Goal: Task Accomplishment & Management: Complete application form

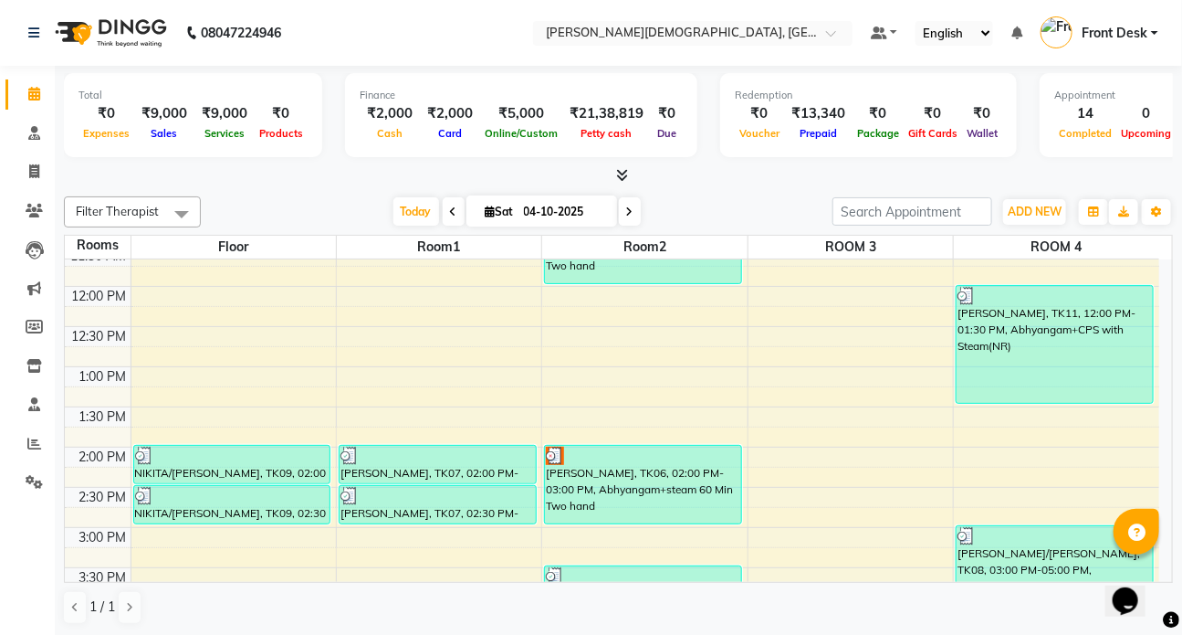
scroll to position [796, 0]
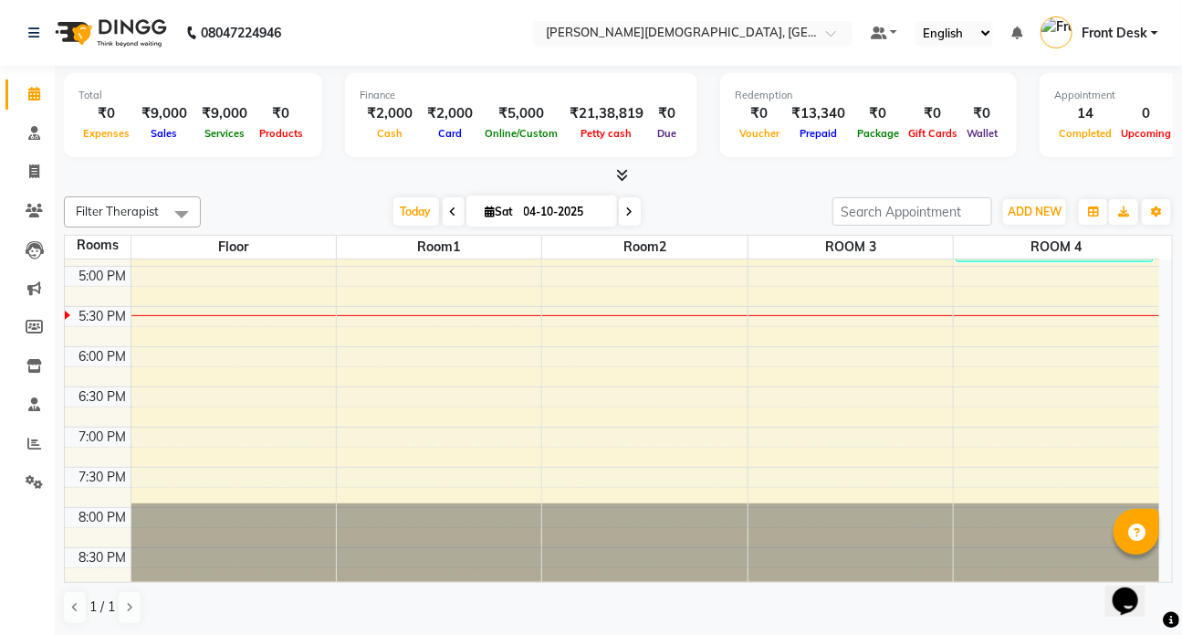
drag, startPoint x: 1164, startPoint y: 338, endPoint x: 53, endPoint y: 37, distance: 1151.3
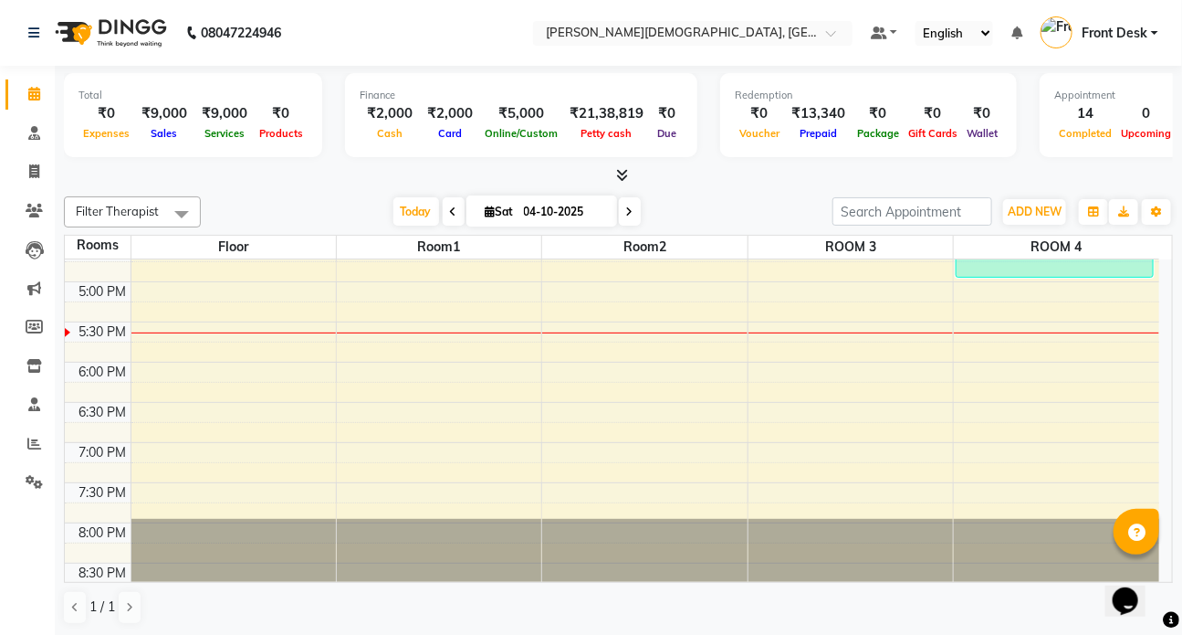
scroll to position [678, 0]
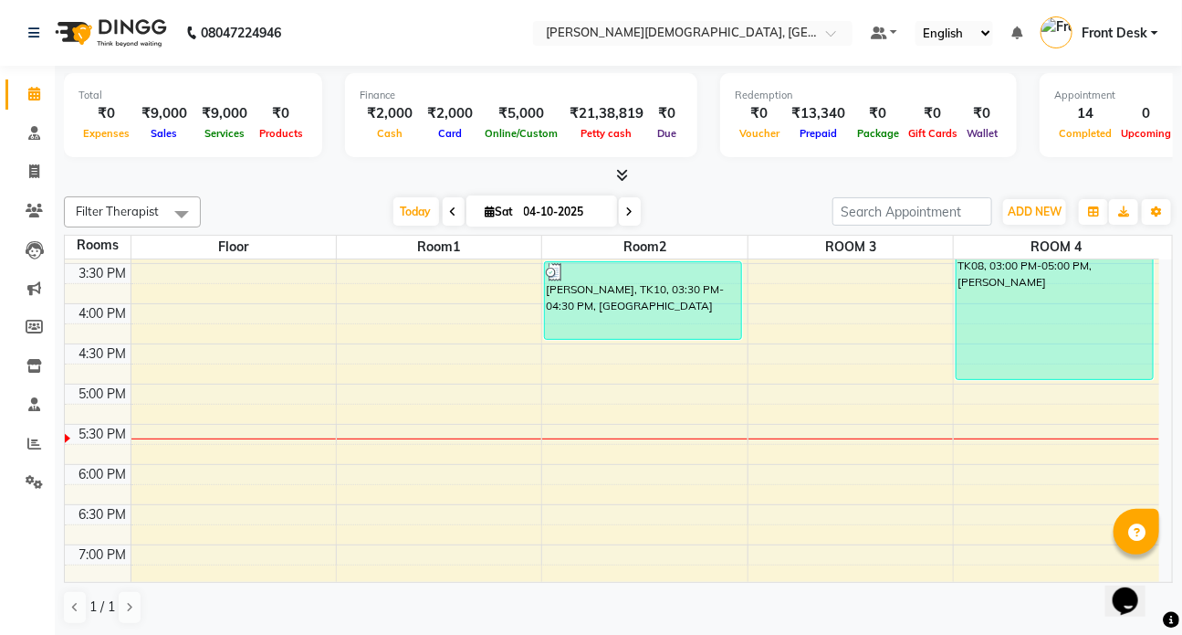
click at [575, 390] on div "7:00 AM 7:30 AM 8:00 AM 8:30 AM 9:00 AM 9:30 AM 10:00 AM 10:30 AM 11:00 AM 11:3…" at bounding box center [612, 143] width 1095 height 1124
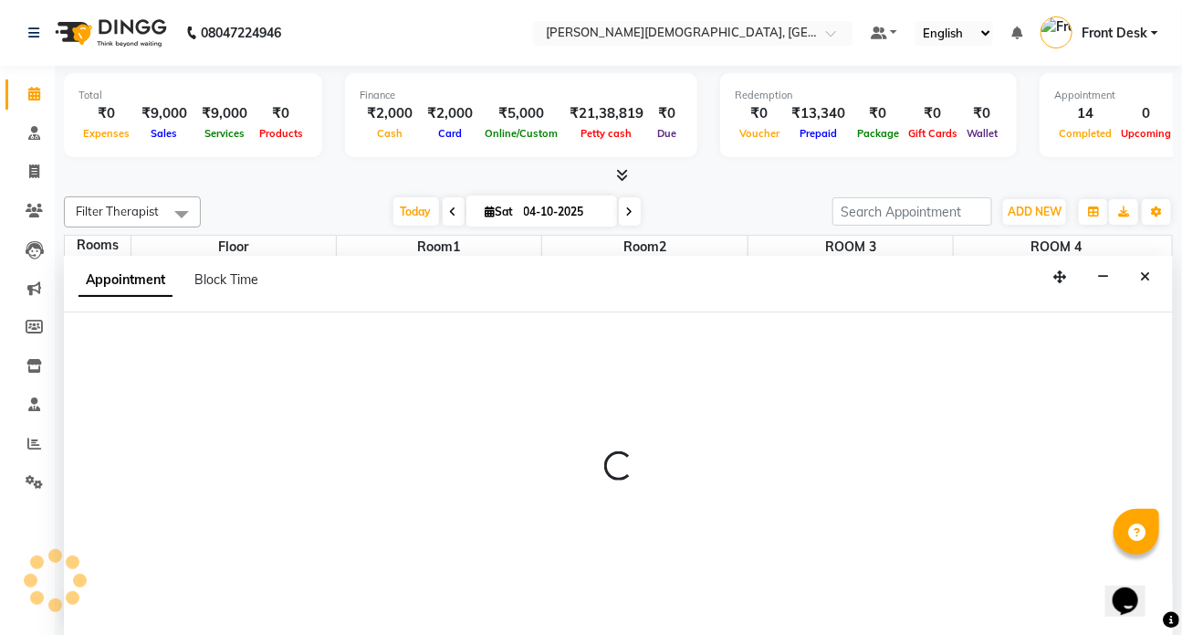
scroll to position [0, 0]
select select "1020"
select select "tentative"
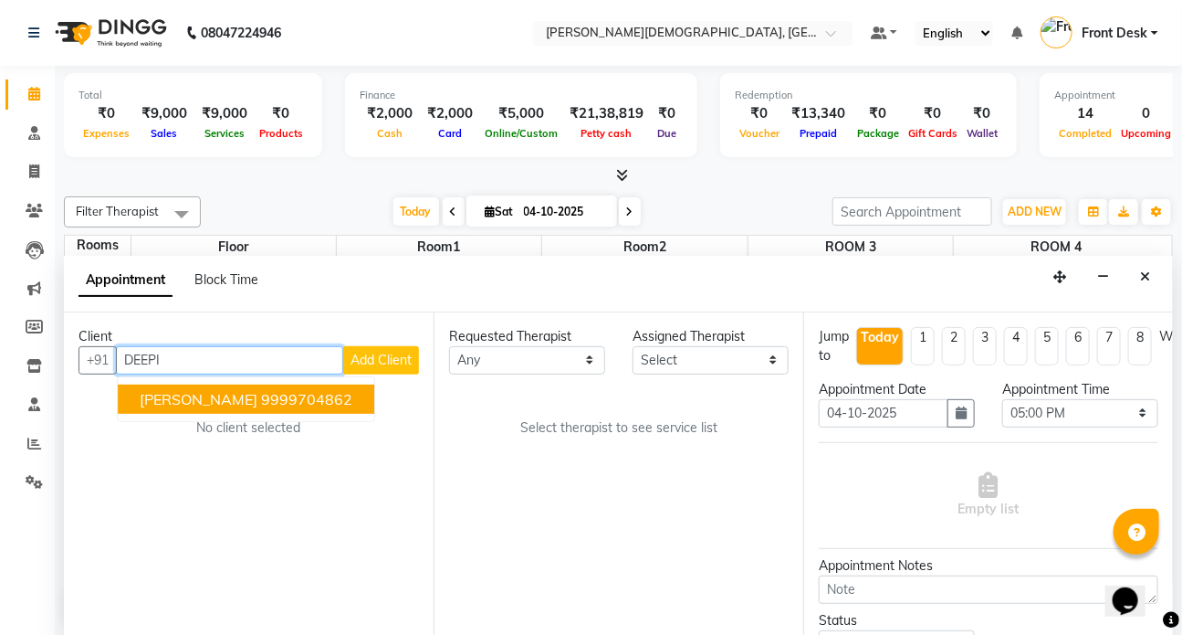
click at [174, 395] on span "[PERSON_NAME]" at bounding box center [199, 399] width 118 height 18
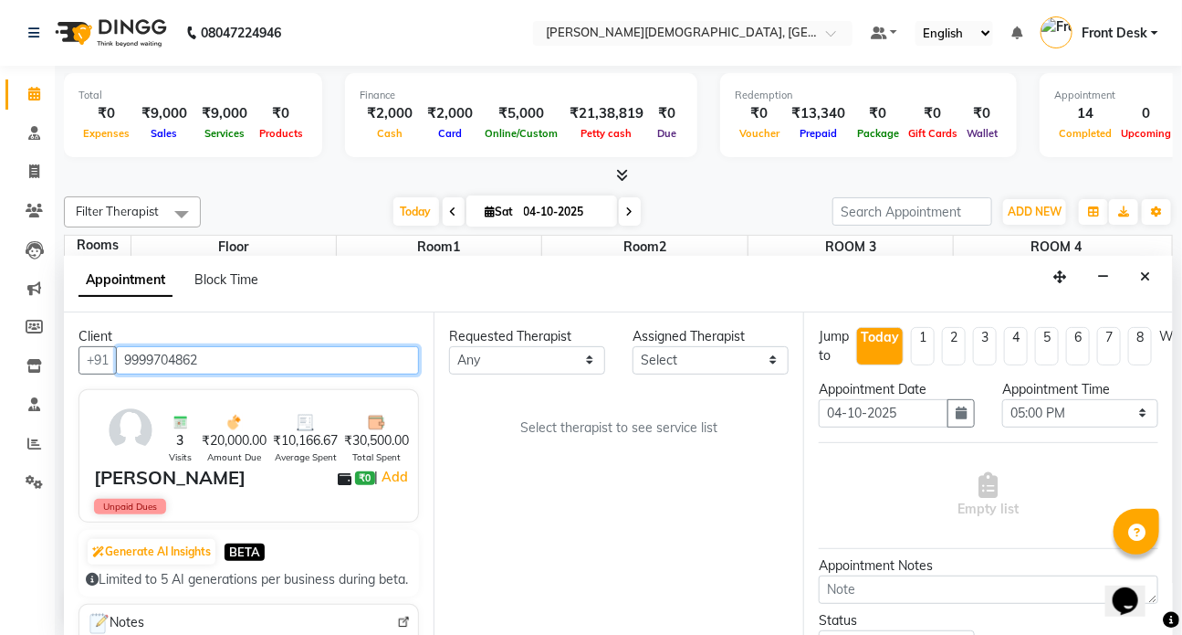
type input "9999704862"
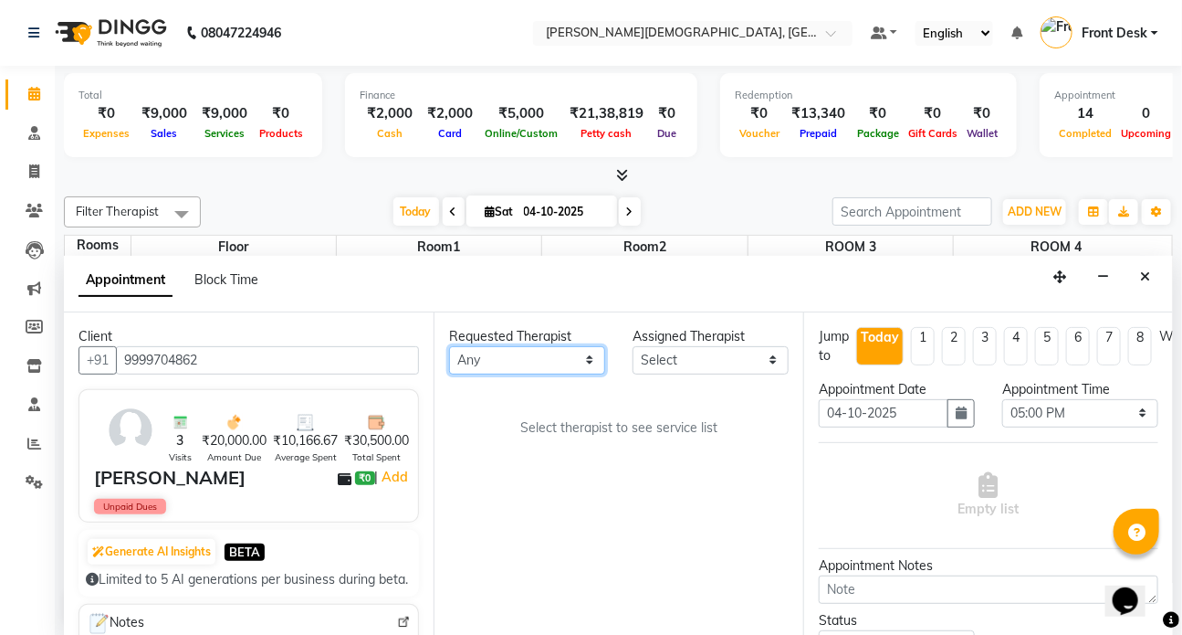
click at [593, 360] on select "Any ANJALI ATUL [PERSON_NAME] Dr [PERSON_NAME] Front Desk HARITA [PERSON_NAME] …" at bounding box center [527, 360] width 156 height 28
select select "90183"
click at [449, 346] on select "Any ANJALI ATUL [PERSON_NAME] Dr [PERSON_NAME] Front Desk HARITA [PERSON_NAME] …" at bounding box center [527, 360] width 156 height 28
select select "90183"
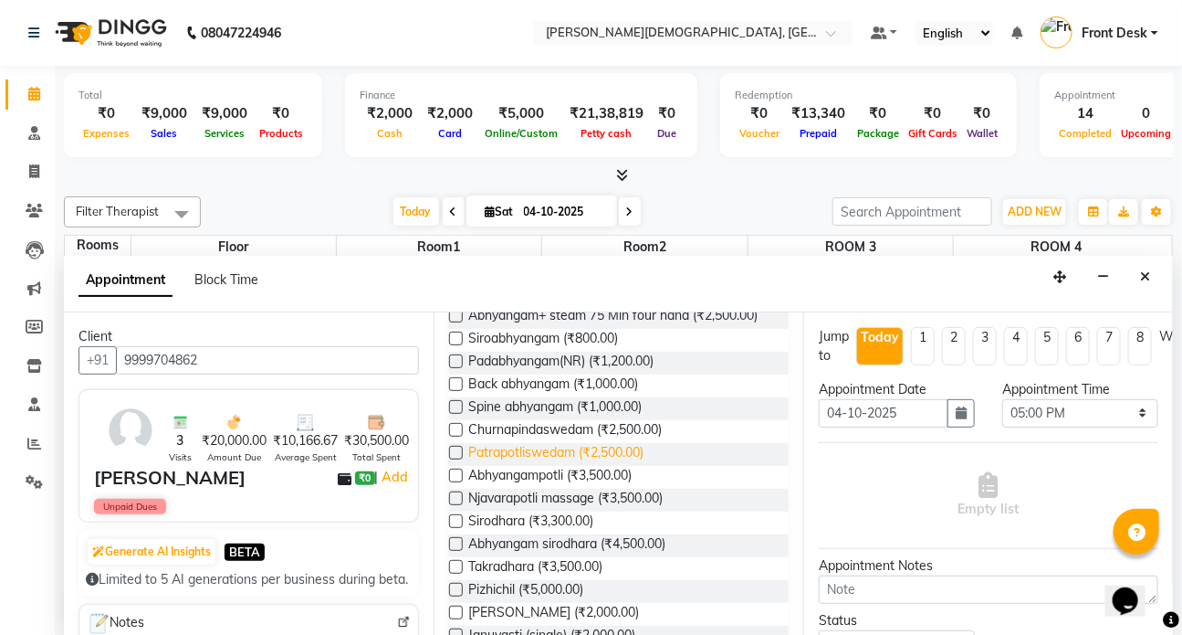
scroll to position [248, 0]
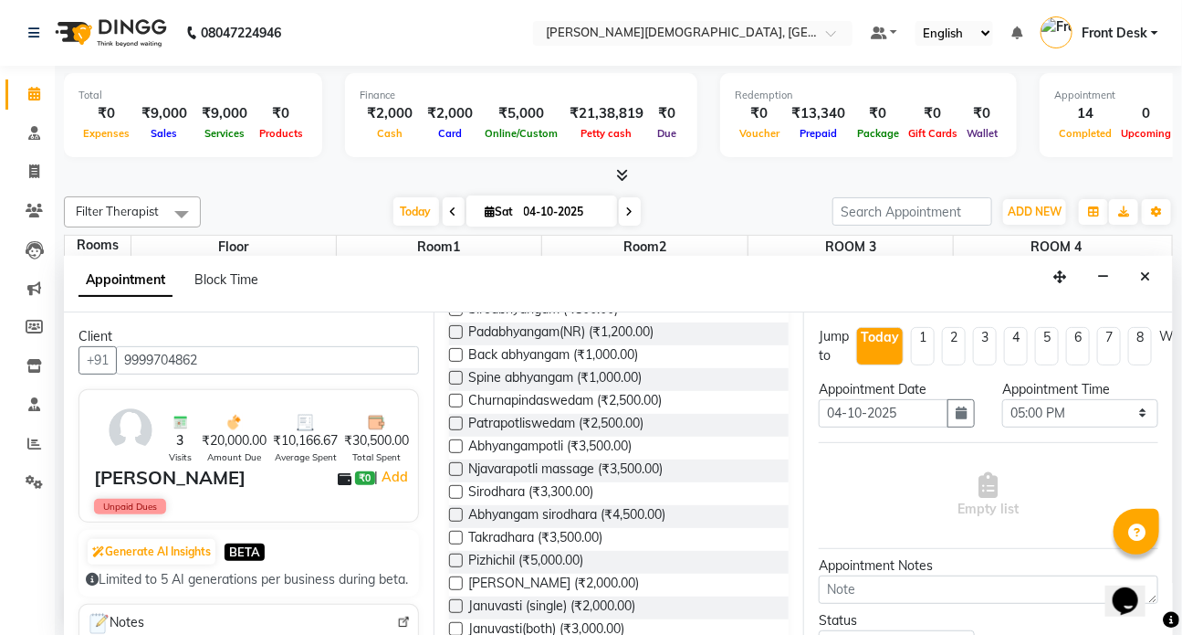
click at [456, 521] on label at bounding box center [456, 515] width 14 height 14
click at [456, 522] on input "checkbox" at bounding box center [455, 516] width 12 height 12
checkbox input "true"
select select "2668"
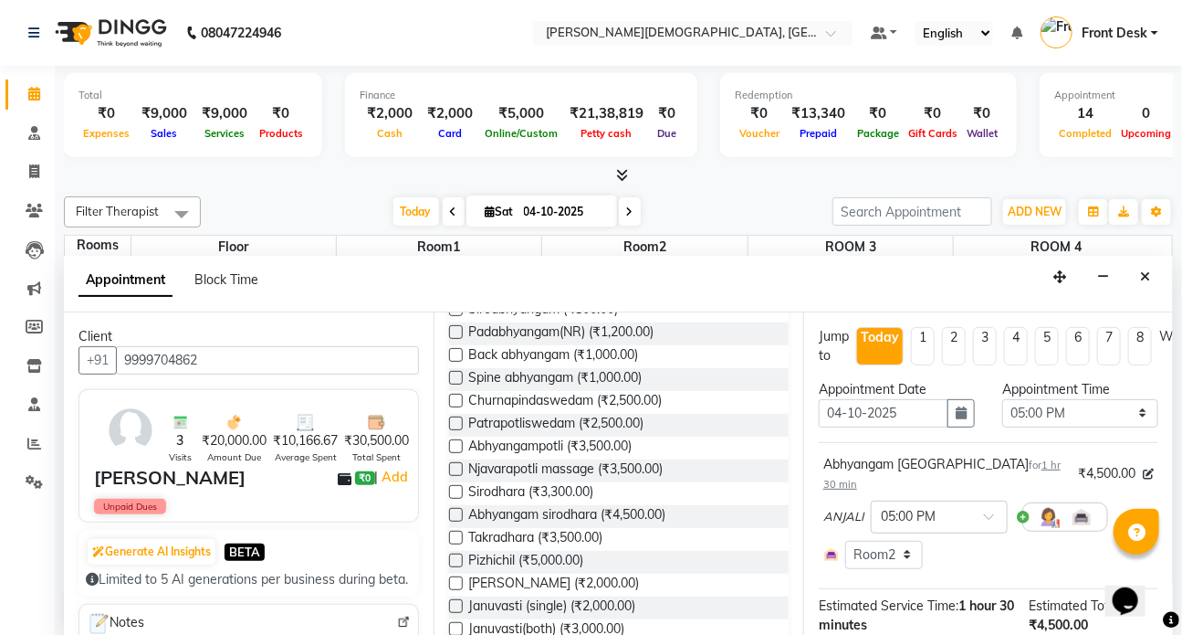
checkbox input "false"
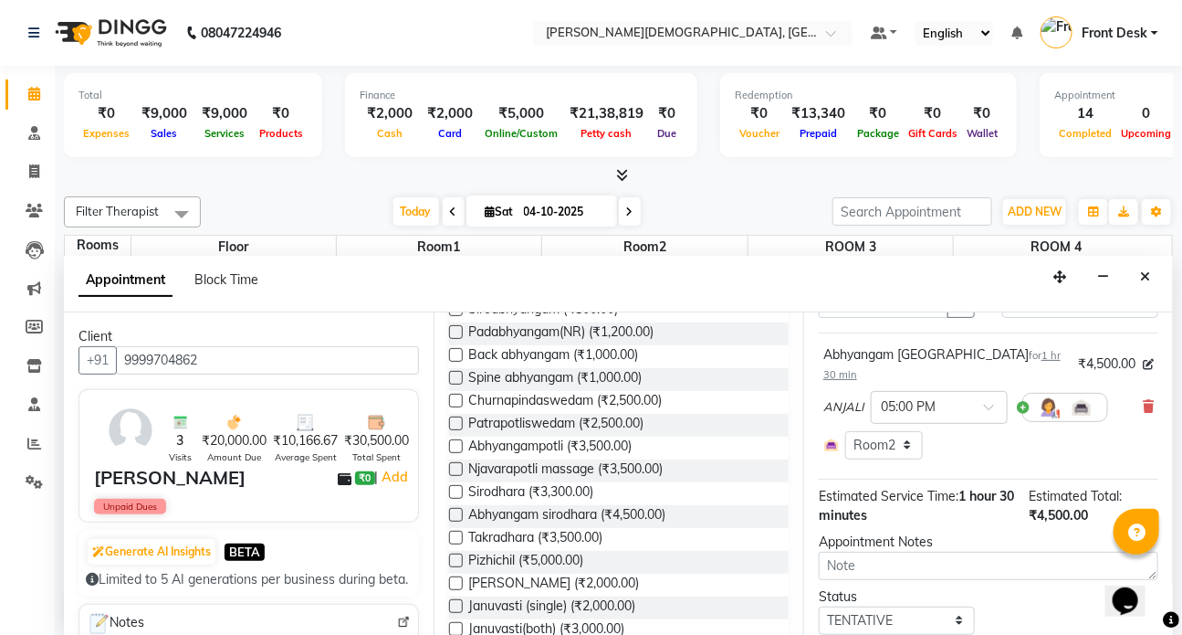
scroll to position [215, 0]
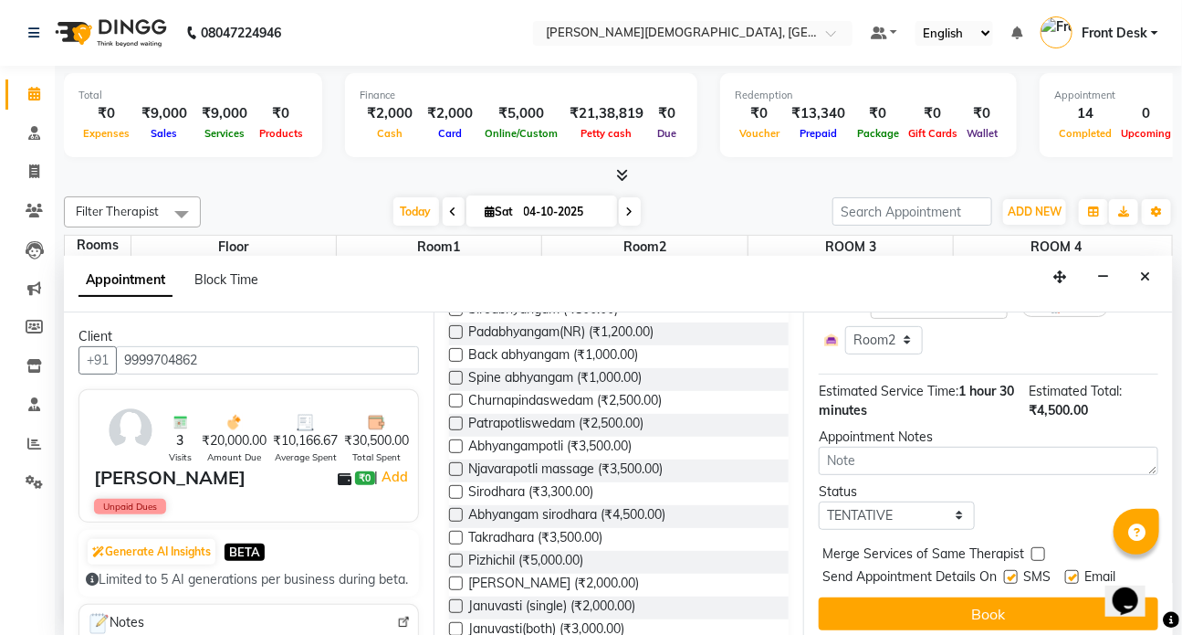
click at [1013, 570] on label at bounding box center [1011, 577] width 14 height 14
click at [1013, 572] on input "checkbox" at bounding box center [1010, 578] width 12 height 12
checkbox input "false"
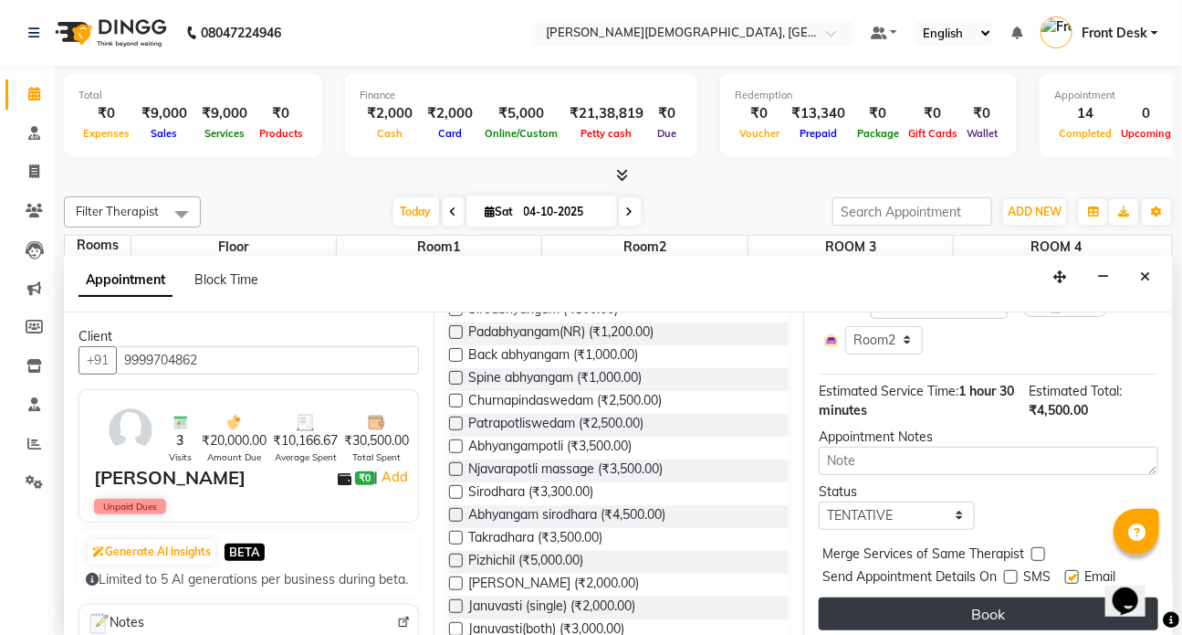
click at [996, 597] on button "Book" at bounding box center [989, 613] width 340 height 33
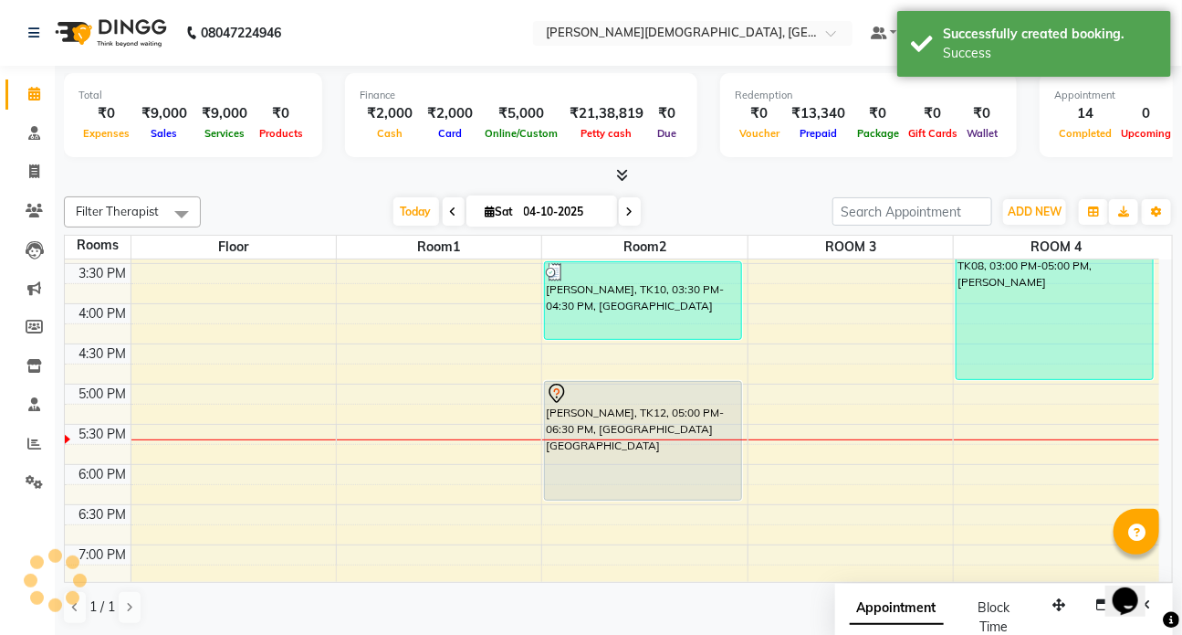
scroll to position [0, 0]
click at [34, 214] on icon at bounding box center [34, 211] width 17 height 14
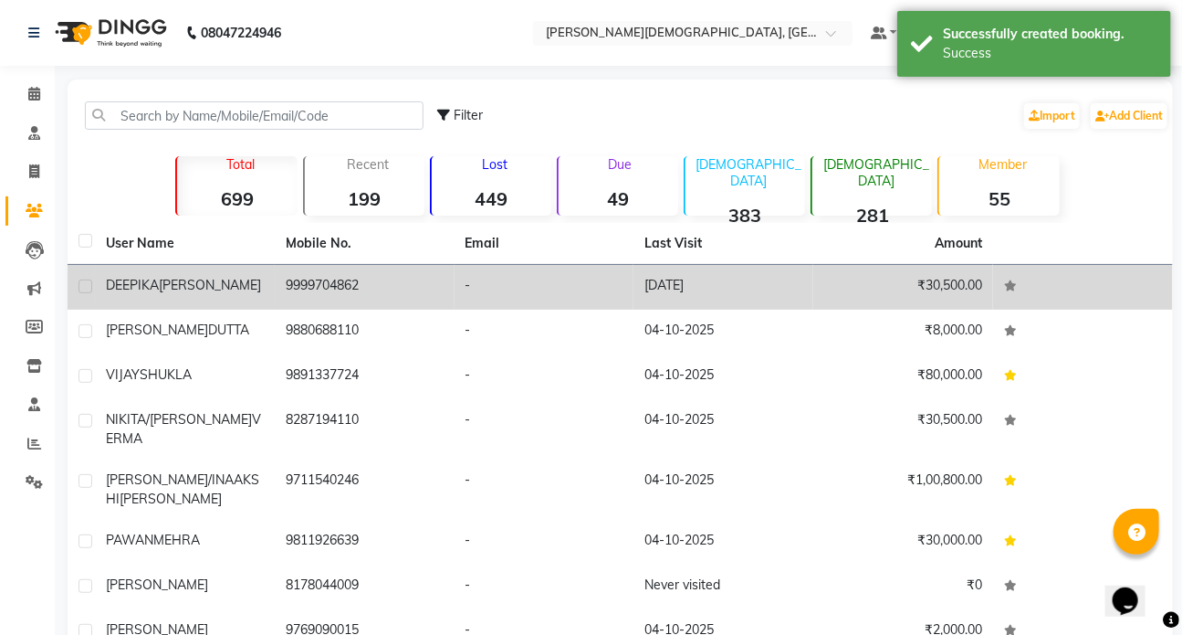
click at [191, 283] on span "[PERSON_NAME]" at bounding box center [210, 285] width 102 height 16
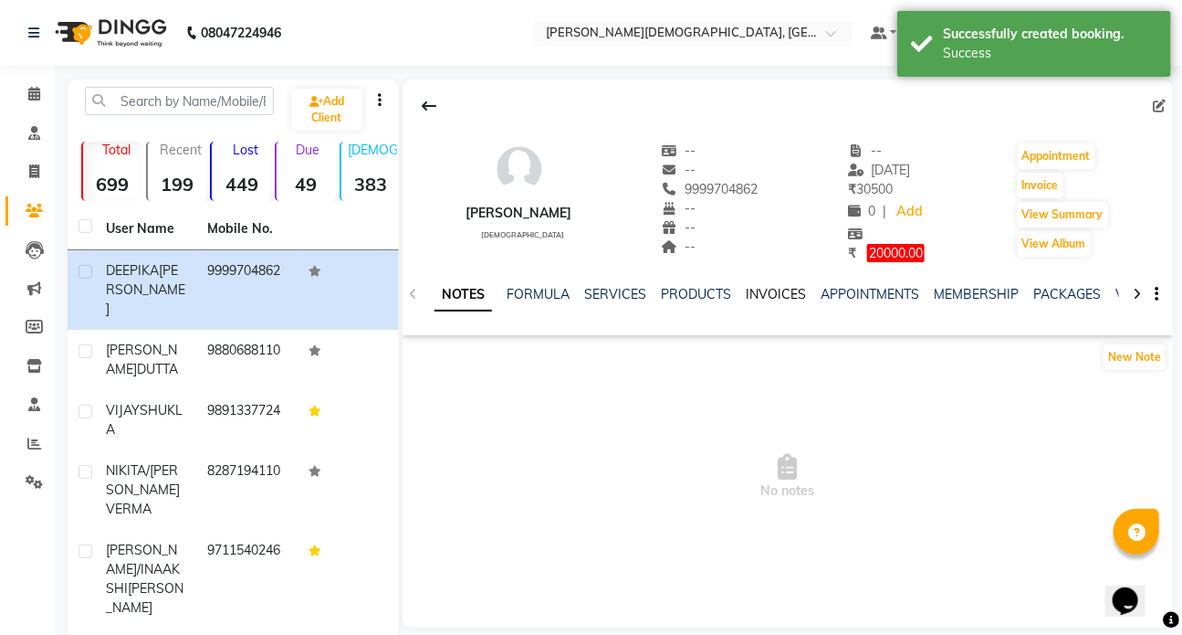
click at [761, 295] on link "INVOICES" at bounding box center [776, 294] width 60 height 16
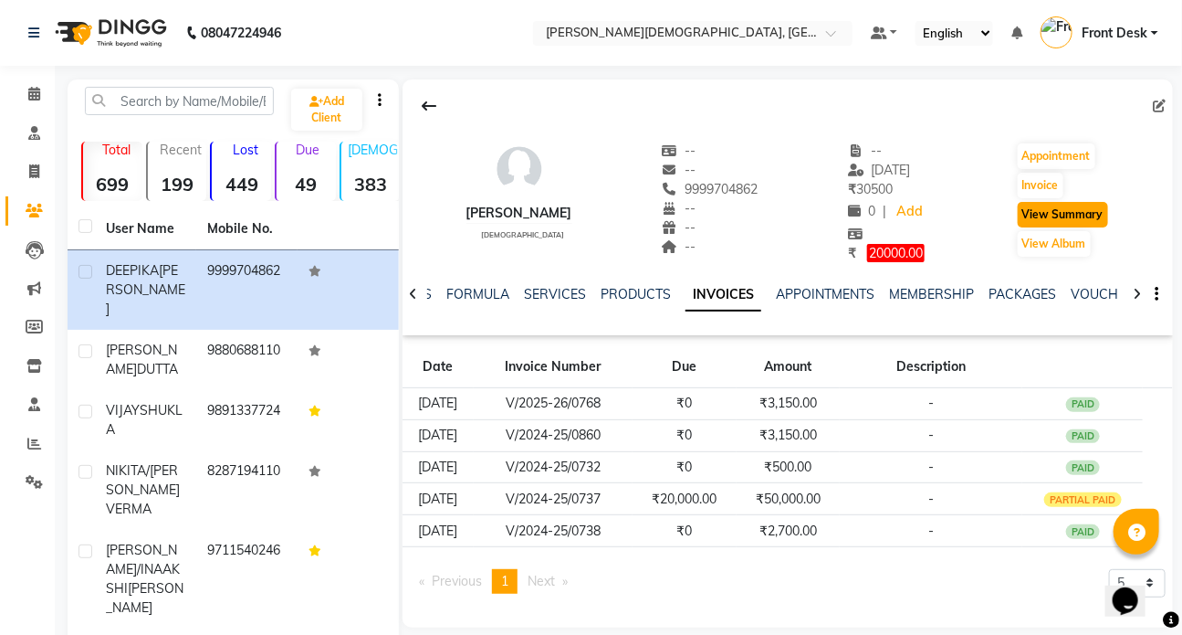
click at [1056, 219] on button "View Summary" at bounding box center [1063, 215] width 90 height 26
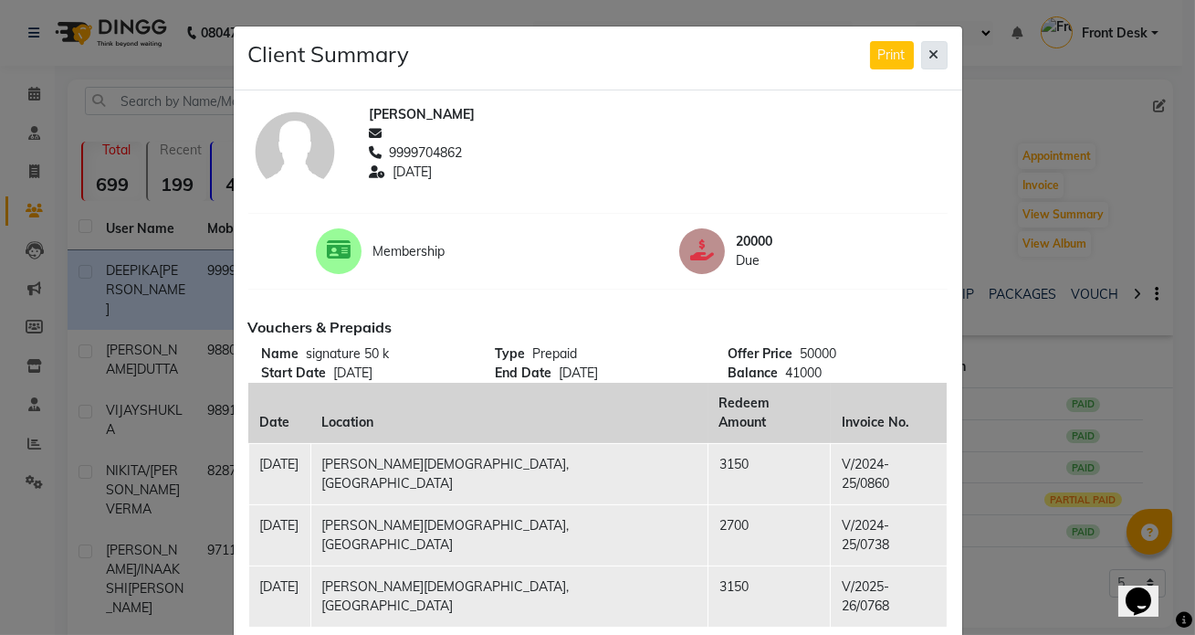
click at [929, 56] on icon at bounding box center [934, 54] width 10 height 13
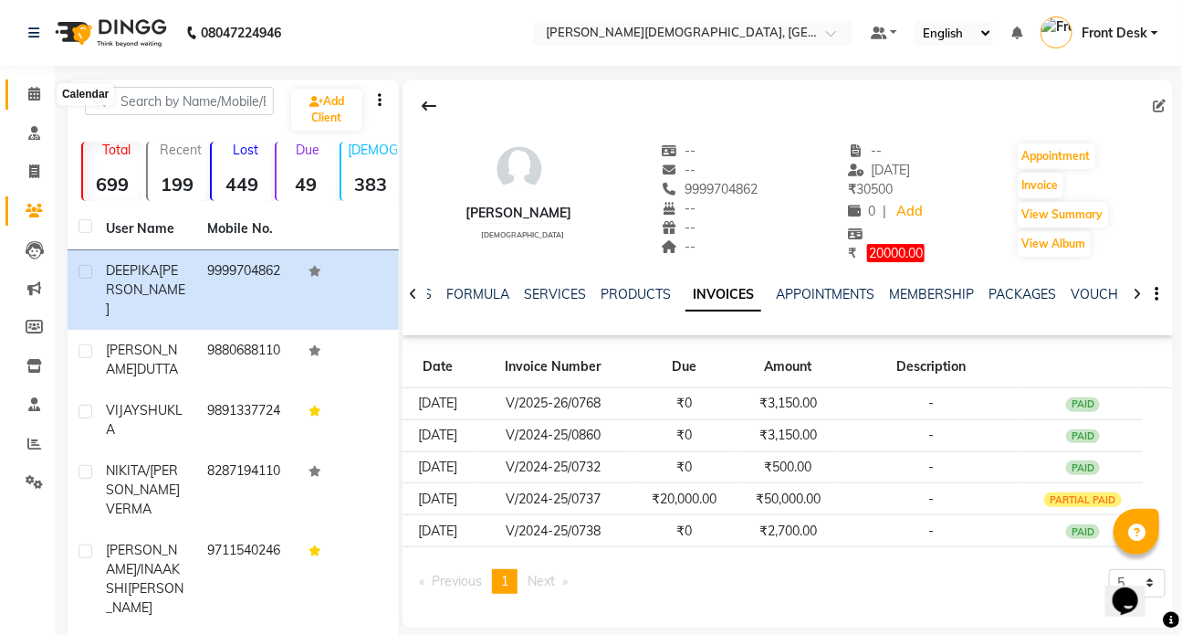
click at [32, 100] on icon at bounding box center [34, 94] width 12 height 14
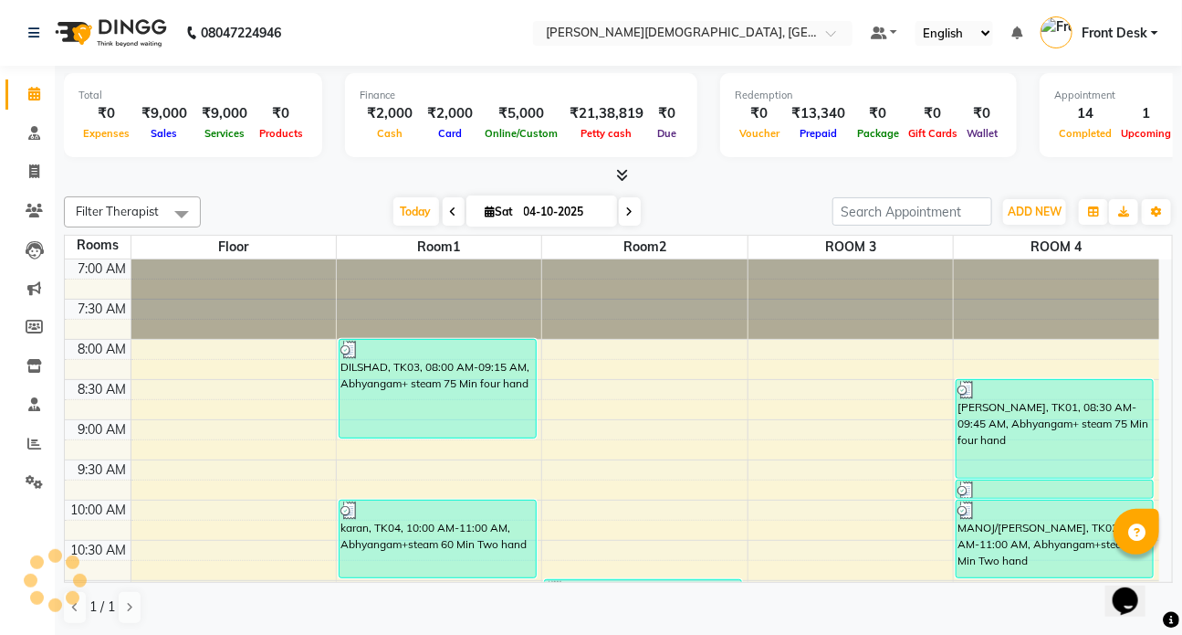
scroll to position [797, 0]
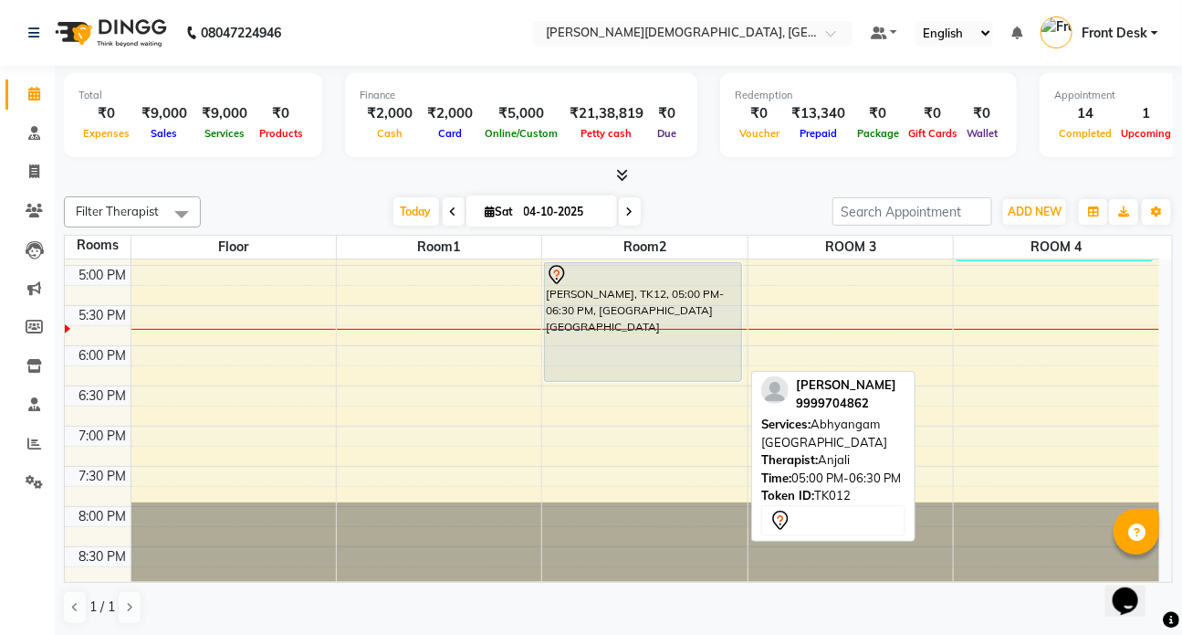
click at [599, 299] on div "[PERSON_NAME], TK12, 05:00 PM-06:30 PM, [GEOGRAPHIC_DATA] [GEOGRAPHIC_DATA]" at bounding box center [643, 322] width 196 height 118
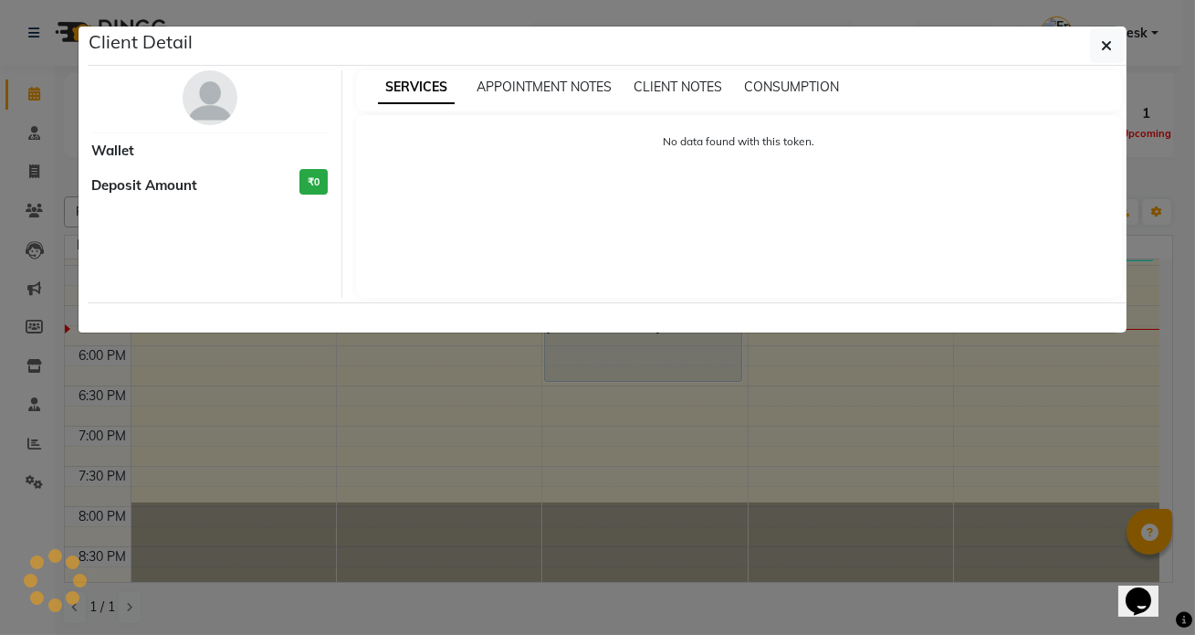
select select "7"
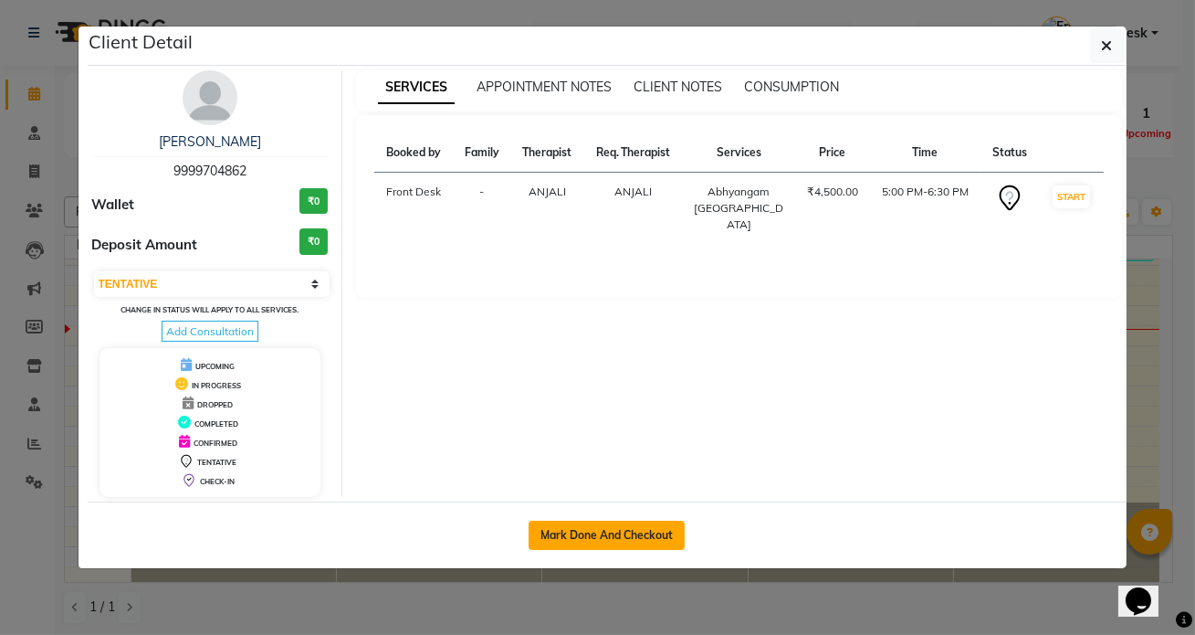
click at [582, 524] on button "Mark Done And Checkout" at bounding box center [607, 534] width 156 height 29
select select "service"
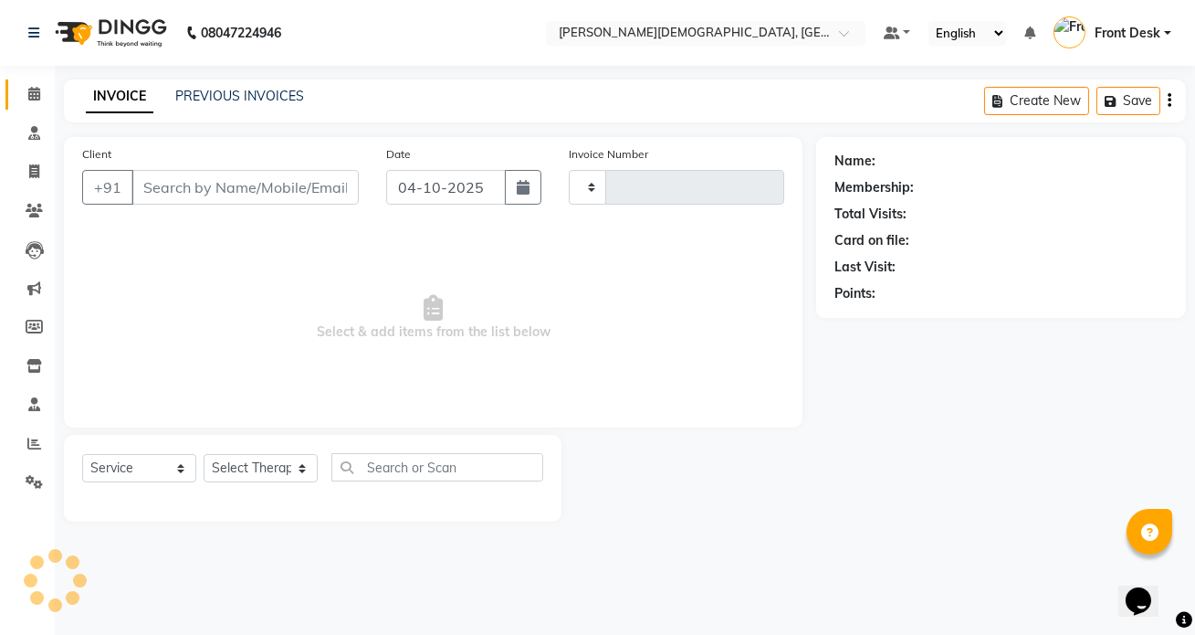
type input "1563"
select select "5585"
type input "9999704862"
select select "90183"
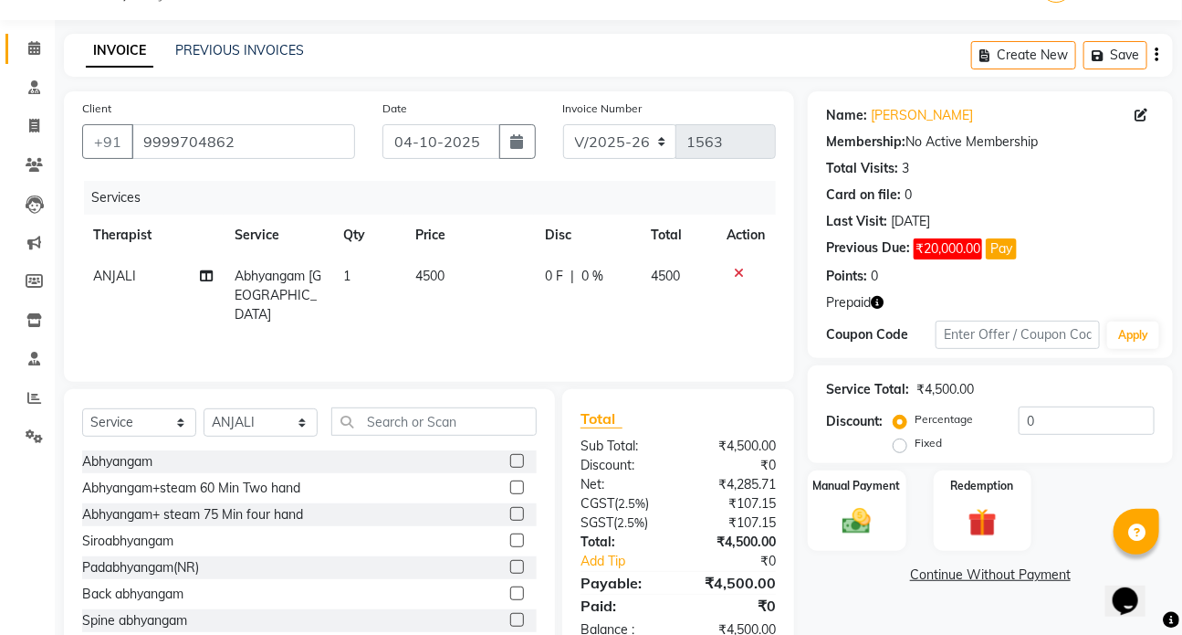
scroll to position [82, 0]
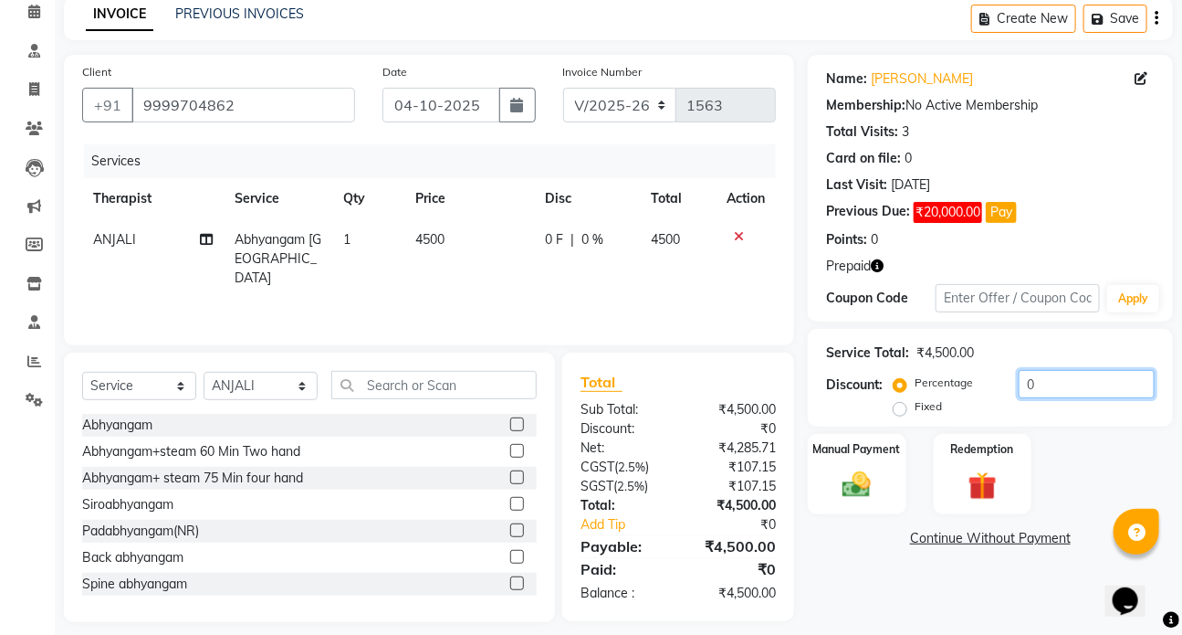
click at [1084, 387] on input "0" at bounding box center [1087, 384] width 136 height 28
type input "30"
click at [1003, 488] on img at bounding box center [983, 485] width 48 height 37
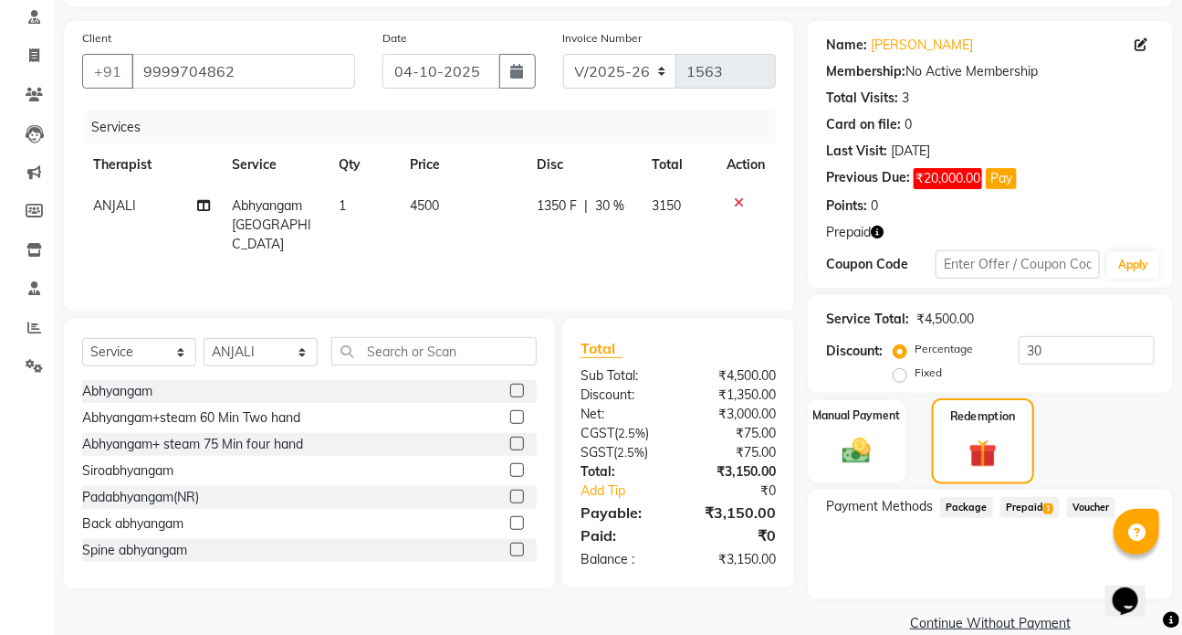
scroll to position [144, 0]
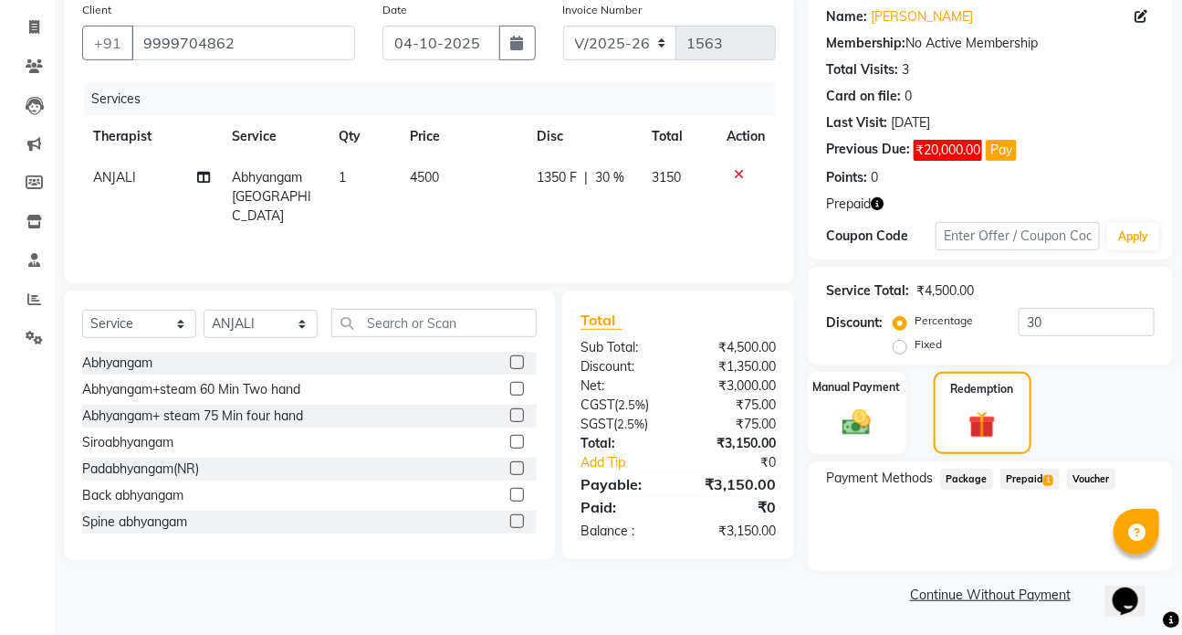
click at [1013, 482] on span "Prepaid 1" at bounding box center [1030, 478] width 59 height 21
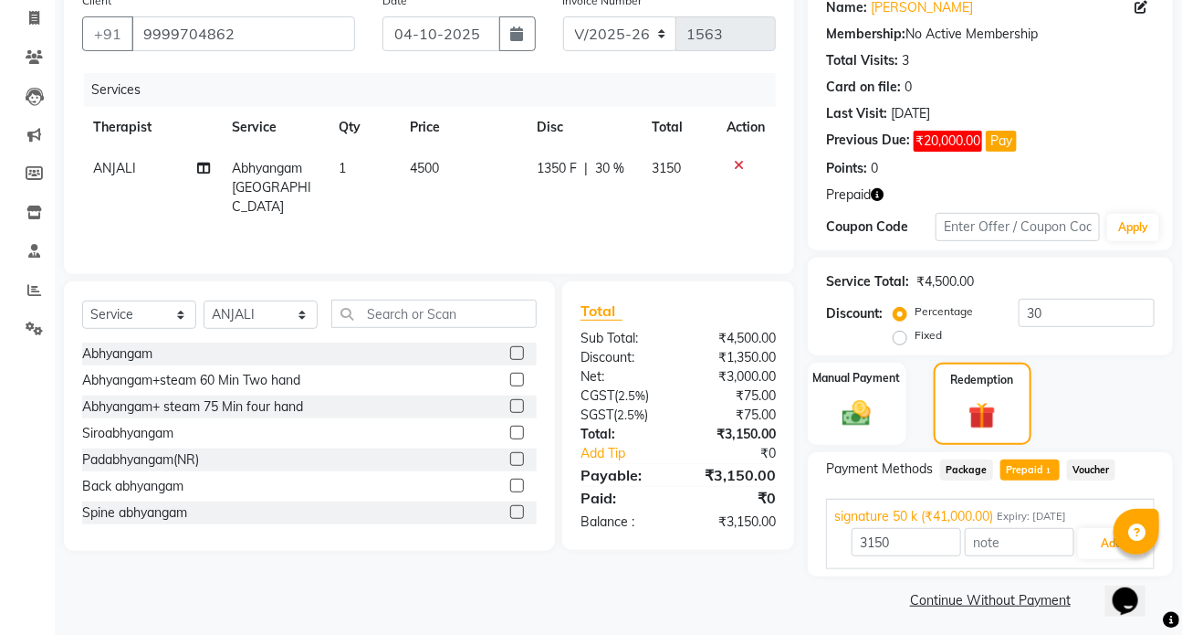
scroll to position [158, 0]
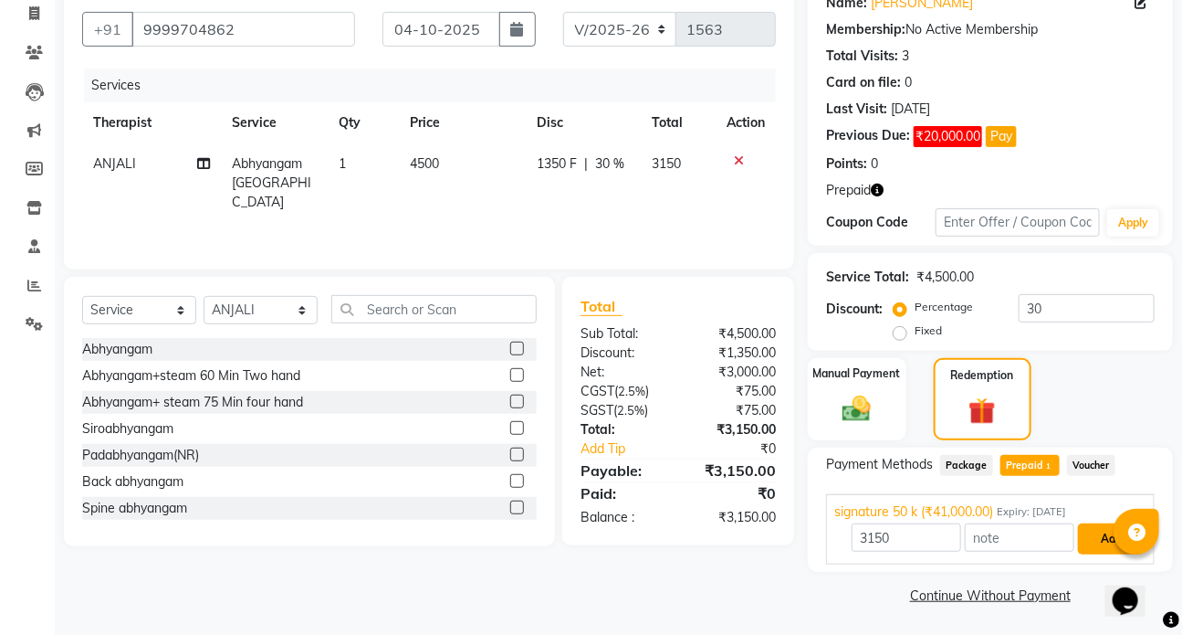
click at [1101, 533] on button "Add" at bounding box center [1111, 538] width 67 height 31
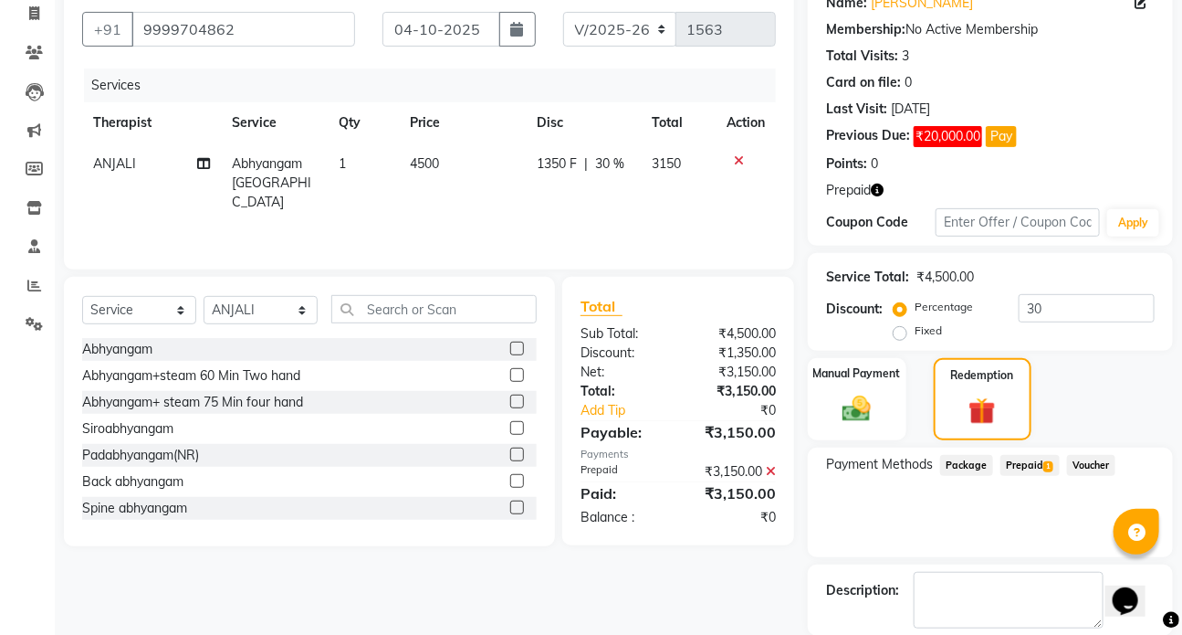
scroll to position [247, 0]
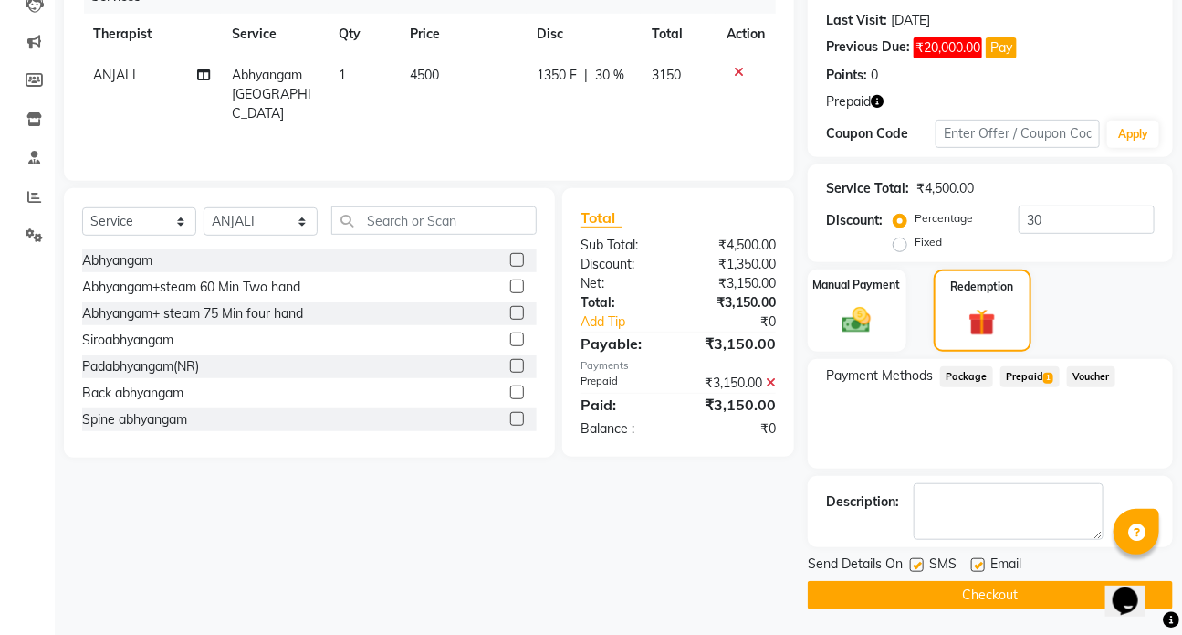
click at [915, 562] on label at bounding box center [917, 565] width 14 height 14
click at [915, 562] on input "checkbox" at bounding box center [916, 566] width 12 height 12
checkbox input "false"
click at [978, 597] on button "Checkout" at bounding box center [990, 595] width 365 height 28
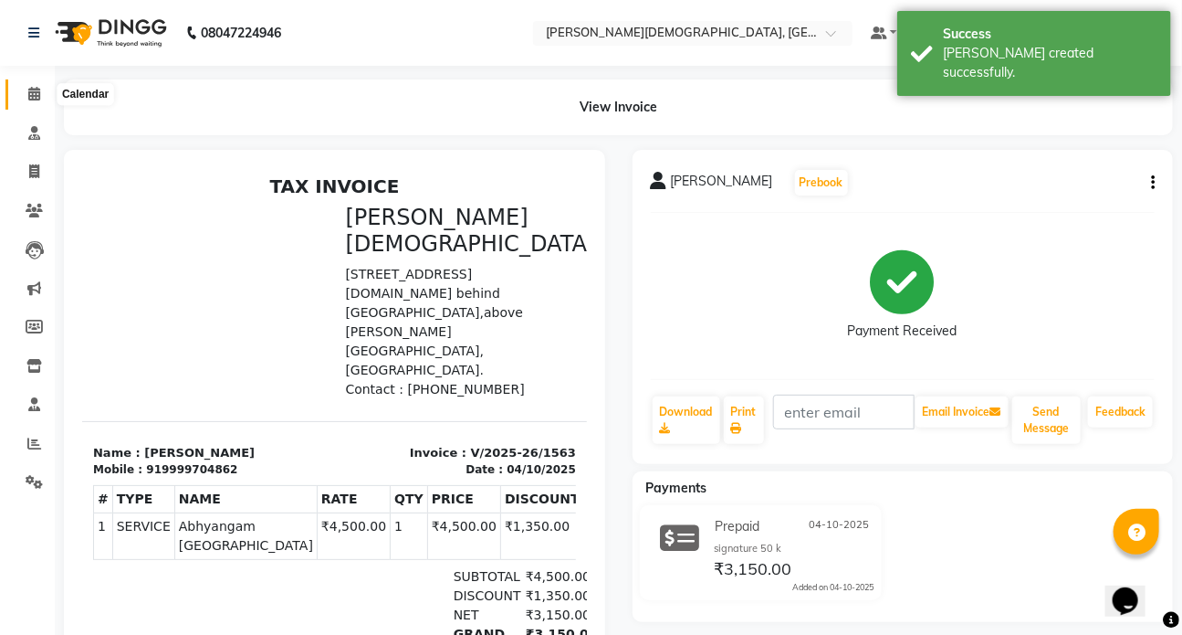
click at [35, 100] on icon at bounding box center [34, 94] width 12 height 14
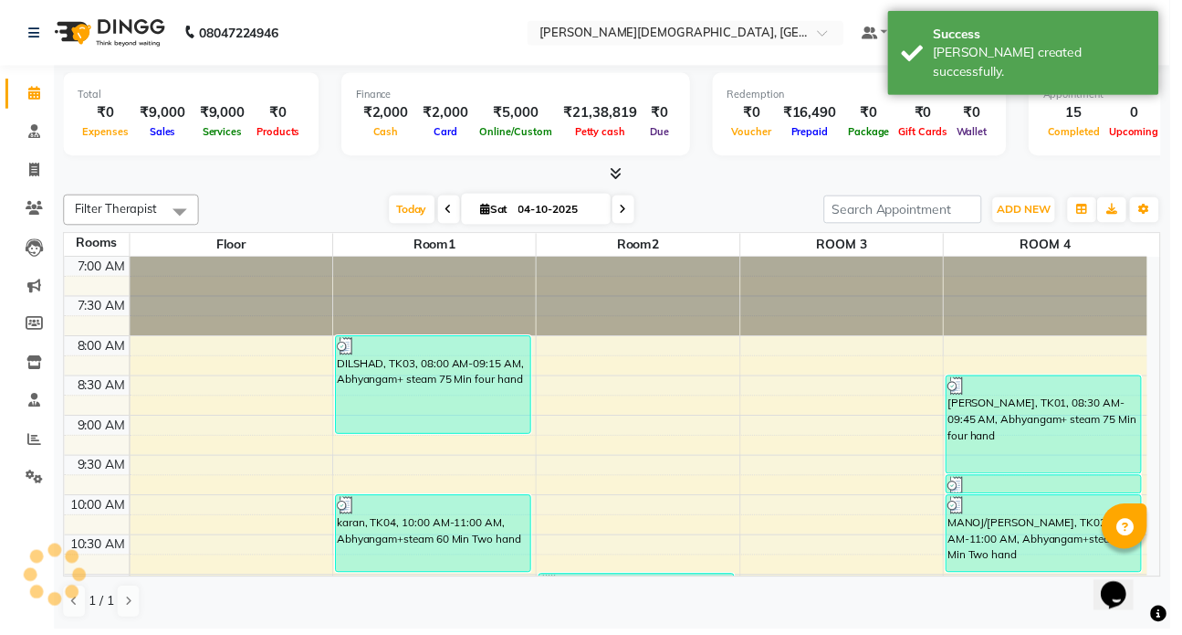
scroll to position [758, 0]
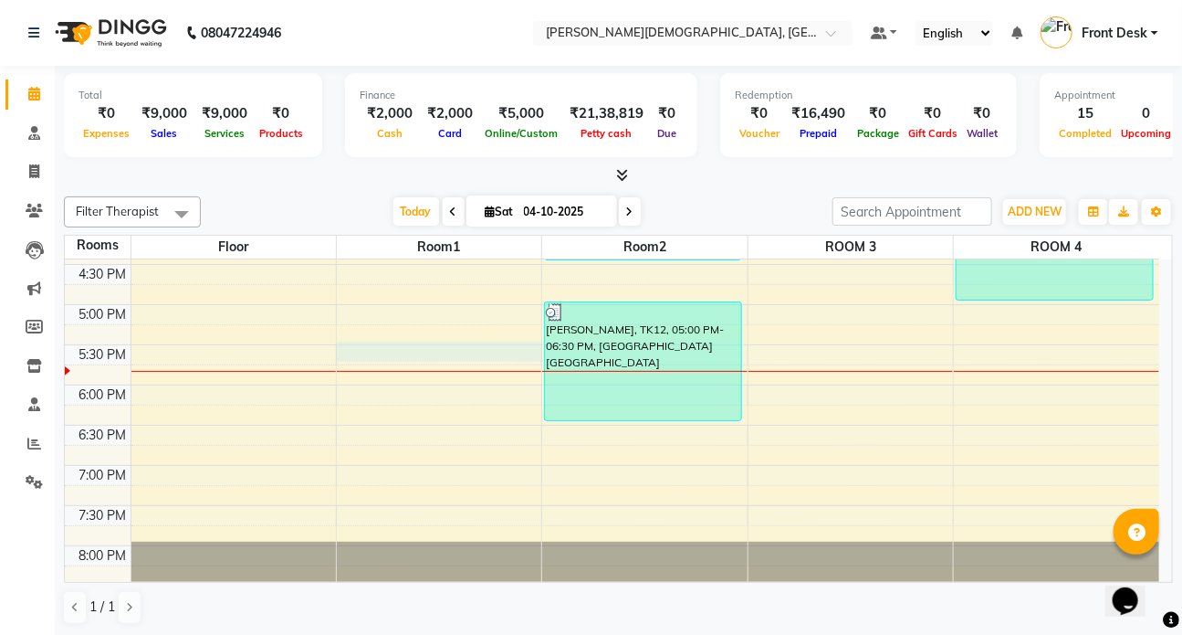
click at [365, 347] on div "7:00 AM 7:30 AM 8:00 AM 8:30 AM 9:00 AM 9:30 AM 10:00 AM 10:30 AM 11:00 AM 11:3…" at bounding box center [612, 63] width 1095 height 1124
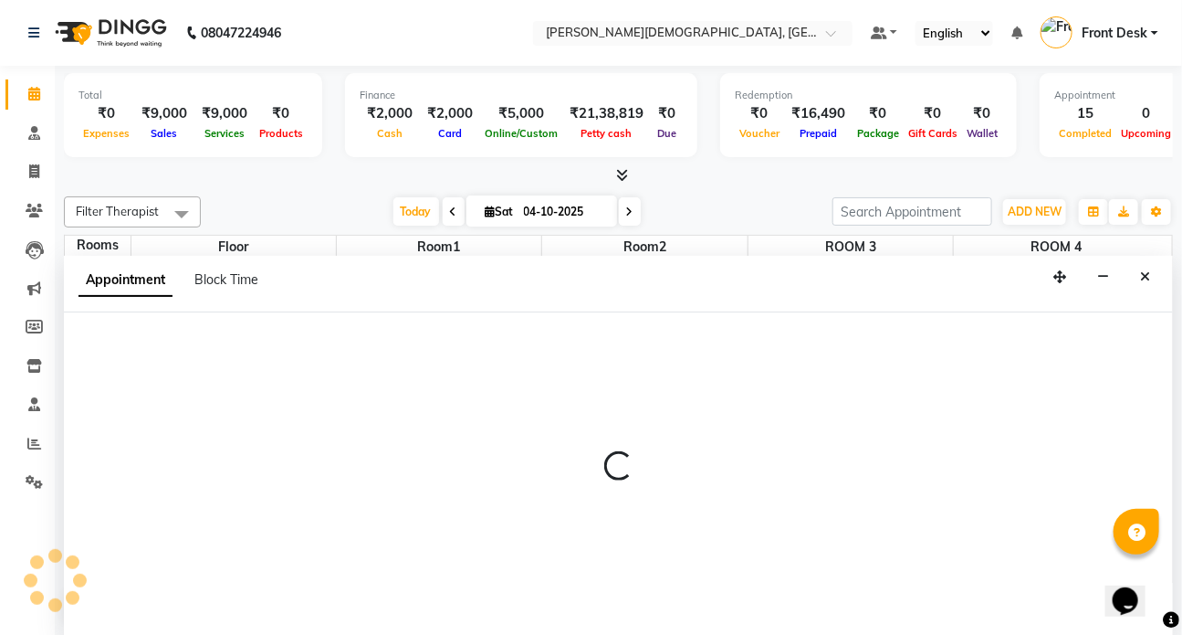
scroll to position [0, 0]
select select "1050"
select select "tentative"
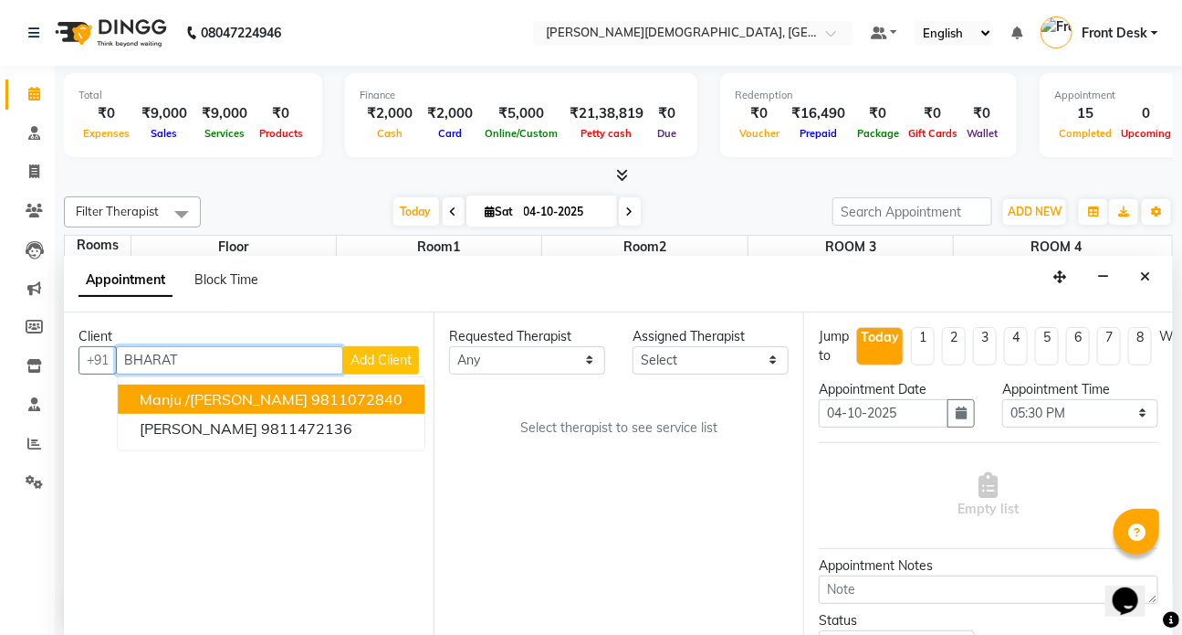
click at [231, 391] on span "Manju /[PERSON_NAME]" at bounding box center [224, 399] width 168 height 18
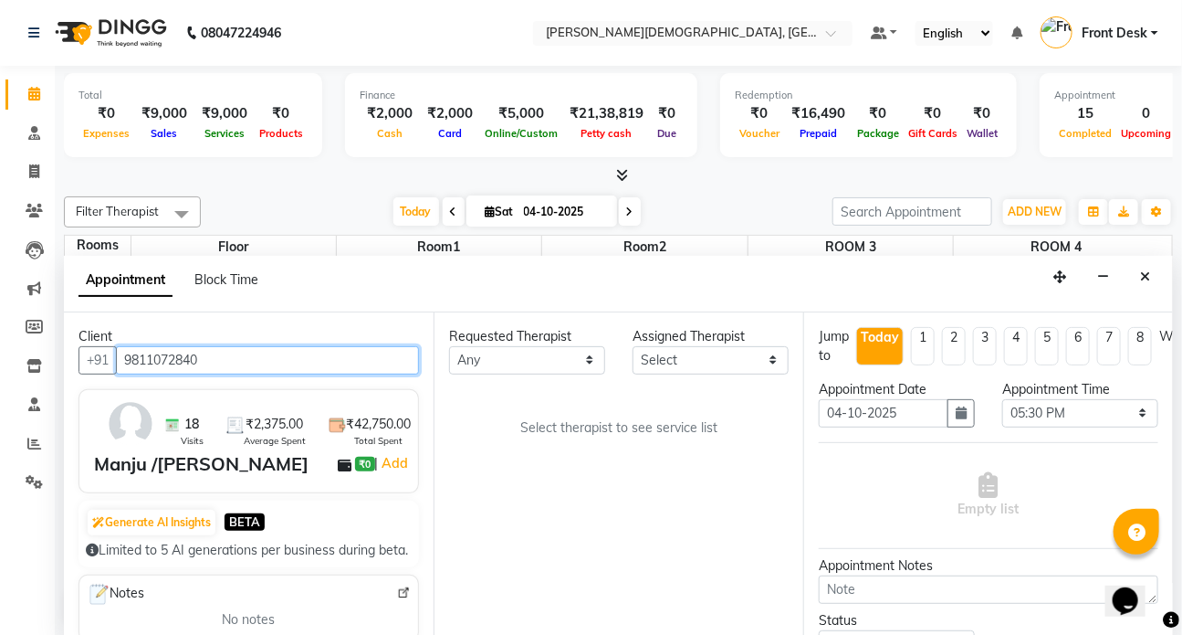
type input "9811072840"
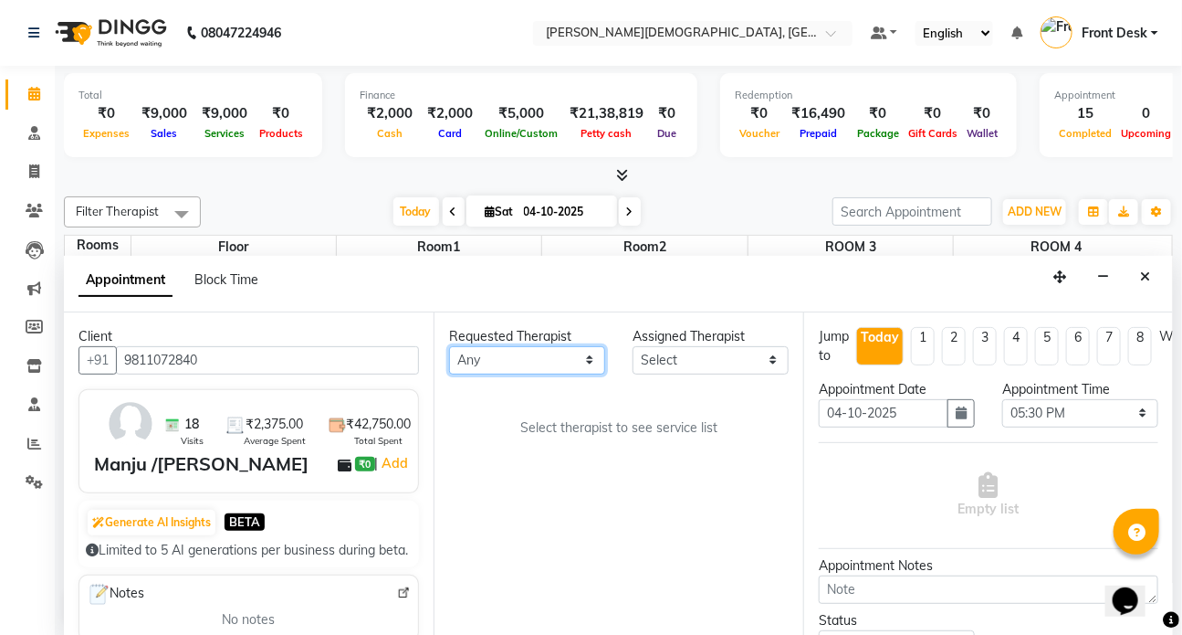
click at [593, 353] on select "Any ANJALI ATUL [PERSON_NAME] Dr [PERSON_NAME] Front Desk HARITA [PERSON_NAME] …" at bounding box center [527, 360] width 156 height 28
select select "93467"
click at [449, 346] on select "Any ANJALI ATUL [PERSON_NAME] Dr [PERSON_NAME] Front Desk HARITA [PERSON_NAME] …" at bounding box center [527, 360] width 156 height 28
select select "93467"
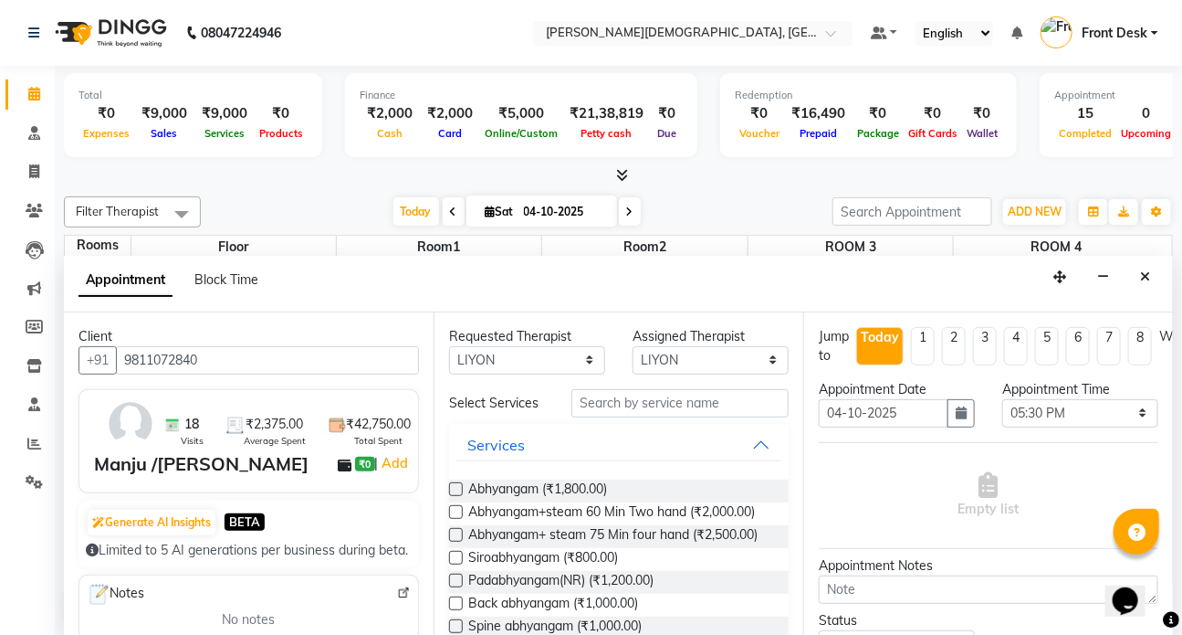
click at [457, 509] on label at bounding box center [456, 512] width 14 height 14
click at [457, 509] on input "checkbox" at bounding box center [455, 514] width 12 height 12
checkbox input "true"
select select "2667"
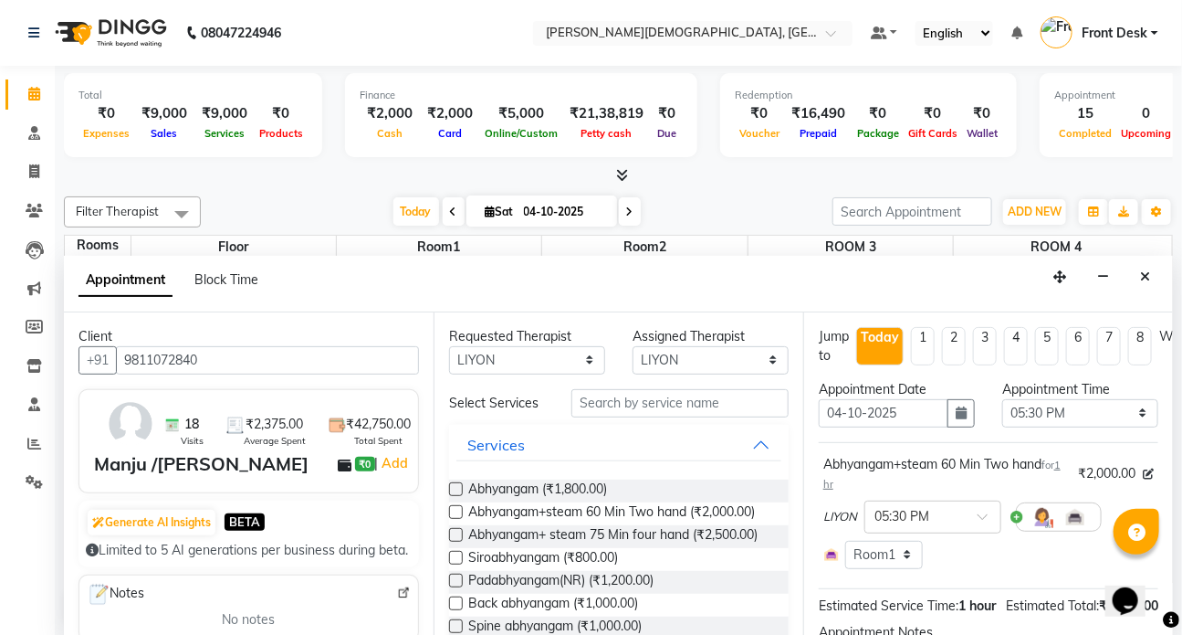
checkbox input "false"
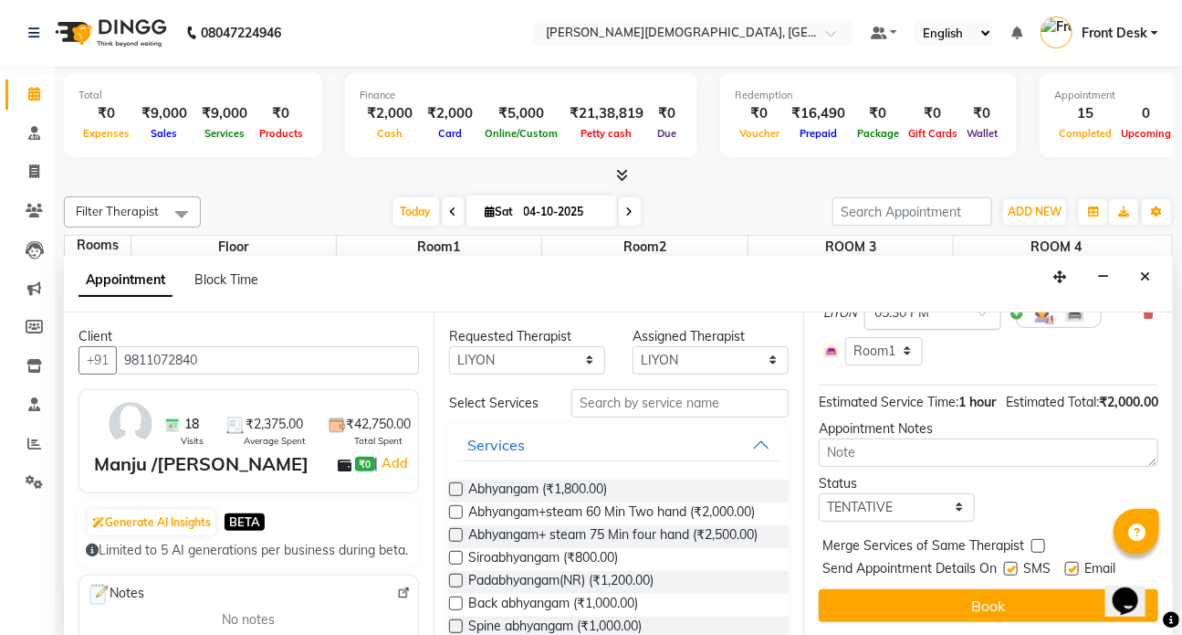
scroll to position [234, 0]
click at [1013, 562] on label at bounding box center [1011, 569] width 14 height 14
click at [1013, 564] on input "checkbox" at bounding box center [1010, 570] width 12 height 12
checkbox input "false"
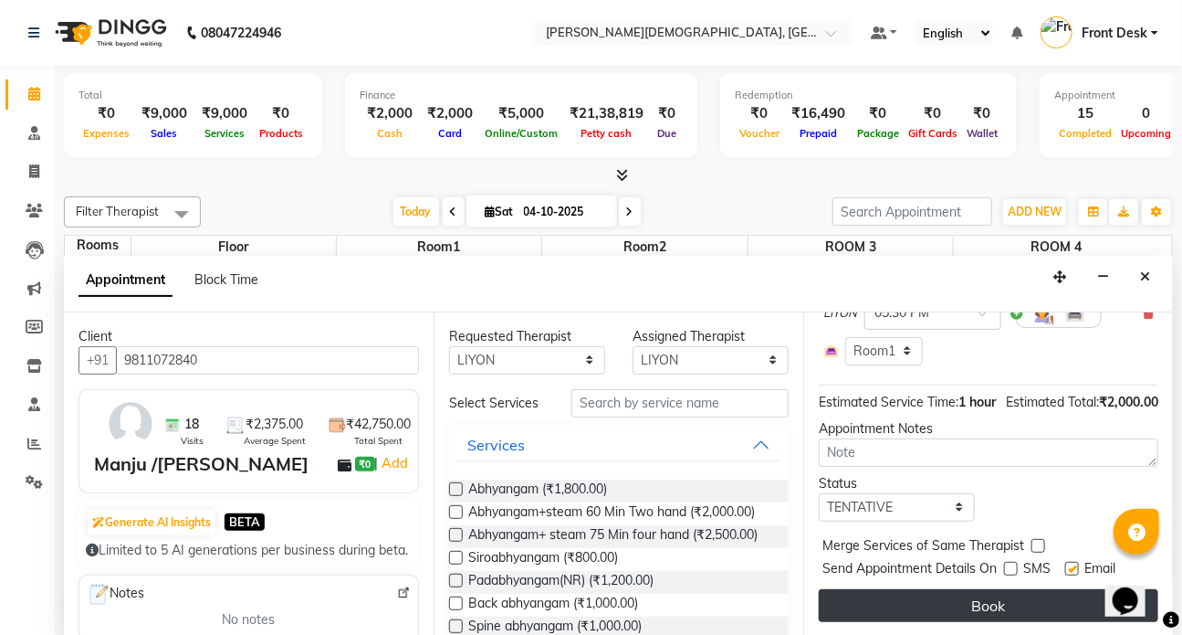
click at [997, 597] on button "Book" at bounding box center [989, 605] width 340 height 33
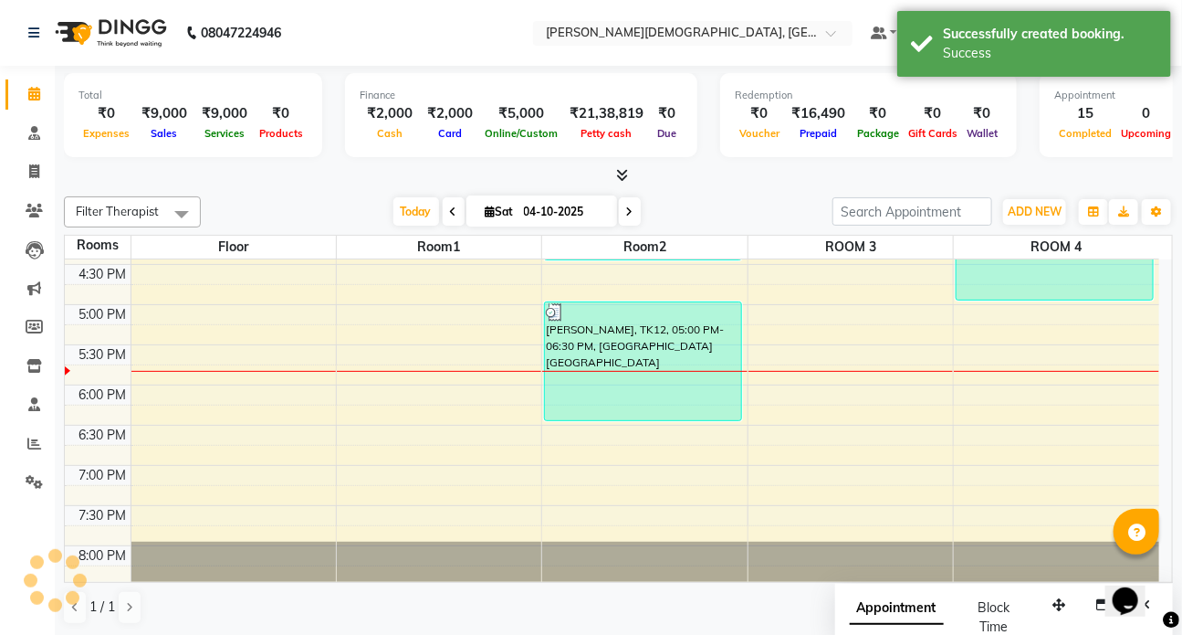
scroll to position [0, 0]
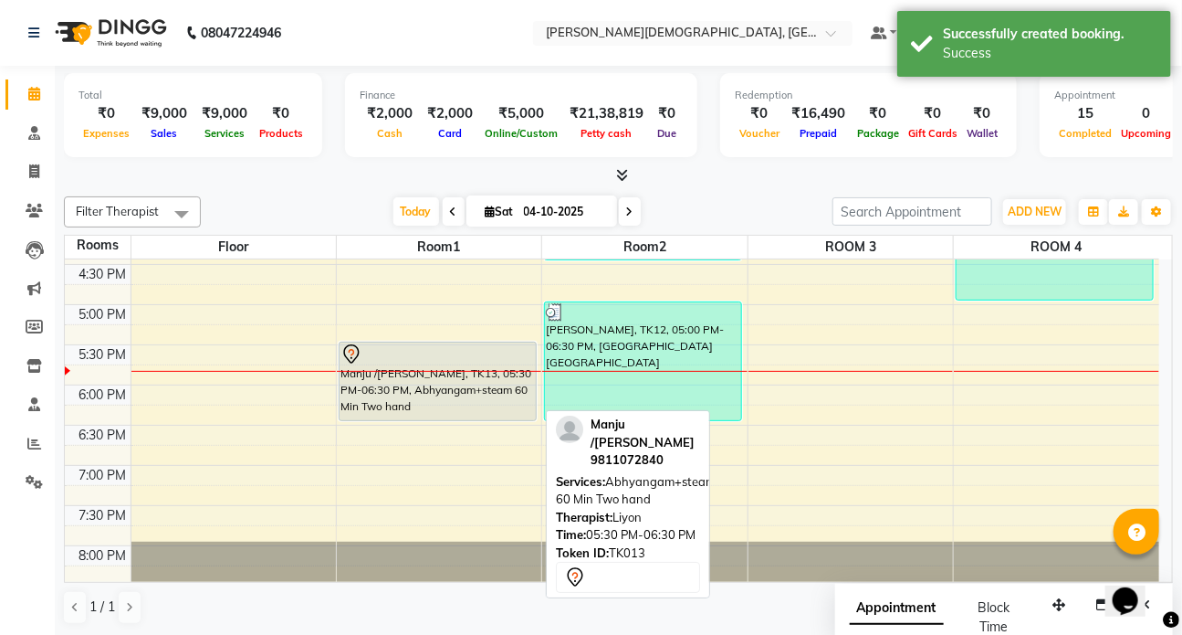
click at [406, 371] on div "Manju /[PERSON_NAME], TK13, 05:30 PM-06:30 PM, Abhyangam+steam 60 Min Two hand" at bounding box center [438, 381] width 196 height 78
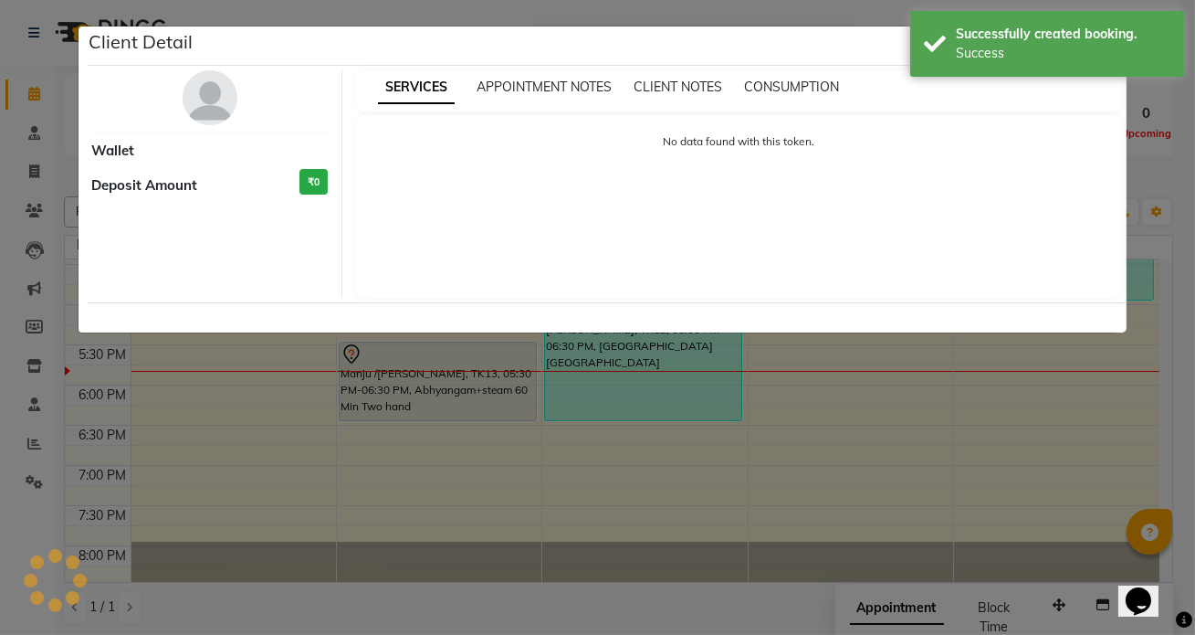
select select "7"
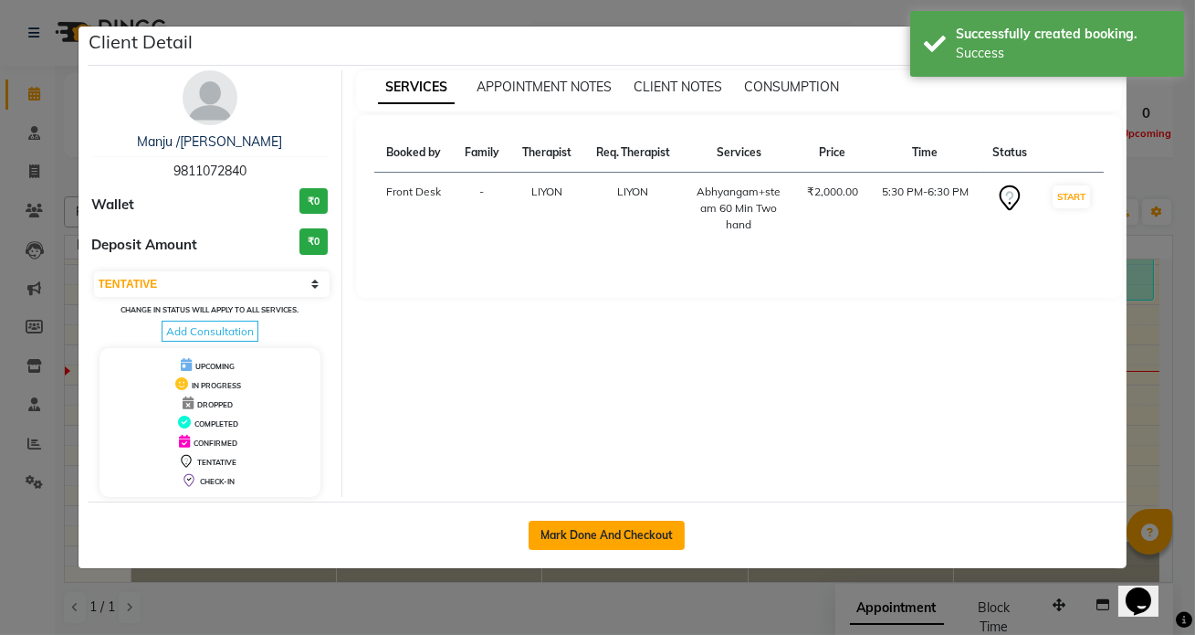
click at [558, 532] on button "Mark Done And Checkout" at bounding box center [607, 534] width 156 height 29
select select "service"
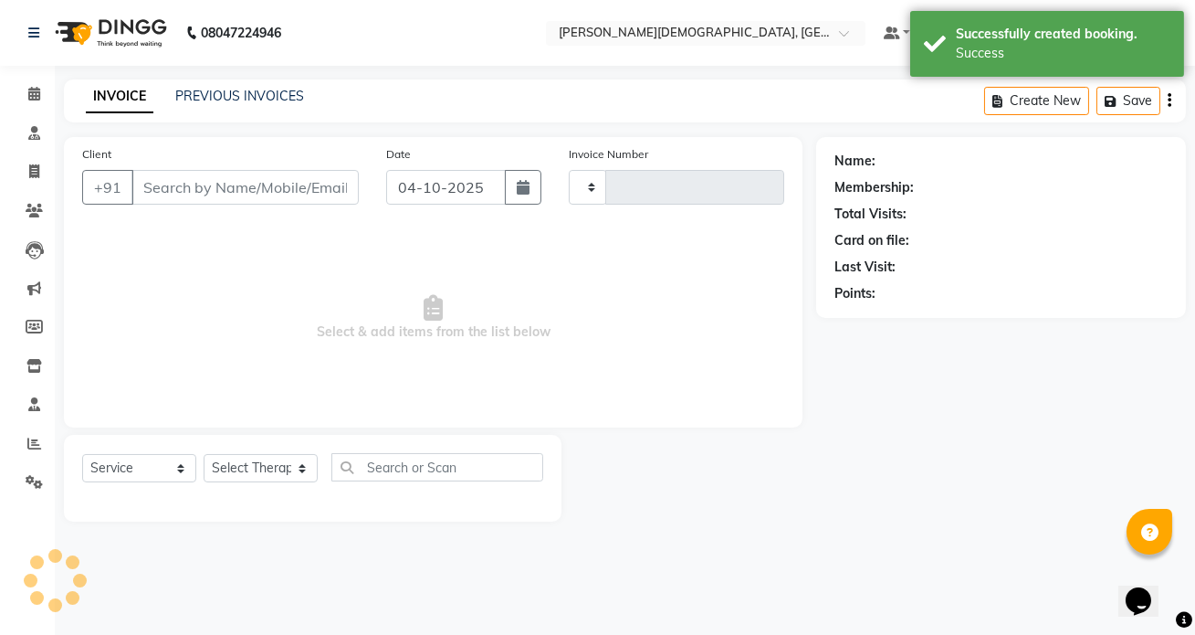
type input "1564"
select select "5585"
type input "9811072840"
select select "93467"
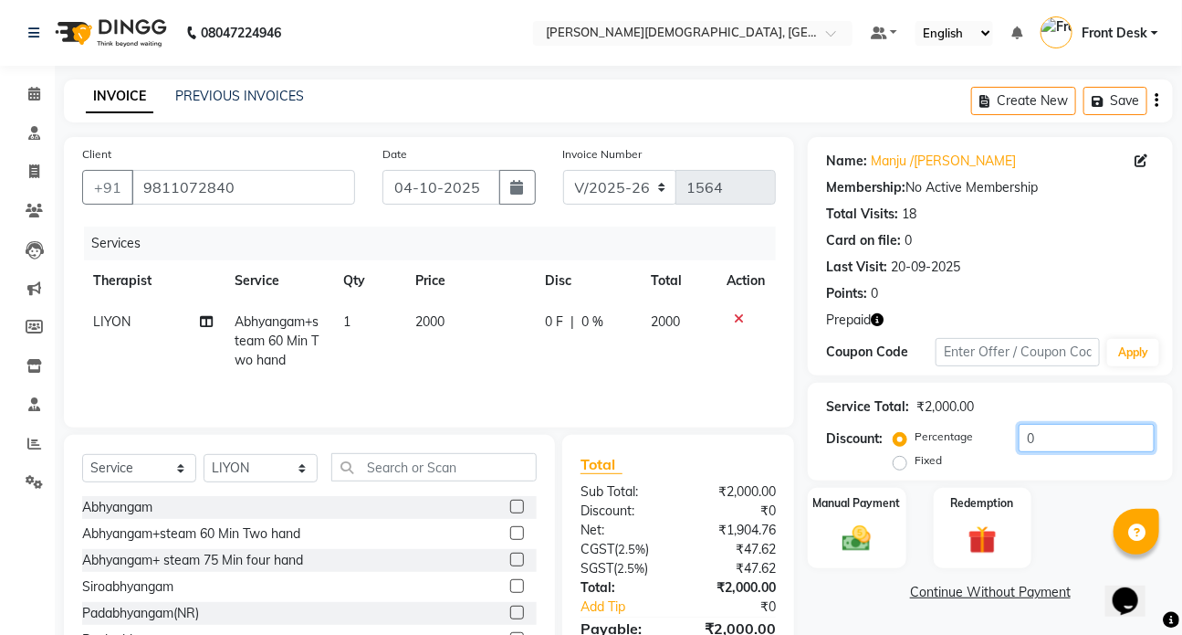
click at [1065, 441] on input "0" at bounding box center [1087, 438] width 136 height 28
type input "30"
click at [966, 542] on img at bounding box center [983, 539] width 48 height 37
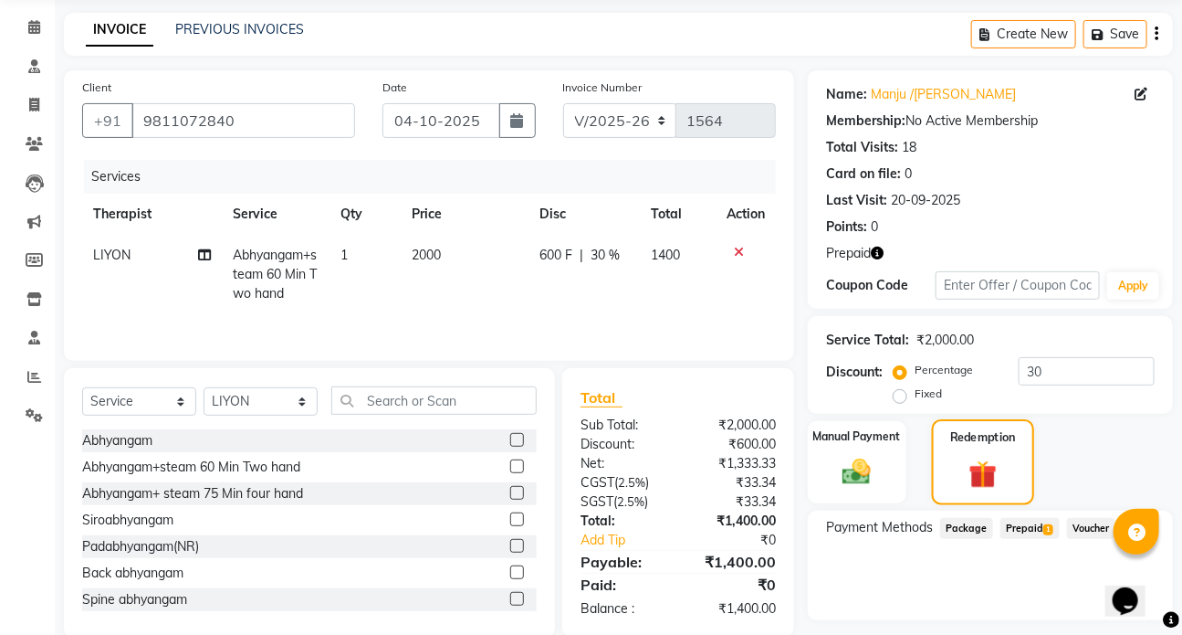
scroll to position [116, 0]
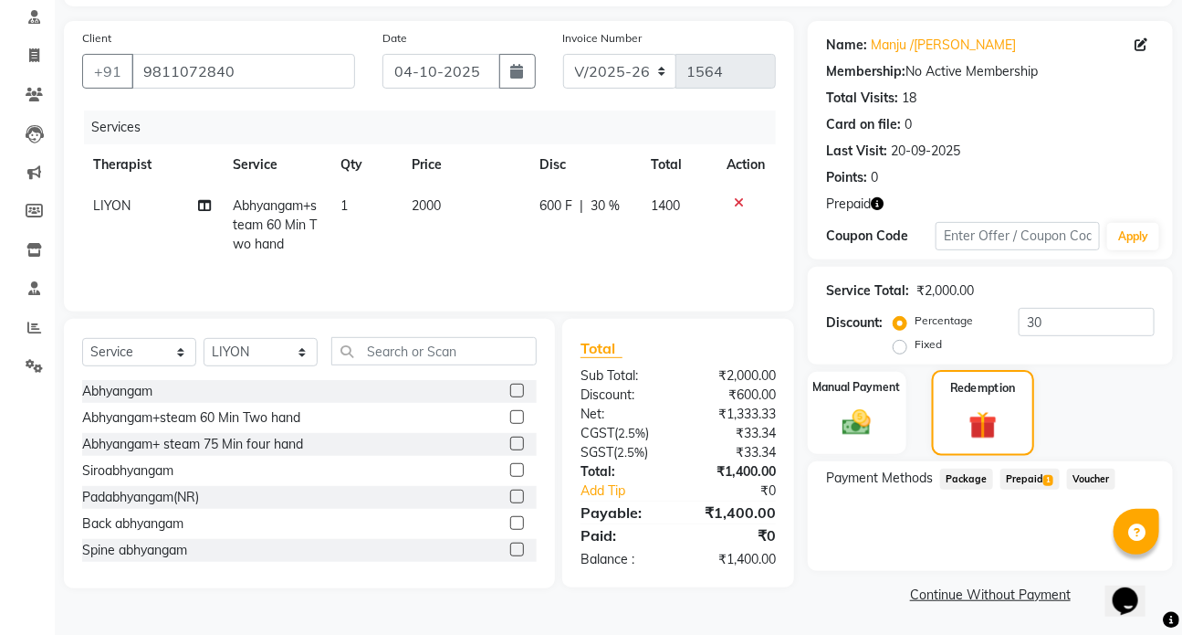
click at [1017, 452] on div "Redemption" at bounding box center [982, 413] width 102 height 86
click at [1020, 476] on span "Prepaid 1" at bounding box center [1030, 478] width 59 height 21
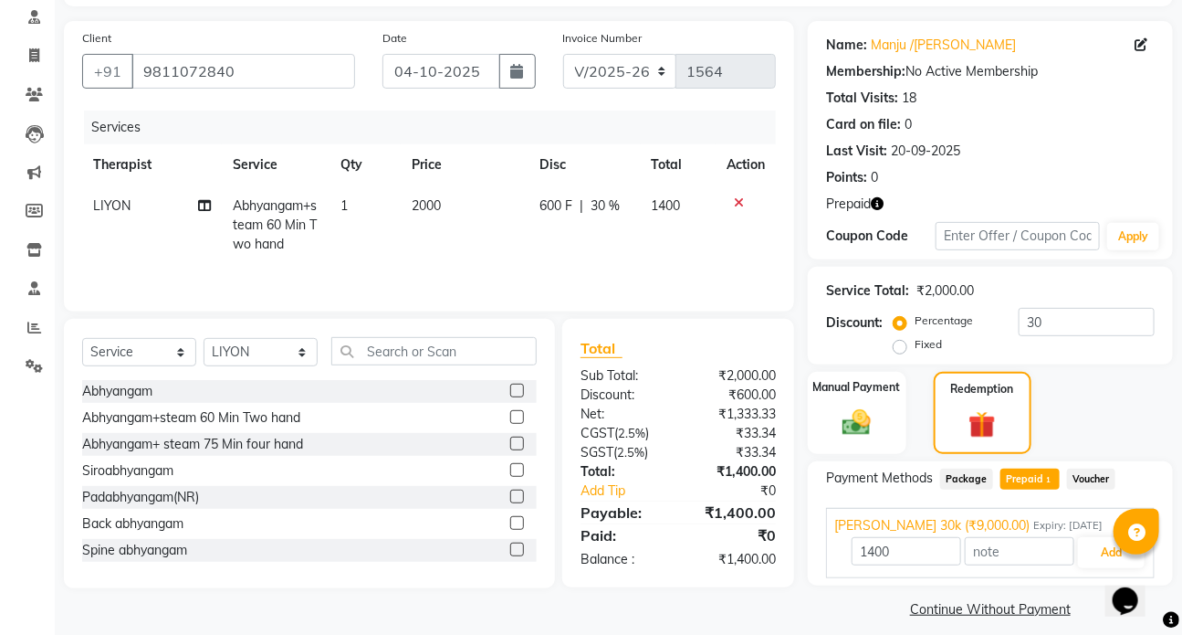
scroll to position [130, 0]
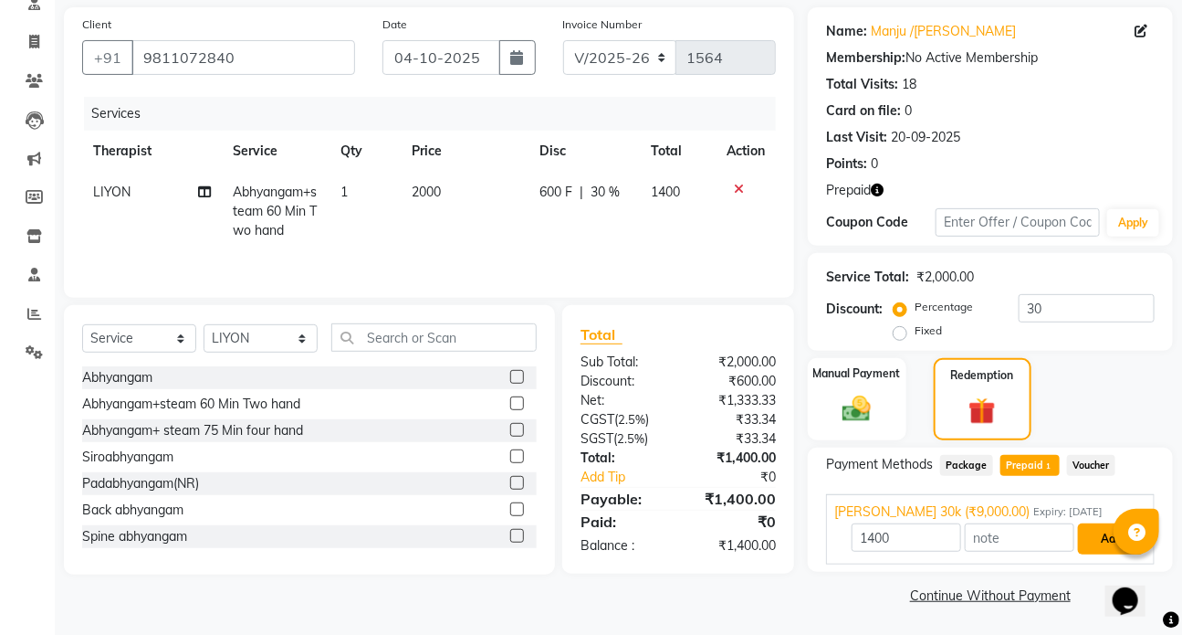
click at [1104, 544] on button "Add" at bounding box center [1111, 538] width 67 height 31
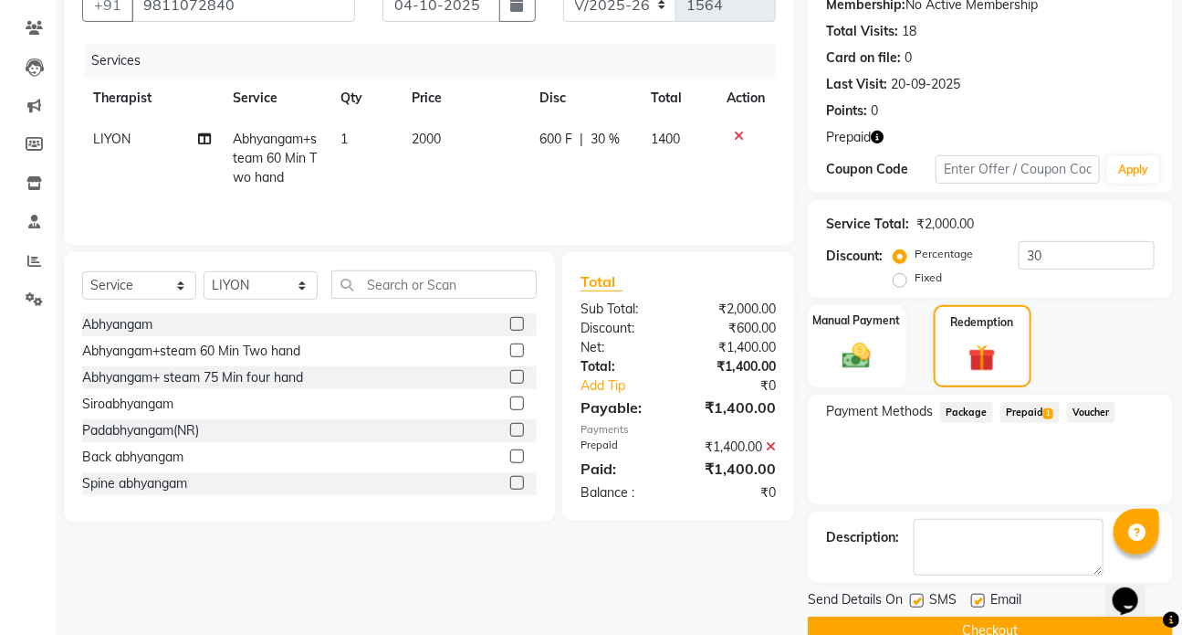
scroll to position [213, 0]
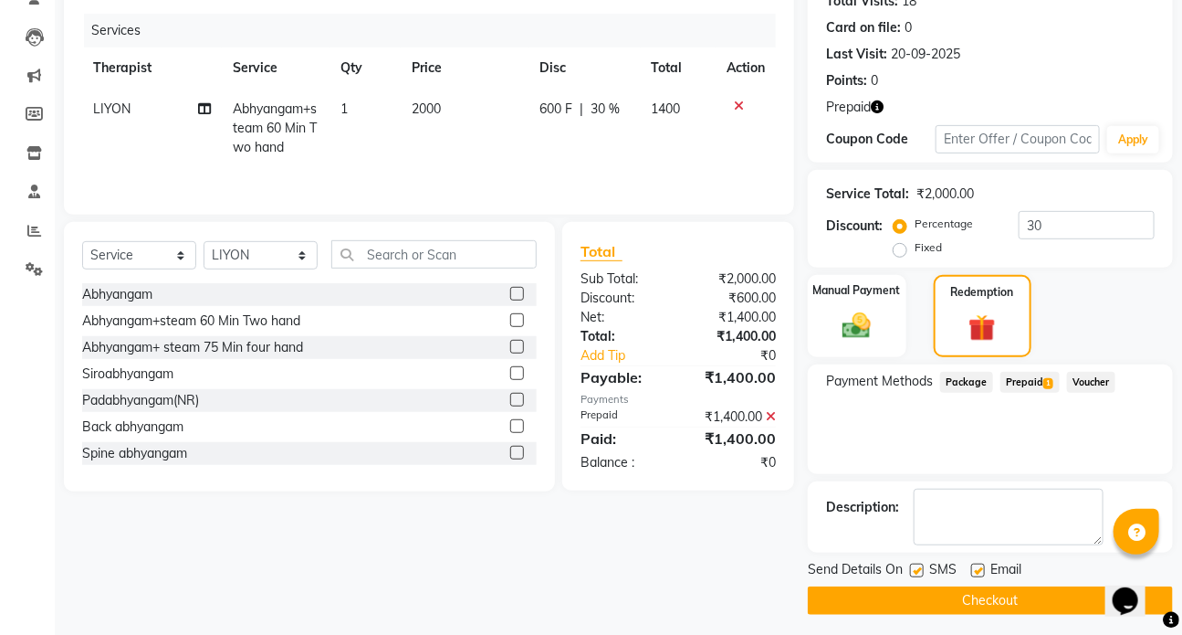
click at [914, 569] on label at bounding box center [917, 570] width 14 height 14
click at [914, 569] on input "checkbox" at bounding box center [916, 571] width 12 height 12
checkbox input "false"
click at [971, 598] on button "Checkout" at bounding box center [990, 600] width 365 height 28
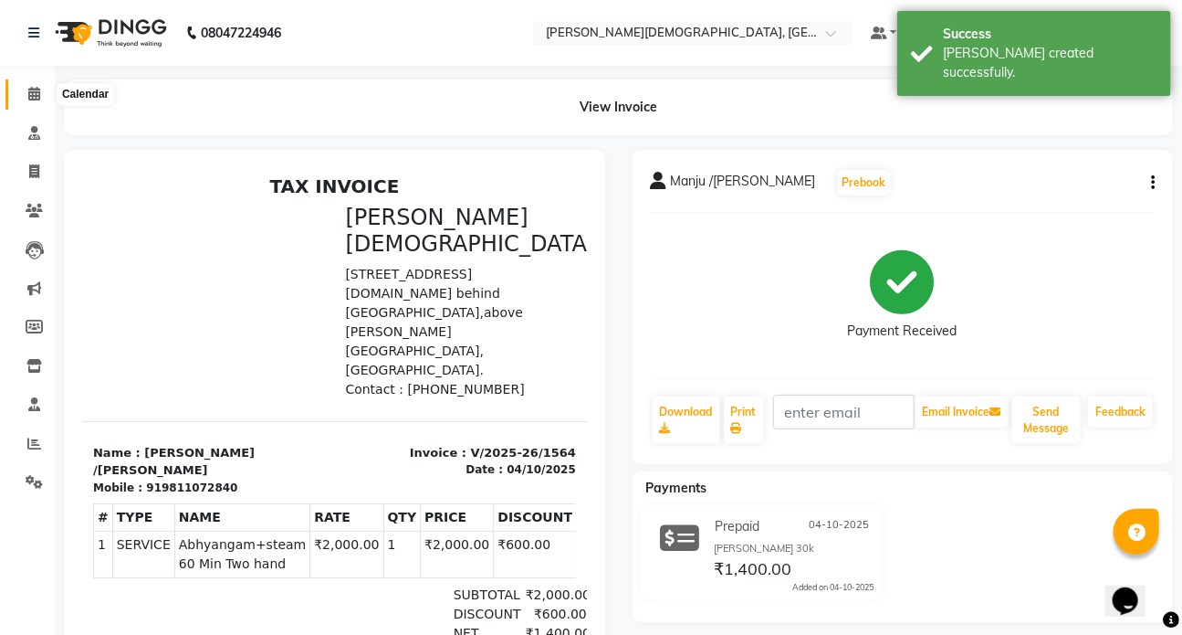
click at [32, 88] on icon at bounding box center [34, 94] width 12 height 14
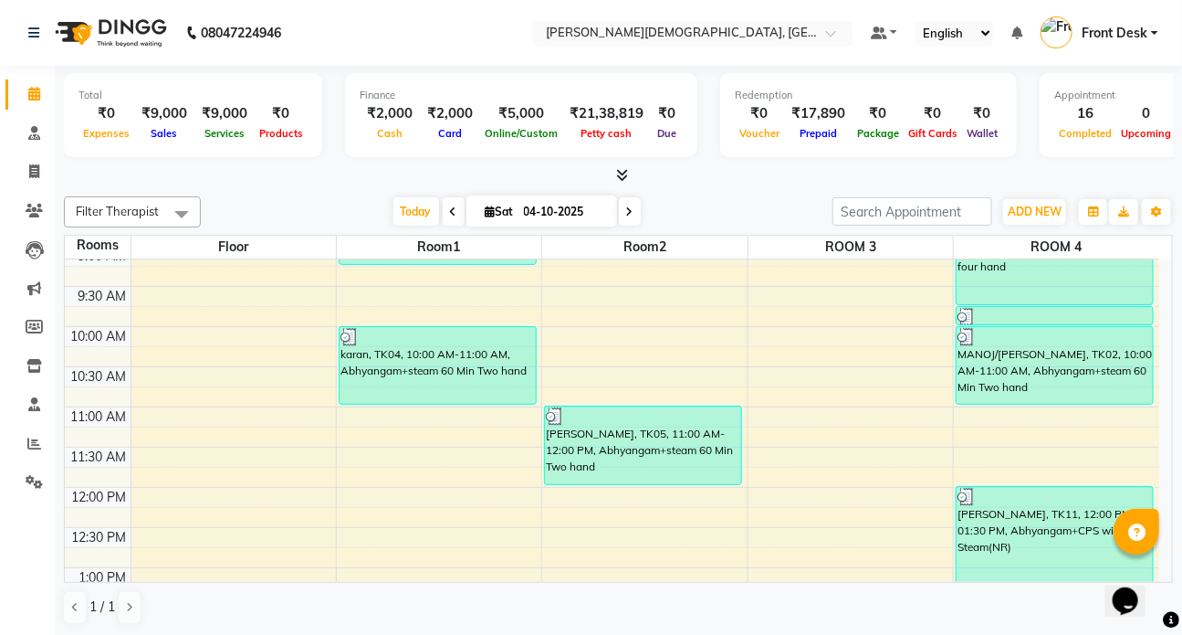
scroll to position [165, 0]
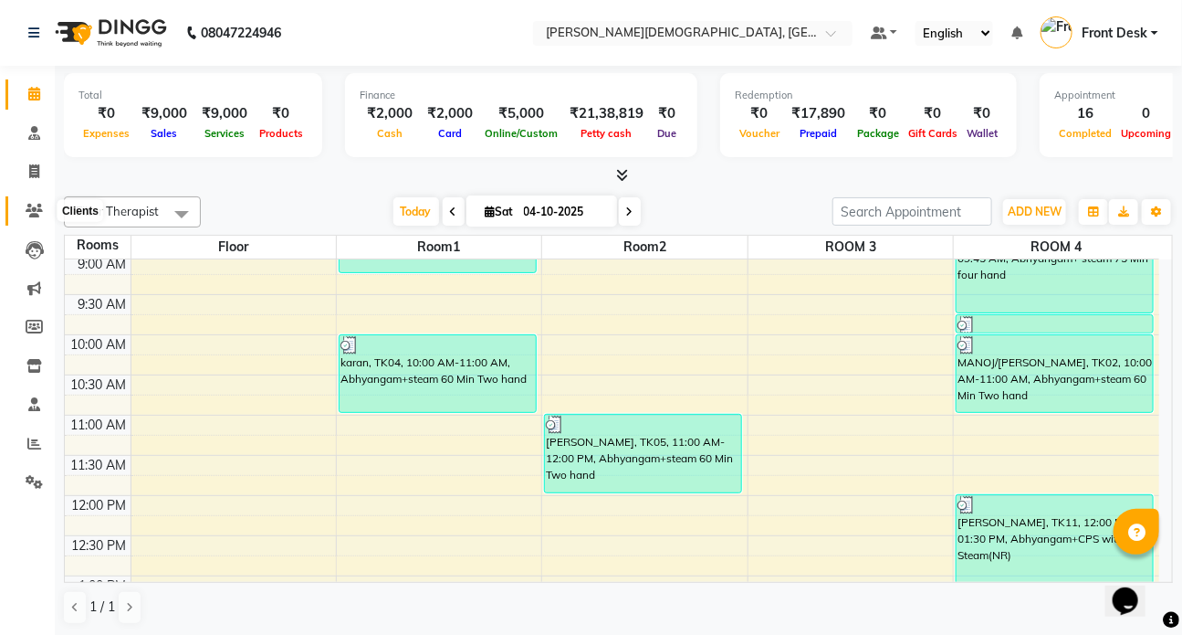
click at [38, 207] on icon at bounding box center [34, 211] width 17 height 14
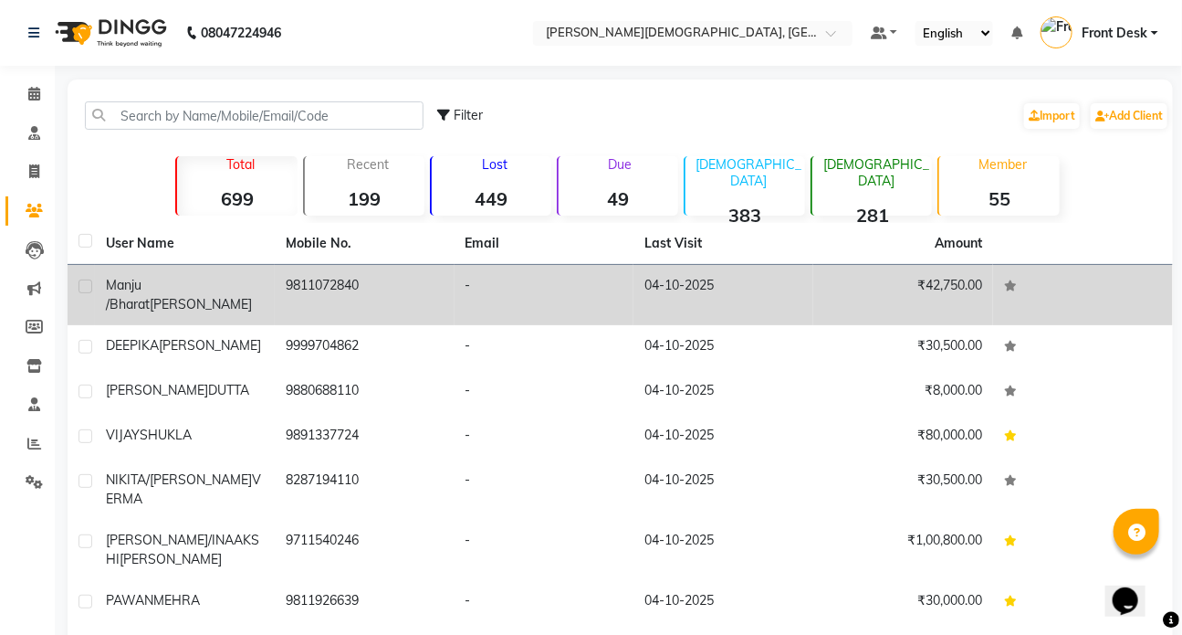
click at [200, 296] on span "[PERSON_NAME]" at bounding box center [201, 304] width 102 height 16
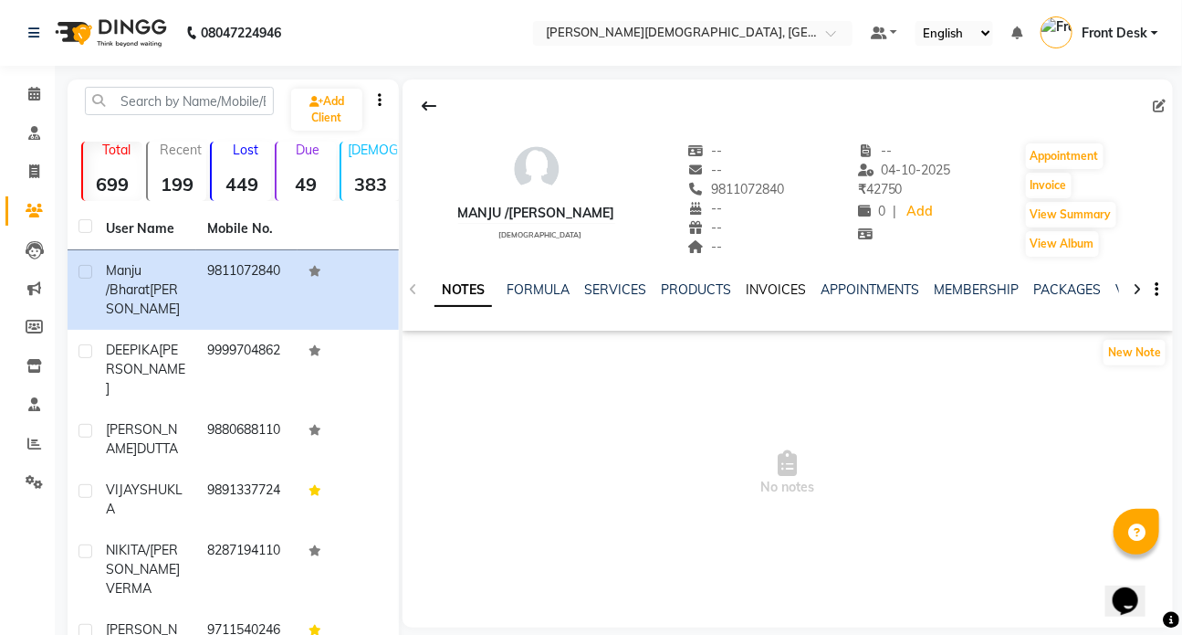
click at [760, 289] on link "INVOICES" at bounding box center [776, 289] width 60 height 16
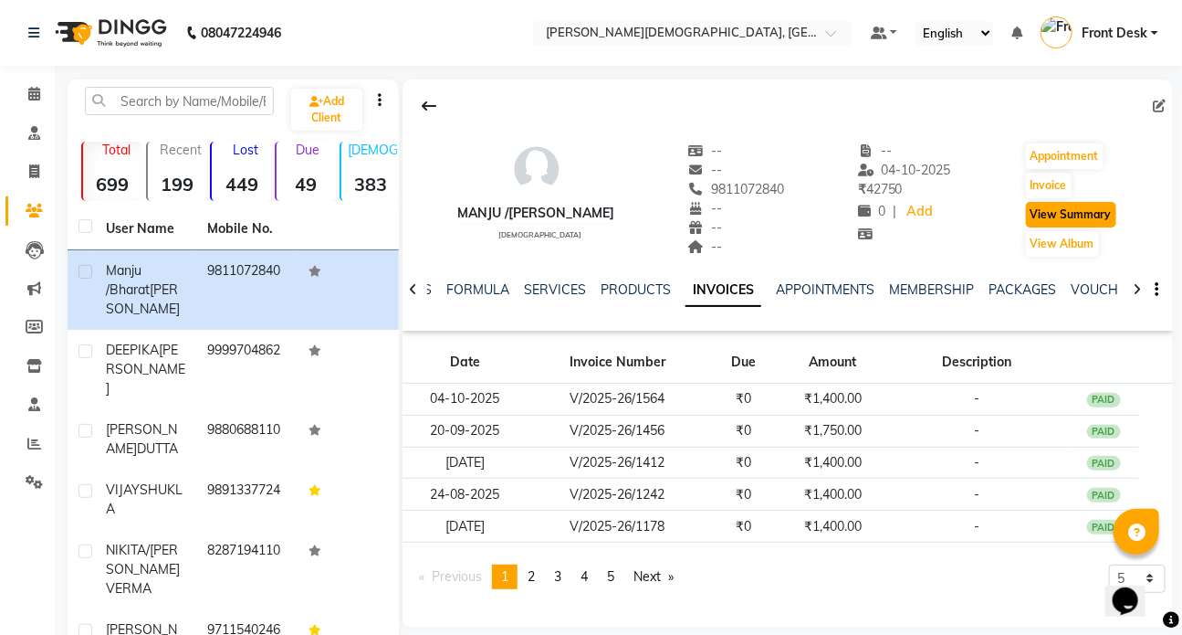
click at [1049, 216] on button "View Summary" at bounding box center [1071, 215] width 90 height 26
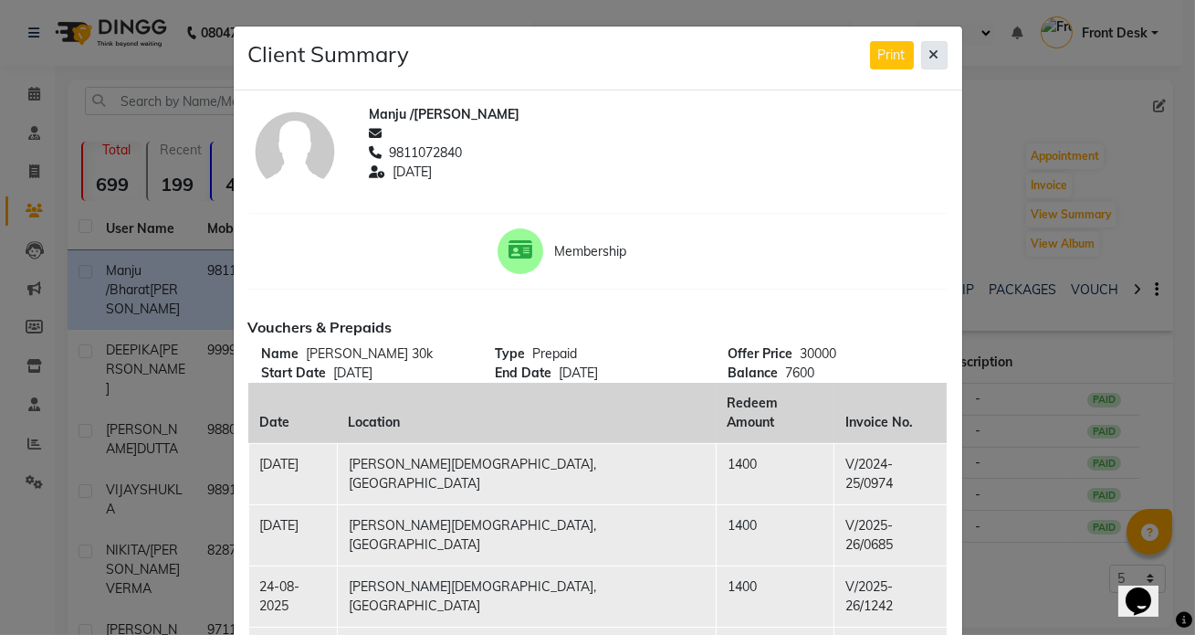
click at [929, 54] on icon at bounding box center [934, 54] width 10 height 13
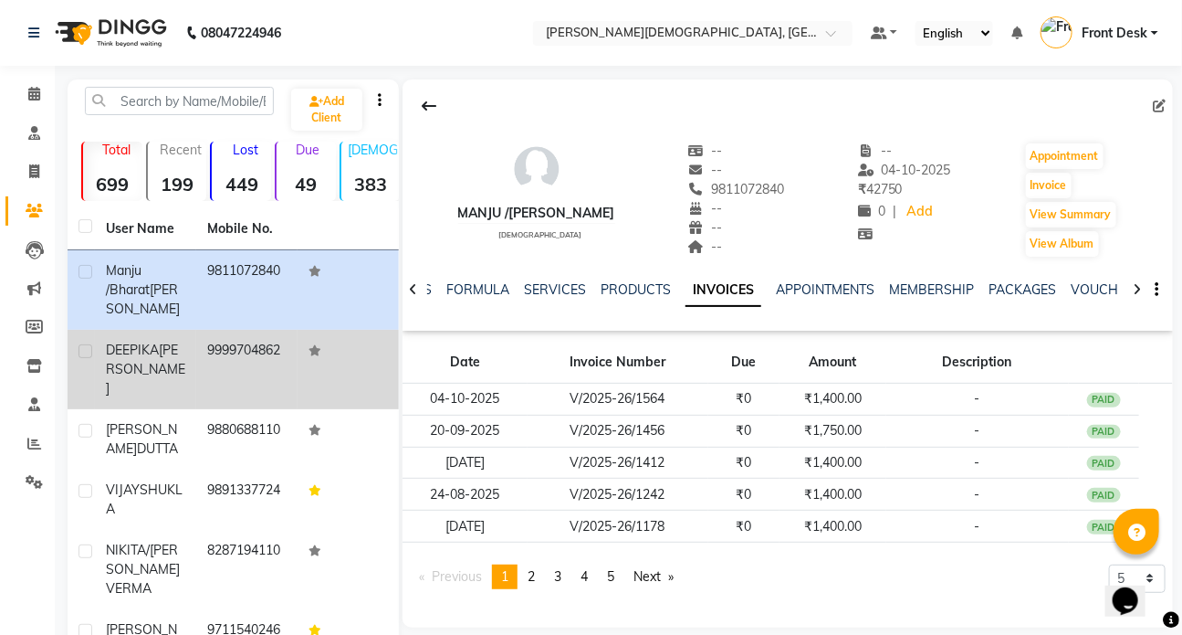
click at [145, 374] on div "[PERSON_NAME]" at bounding box center [145, 370] width 79 height 58
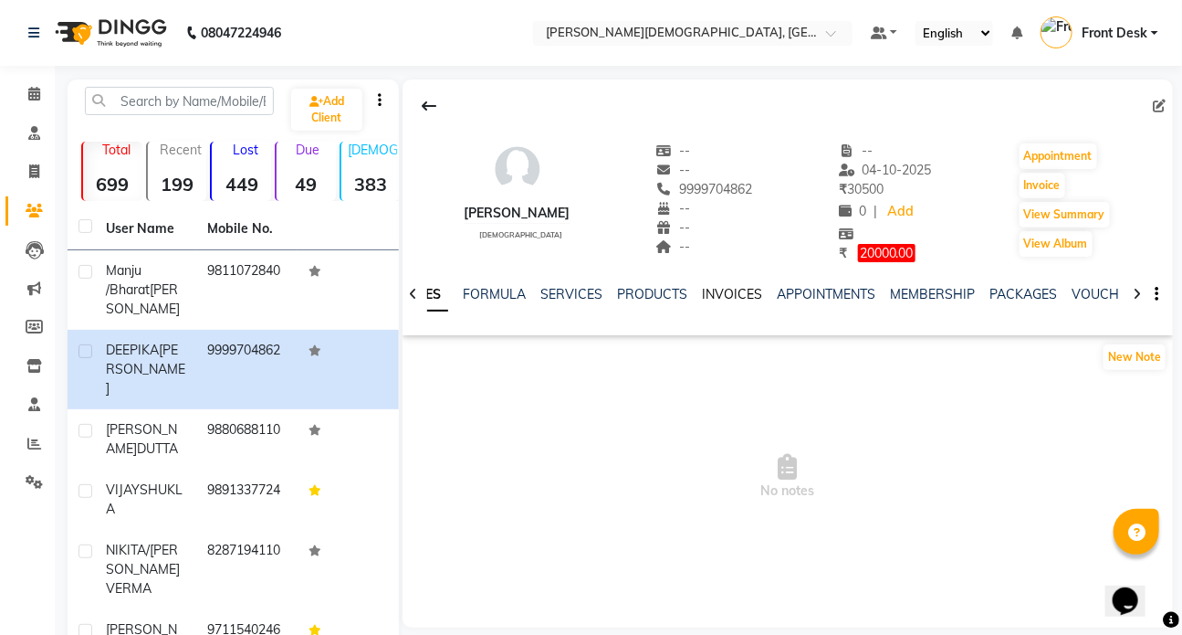
click at [717, 293] on link "INVOICES" at bounding box center [732, 294] width 60 height 16
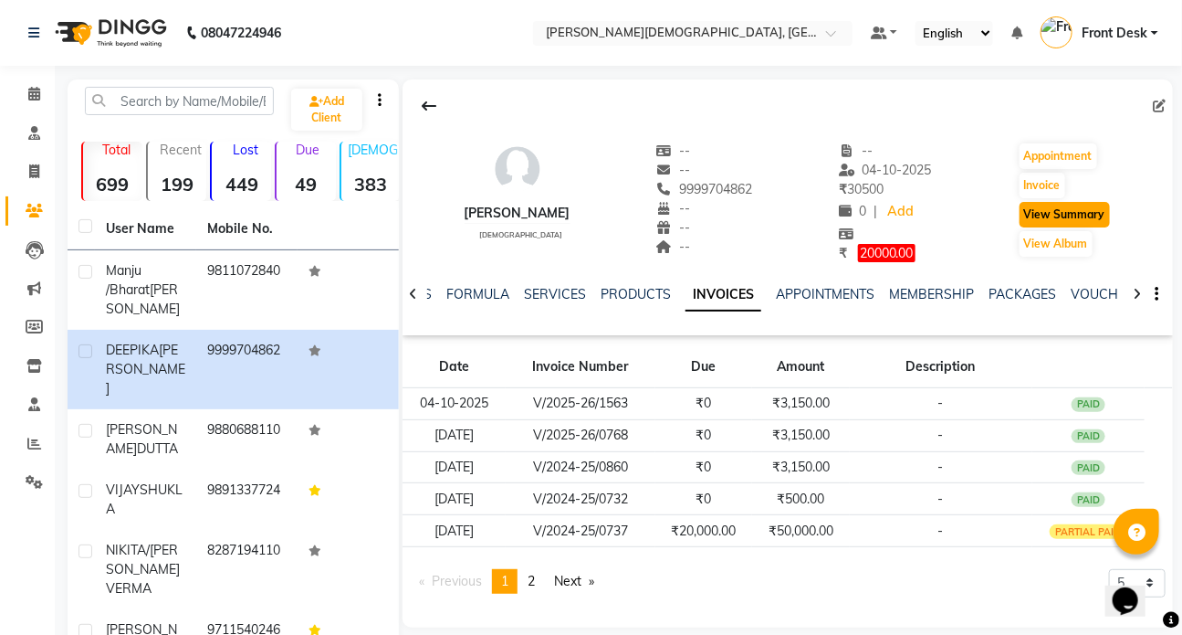
click at [1060, 212] on button "View Summary" at bounding box center [1065, 215] width 90 height 26
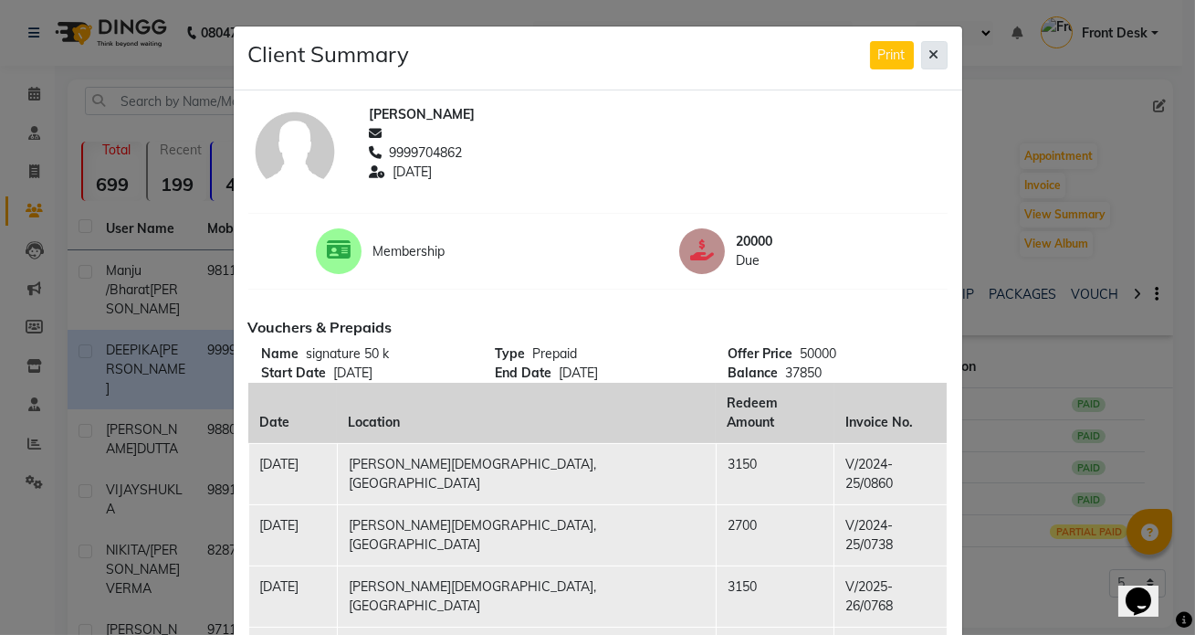
click at [929, 57] on icon at bounding box center [934, 54] width 10 height 13
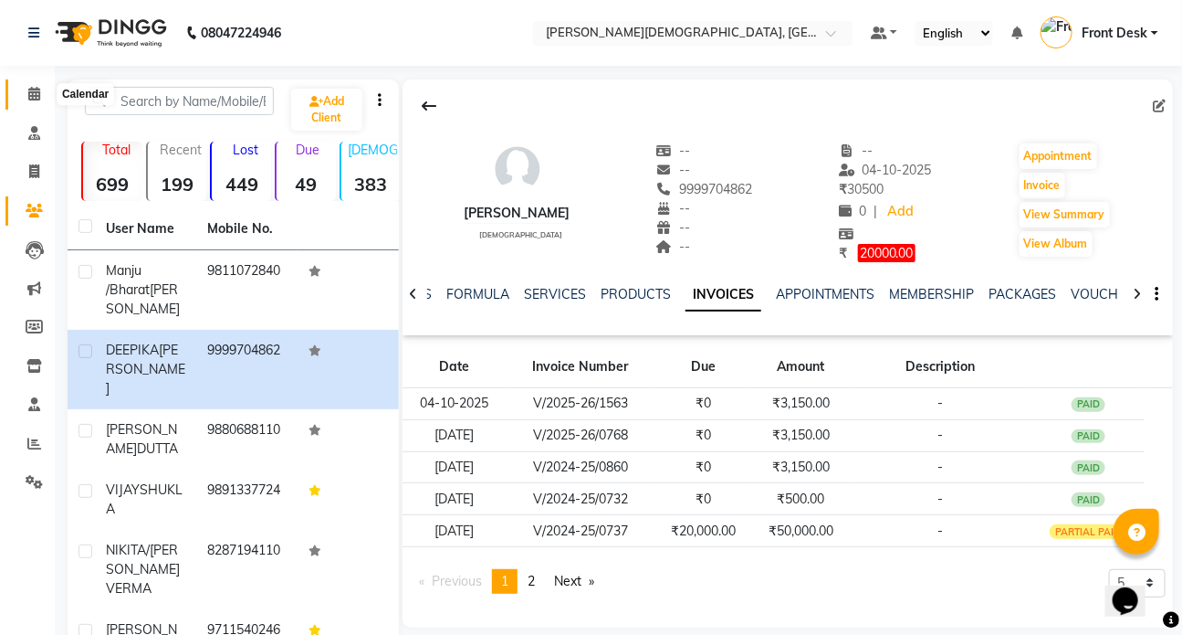
click at [28, 94] on icon at bounding box center [34, 94] width 12 height 14
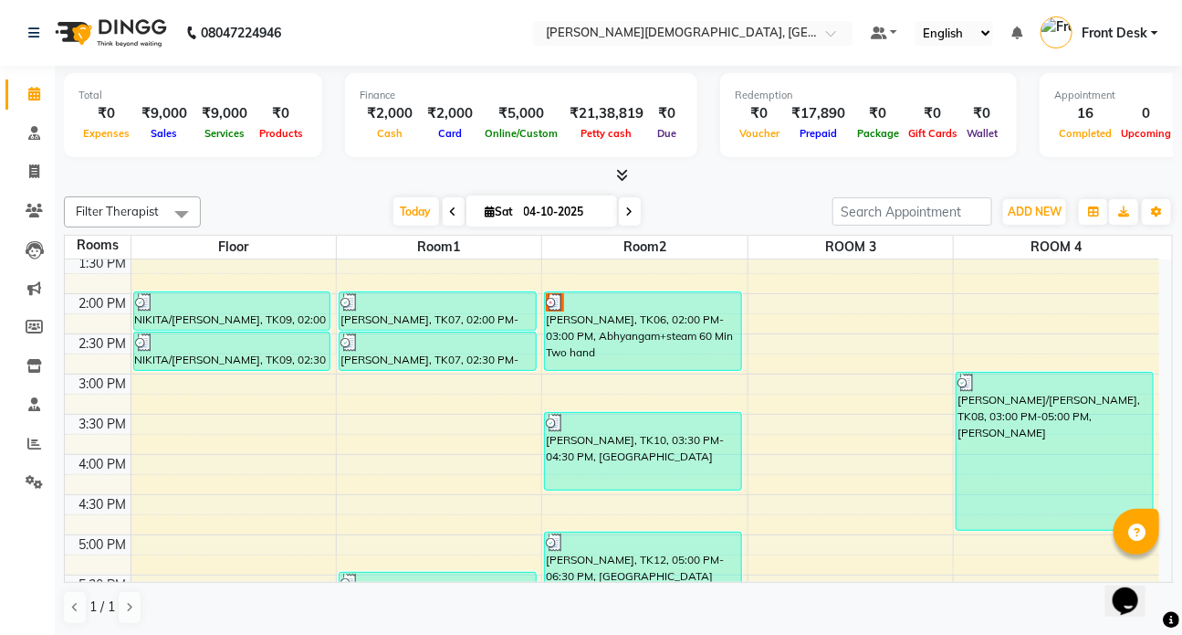
scroll to position [514, 0]
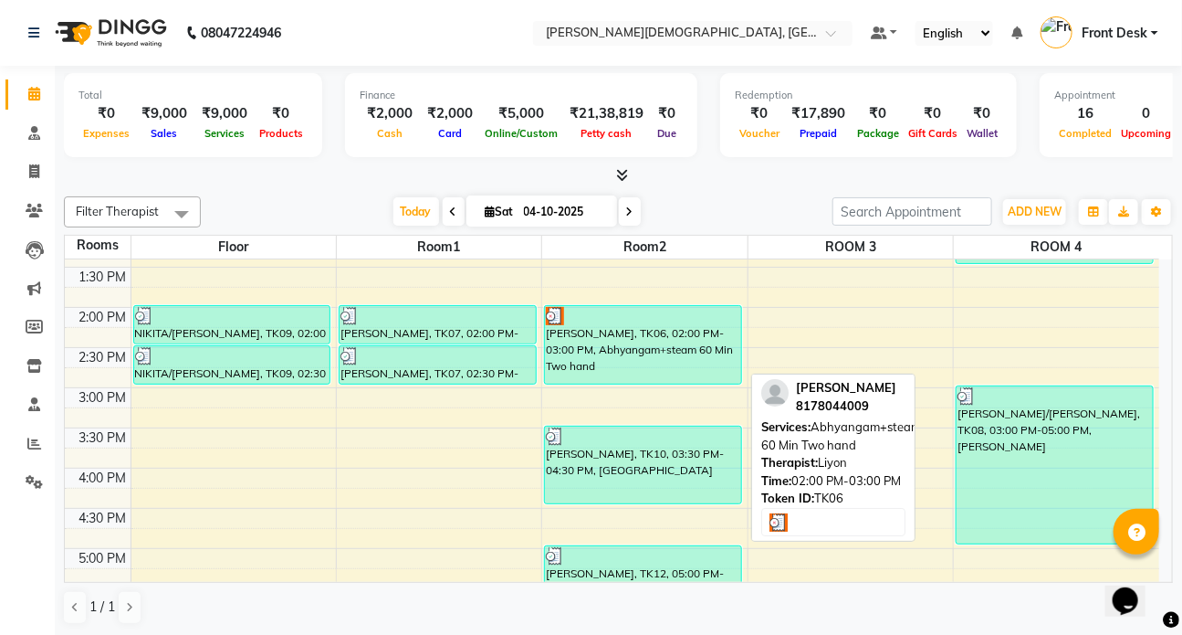
click at [646, 343] on div "[PERSON_NAME], TK06, 02:00 PM-03:00 PM, Abhyangam+steam 60 Min Two hand" at bounding box center [643, 345] width 196 height 78
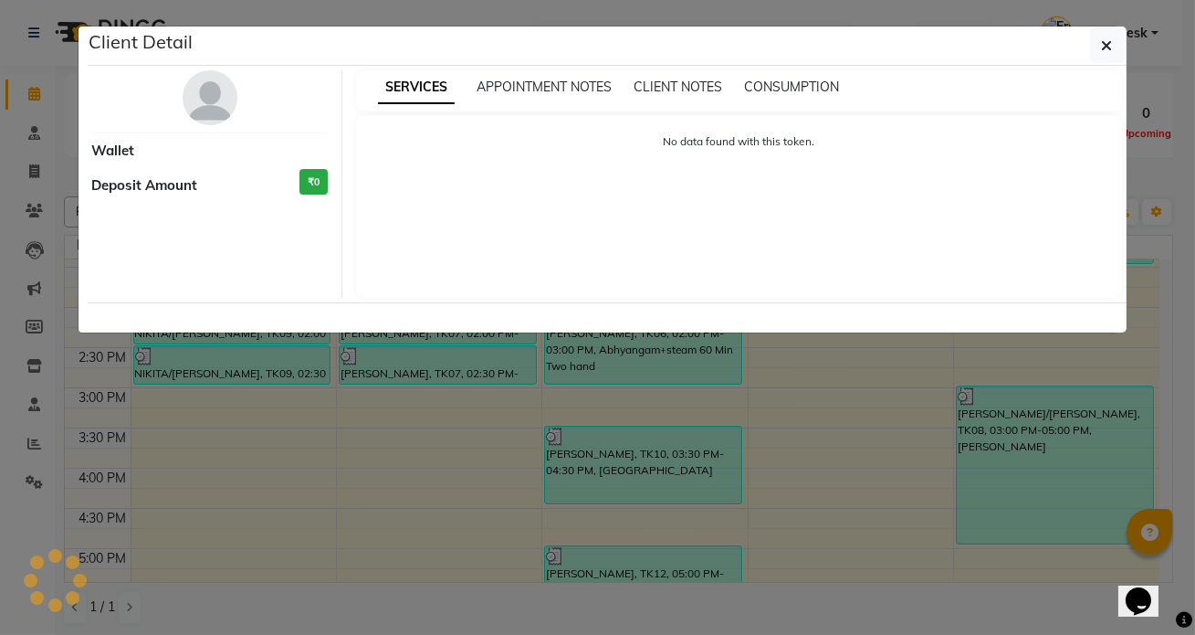
select select "3"
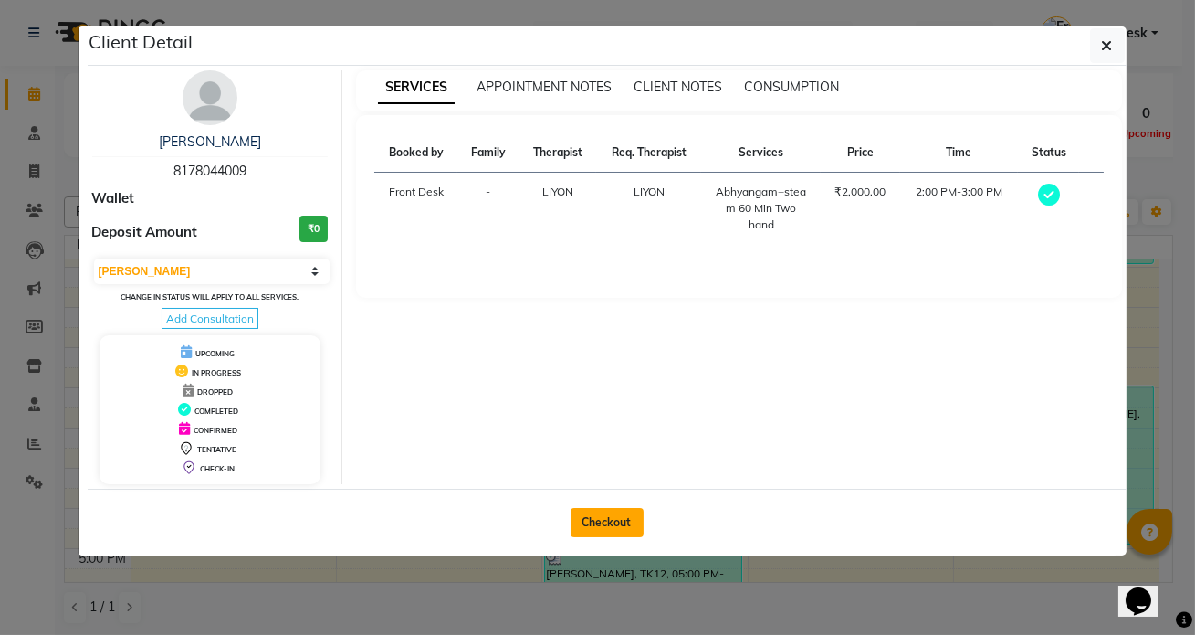
click at [596, 518] on button "Checkout" at bounding box center [607, 522] width 73 height 29
select select "service"
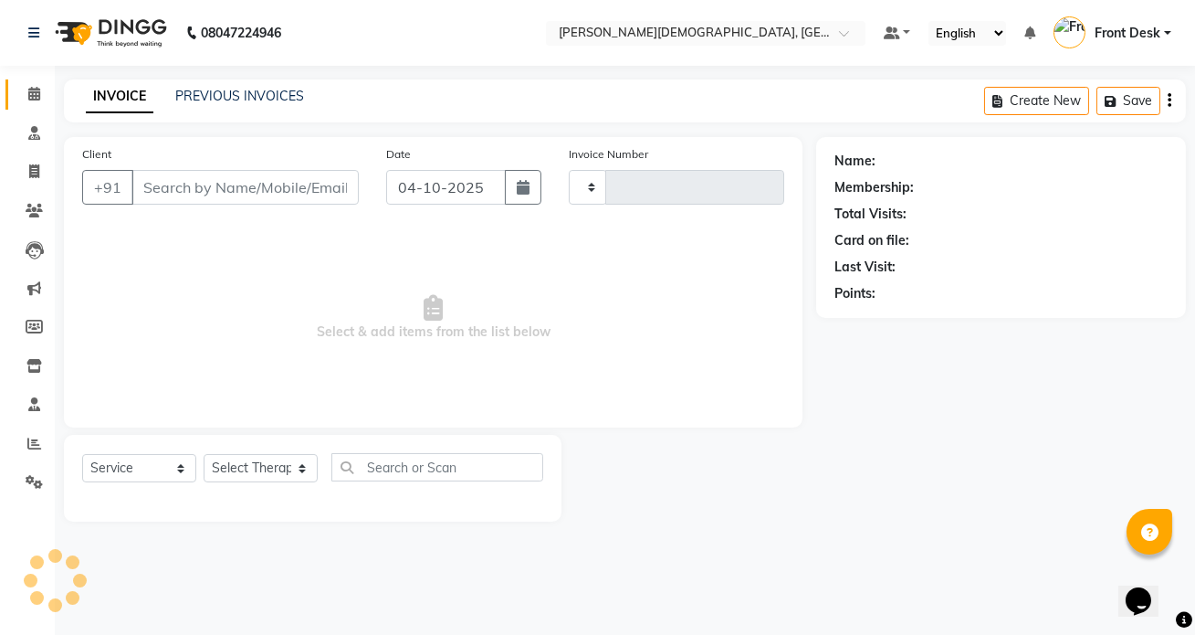
type input "1565"
select select "5585"
type input "8178044009"
select select "93467"
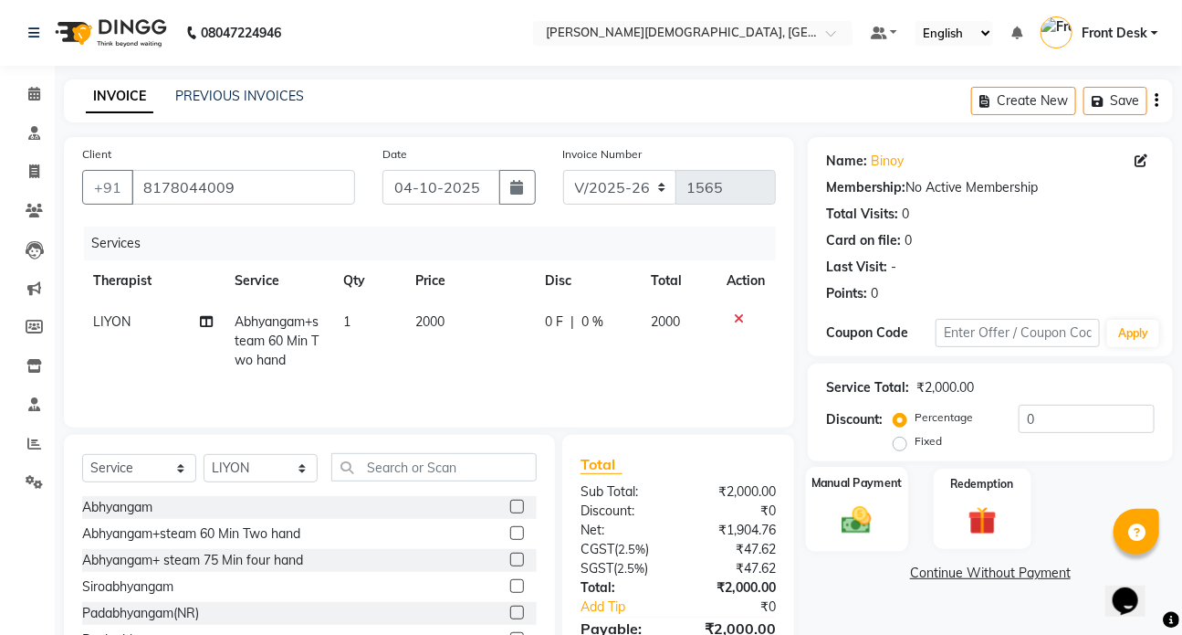
click at [834, 507] on img at bounding box center [857, 519] width 48 height 34
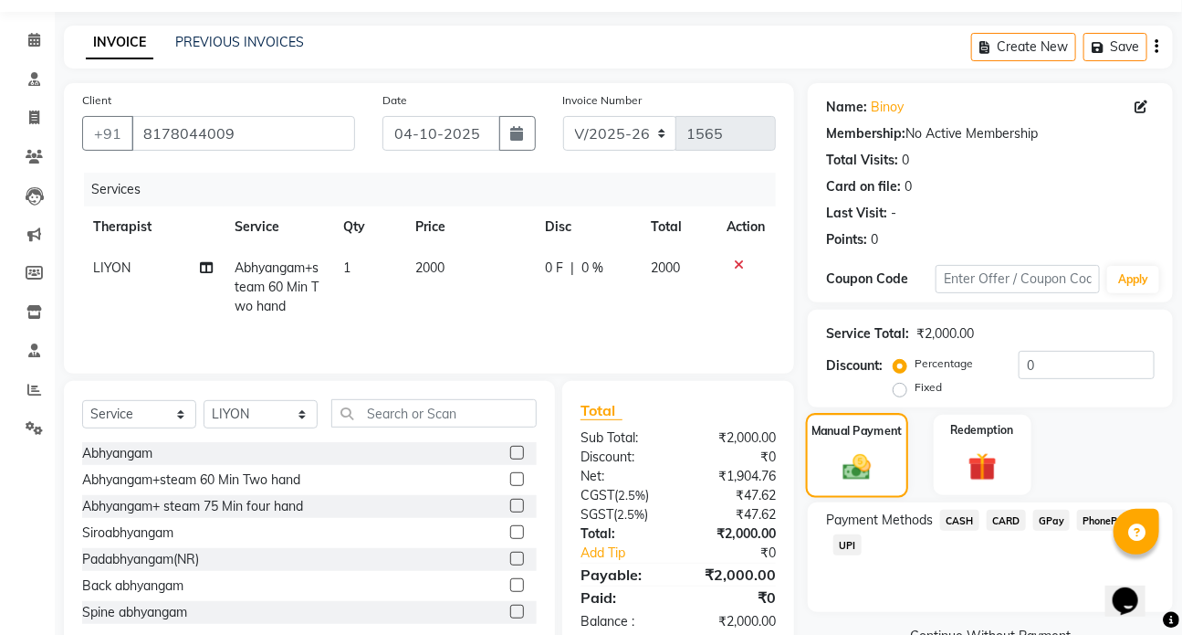
scroll to position [82, 0]
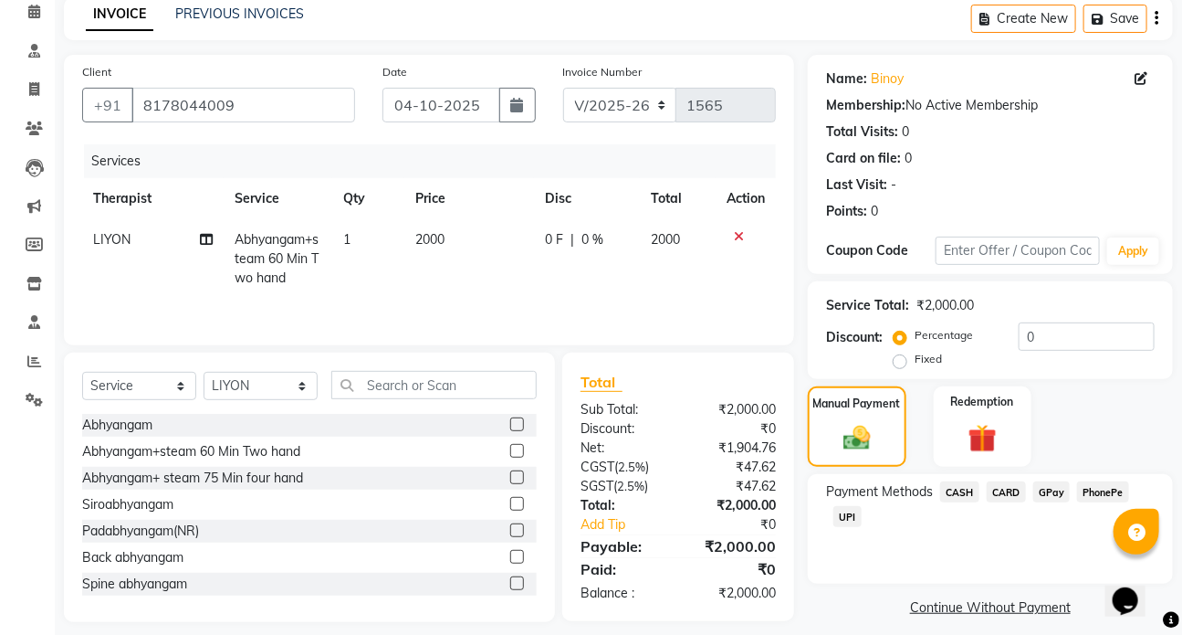
click at [847, 517] on span "UPI" at bounding box center [848, 516] width 28 height 21
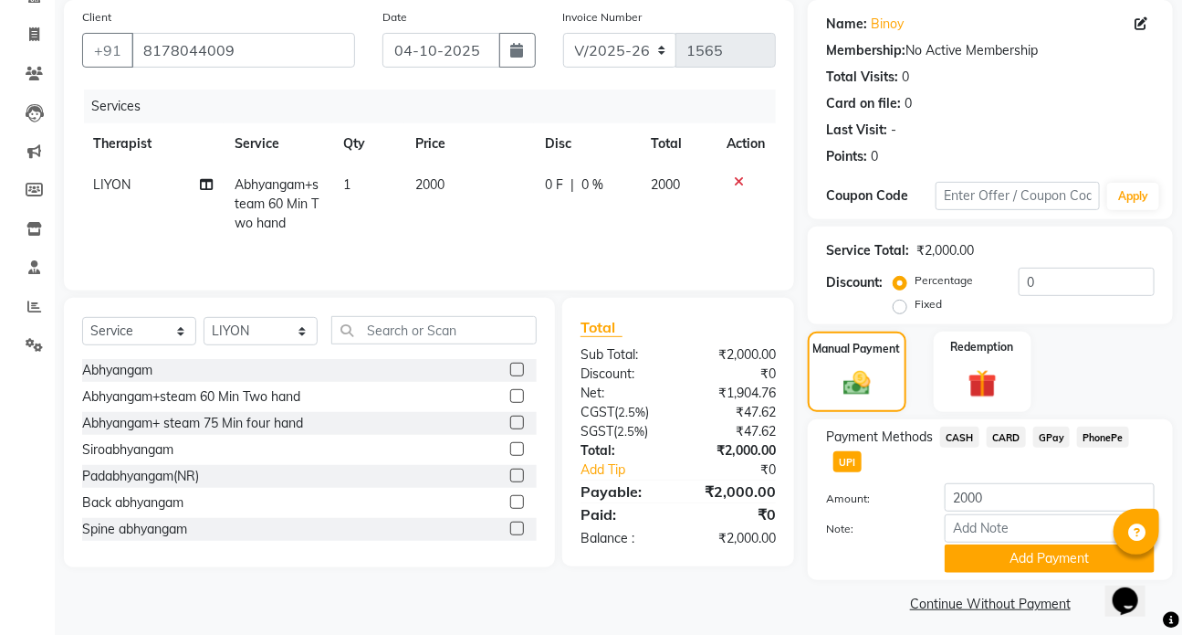
scroll to position [146, 0]
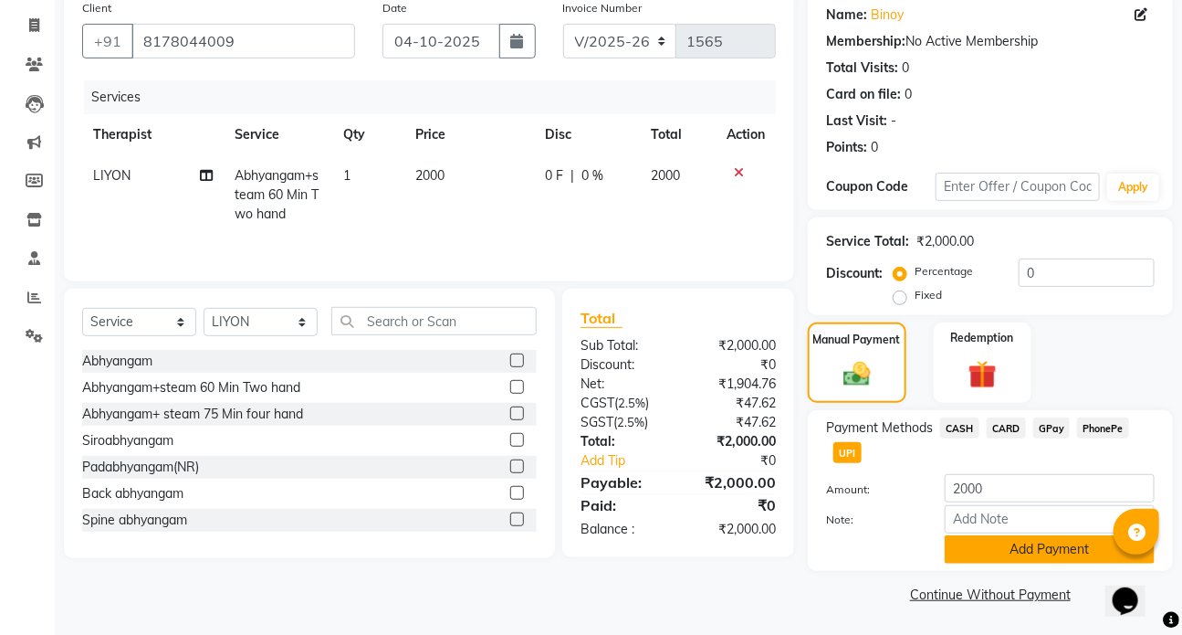
click at [1031, 549] on button "Add Payment" at bounding box center [1050, 549] width 210 height 28
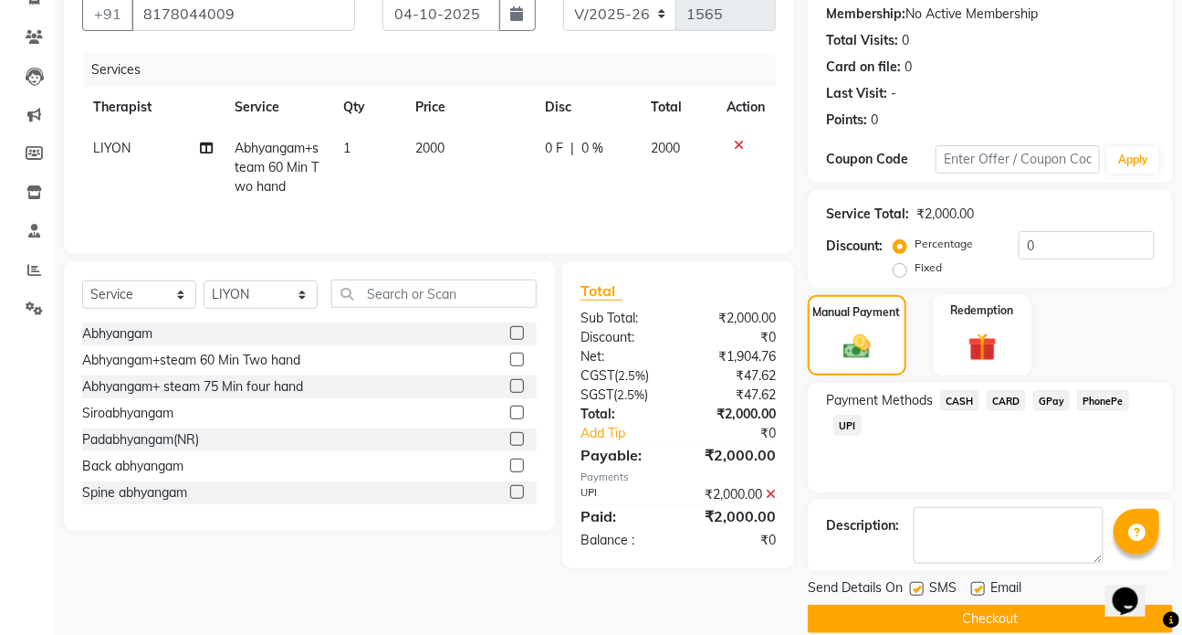
scroll to position [198, 0]
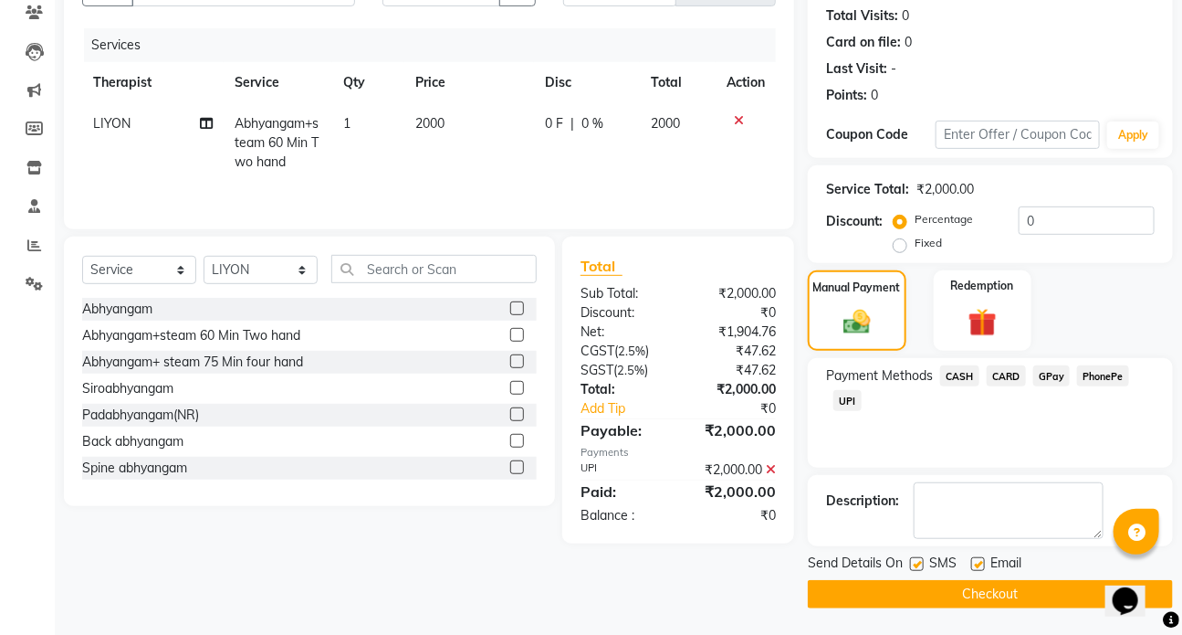
click at [921, 557] on label at bounding box center [917, 564] width 14 height 14
click at [921, 559] on input "checkbox" at bounding box center [916, 565] width 12 height 12
checkbox input "false"
click at [977, 597] on button "Checkout" at bounding box center [990, 594] width 365 height 28
click at [977, 592] on button "Checkout" at bounding box center [990, 594] width 365 height 28
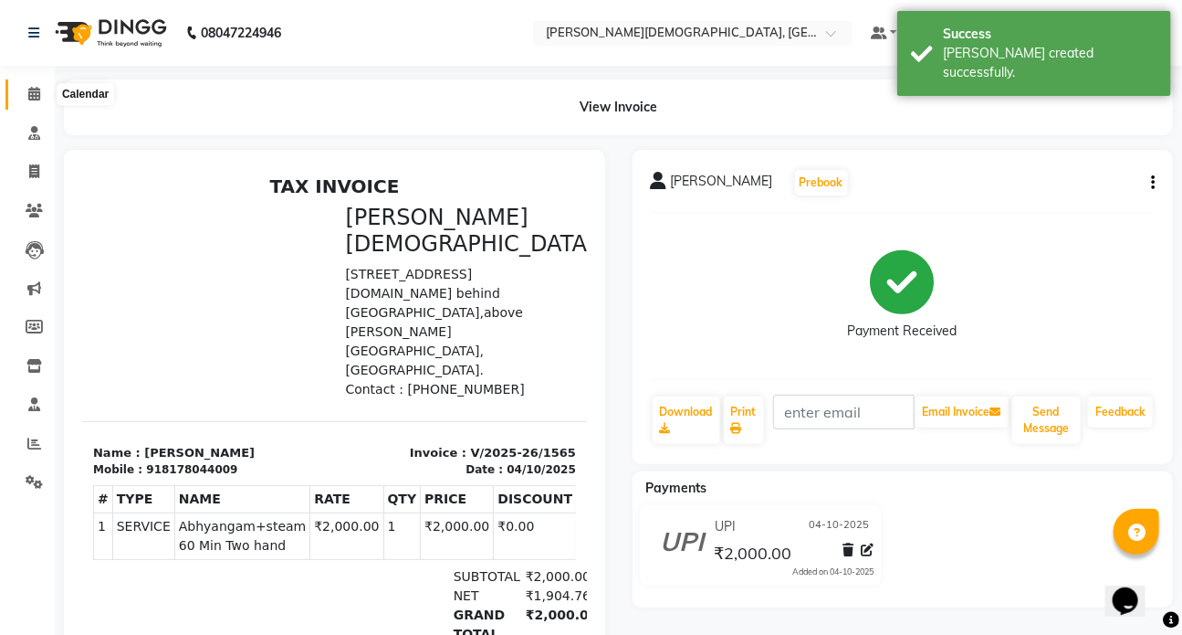
click at [35, 94] on icon at bounding box center [34, 94] width 12 height 14
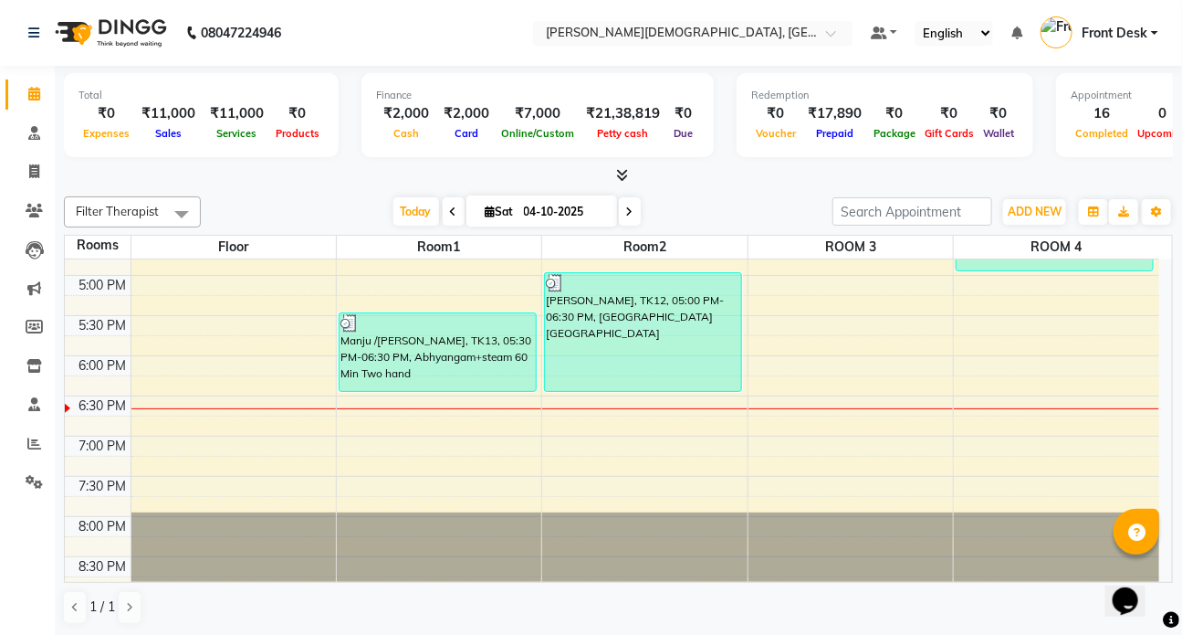
scroll to position [796, 0]
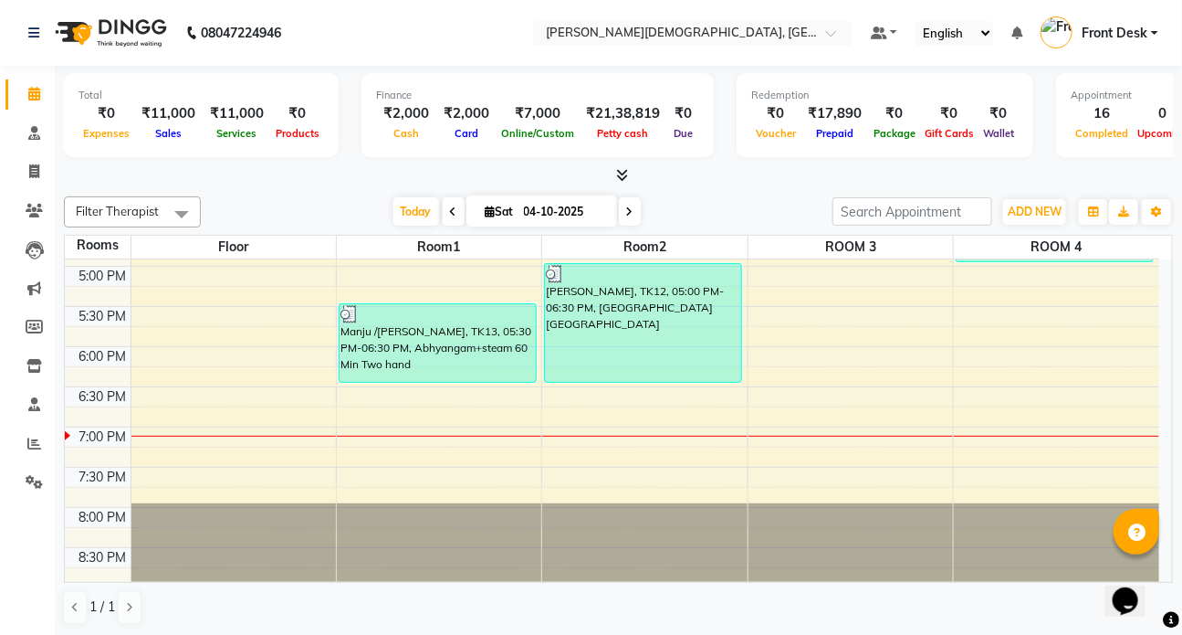
click at [1019, 436] on div "7:00 AM 7:30 AM 8:00 AM 8:30 AM 9:00 AM 9:30 AM 10:00 AM 10:30 AM 11:00 AM 11:3…" at bounding box center [612, 25] width 1095 height 1124
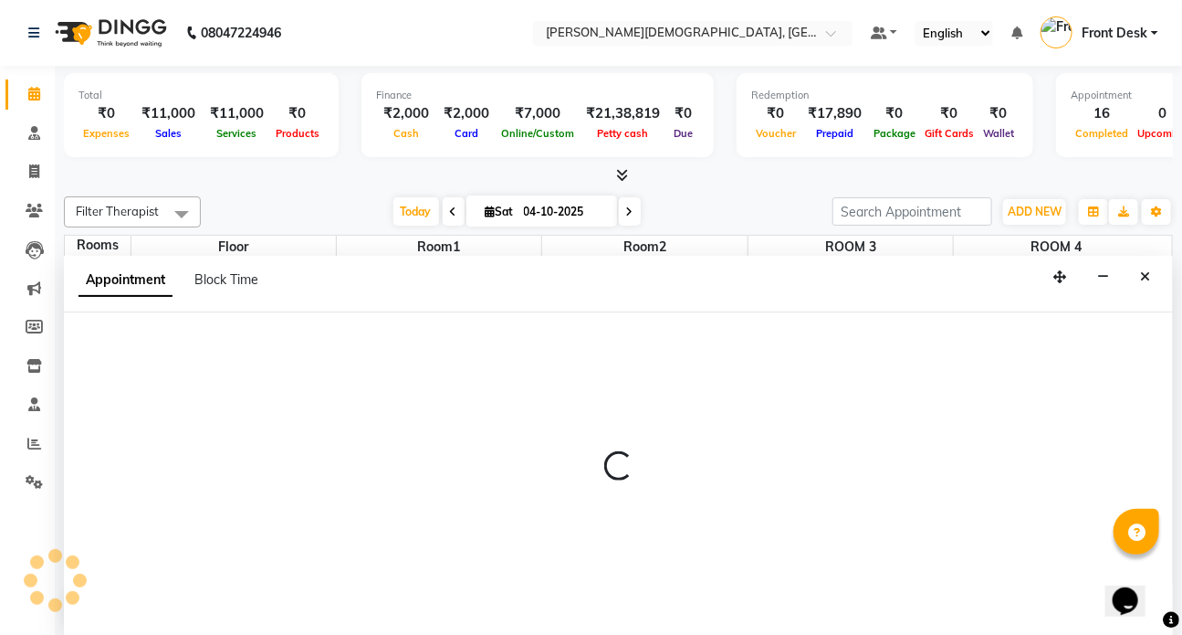
scroll to position [0, 0]
select select "1140"
select select "tentative"
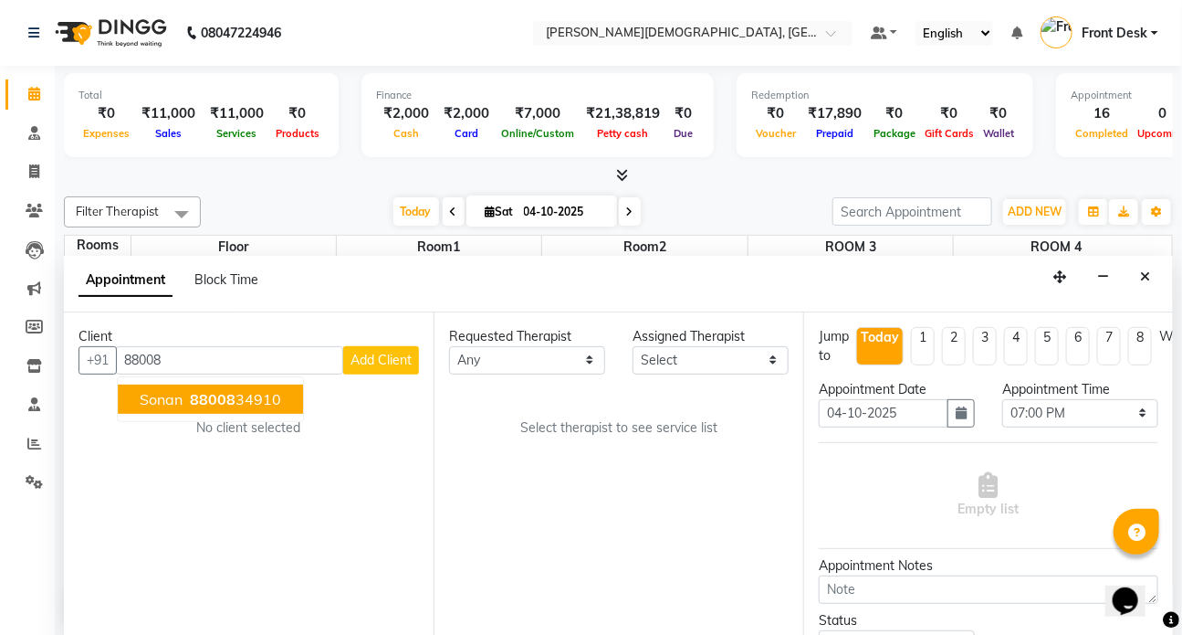
click at [223, 404] on span "88008" at bounding box center [213, 399] width 46 height 18
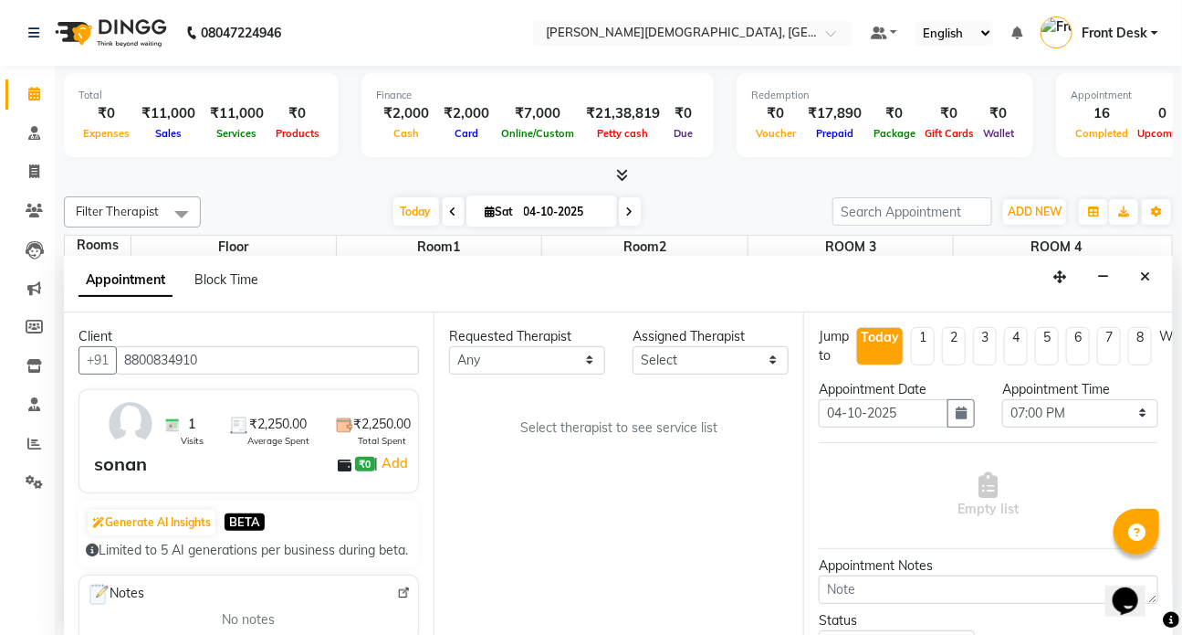
type input "8800834910"
click at [588, 356] on select "Any ANJALI ATUL [PERSON_NAME] Dr [PERSON_NAME] Front Desk HARITA [PERSON_NAME] …" at bounding box center [527, 360] width 156 height 28
click at [1146, 275] on icon "Close" at bounding box center [1145, 276] width 10 height 13
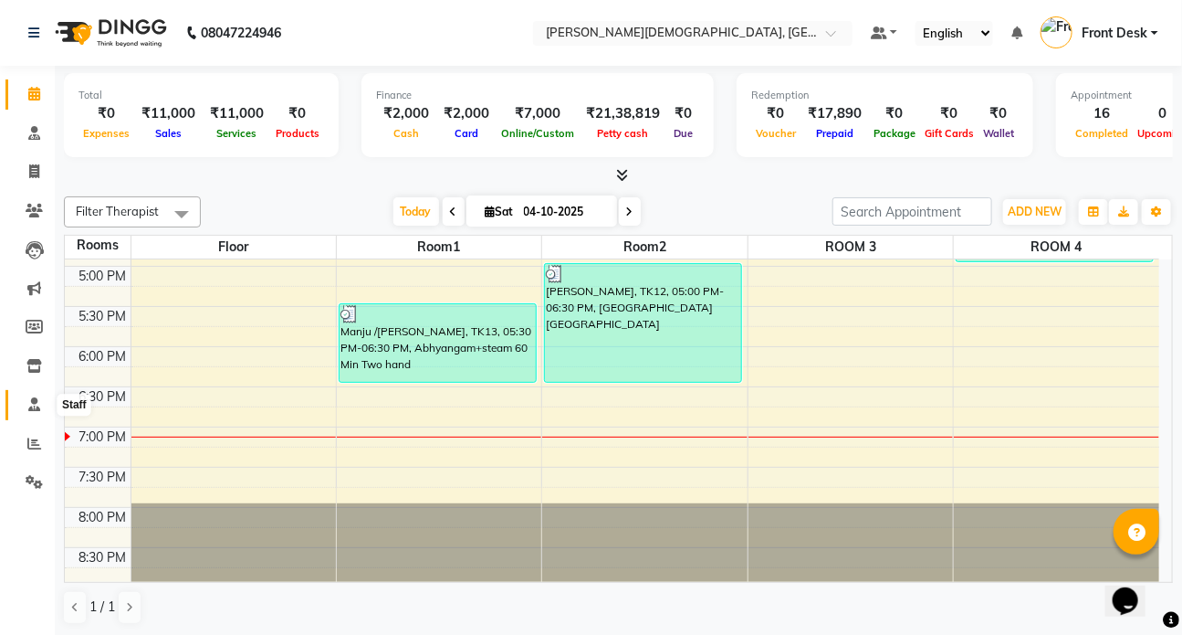
click at [33, 406] on icon at bounding box center [34, 404] width 12 height 14
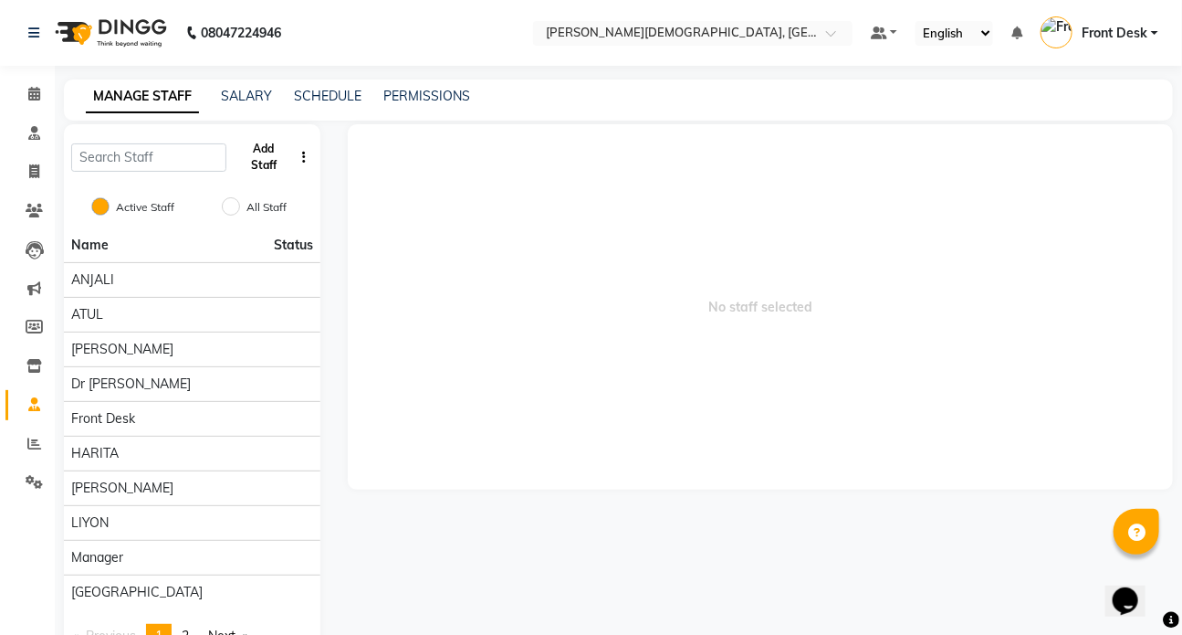
click at [260, 151] on button "Add Staff" at bounding box center [263, 156] width 59 height 47
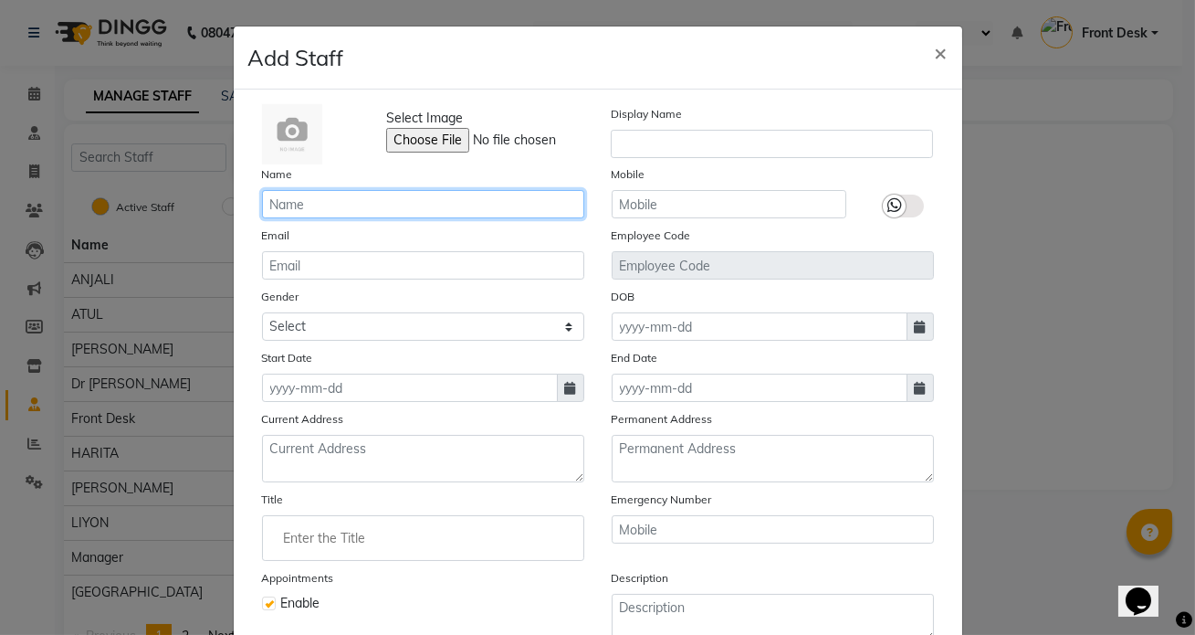
click at [277, 211] on input "text" at bounding box center [423, 204] width 322 height 28
type input "[PERSON_NAME]"
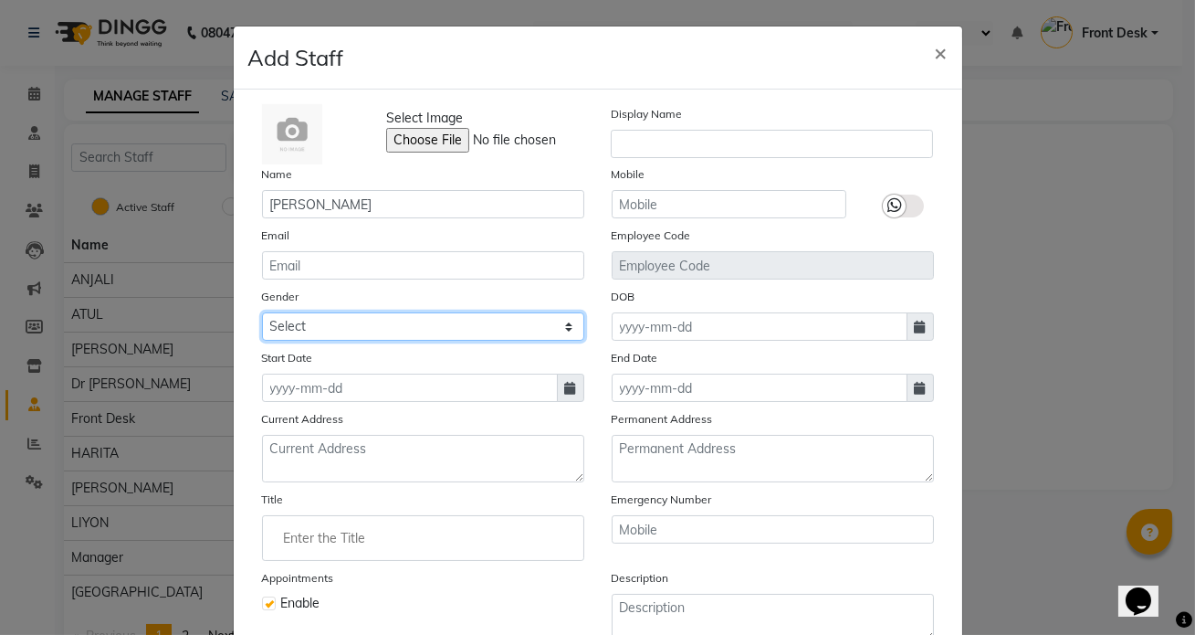
click at [554, 329] on select "Select [DEMOGRAPHIC_DATA] [DEMOGRAPHIC_DATA] Other Prefer Not To Say" at bounding box center [423, 326] width 322 height 28
select select "[DEMOGRAPHIC_DATA]"
click at [262, 313] on select "Select [DEMOGRAPHIC_DATA] [DEMOGRAPHIC_DATA] Other Prefer Not To Say" at bounding box center [423, 326] width 322 height 28
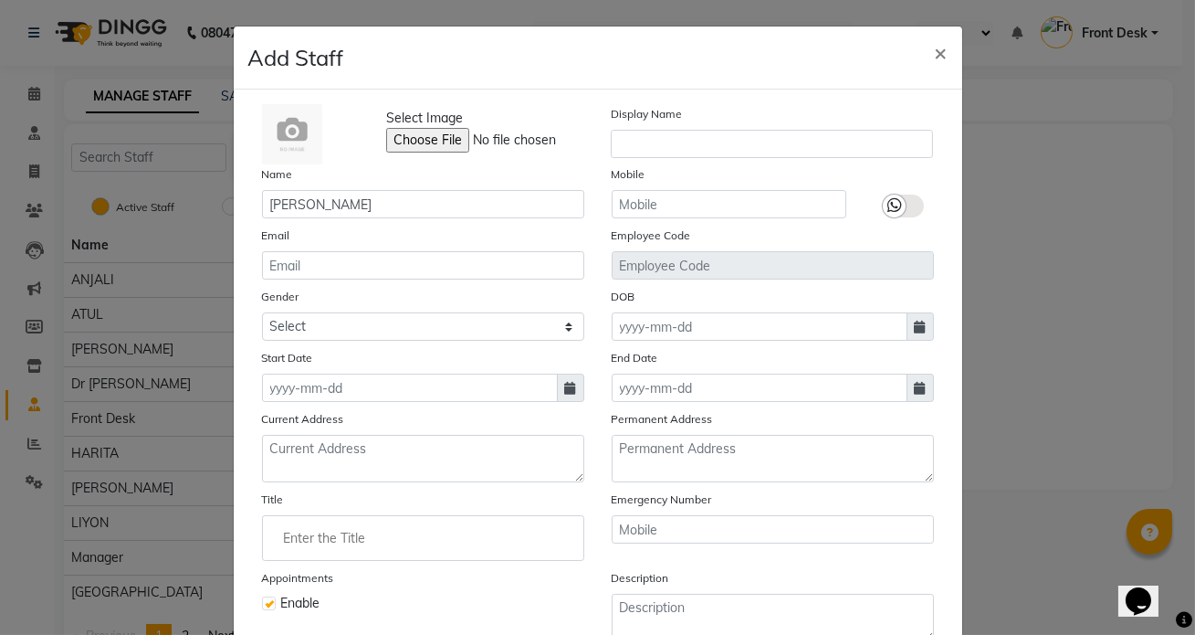
click at [568, 393] on icon at bounding box center [570, 388] width 11 height 13
select select "10"
select select "2025"
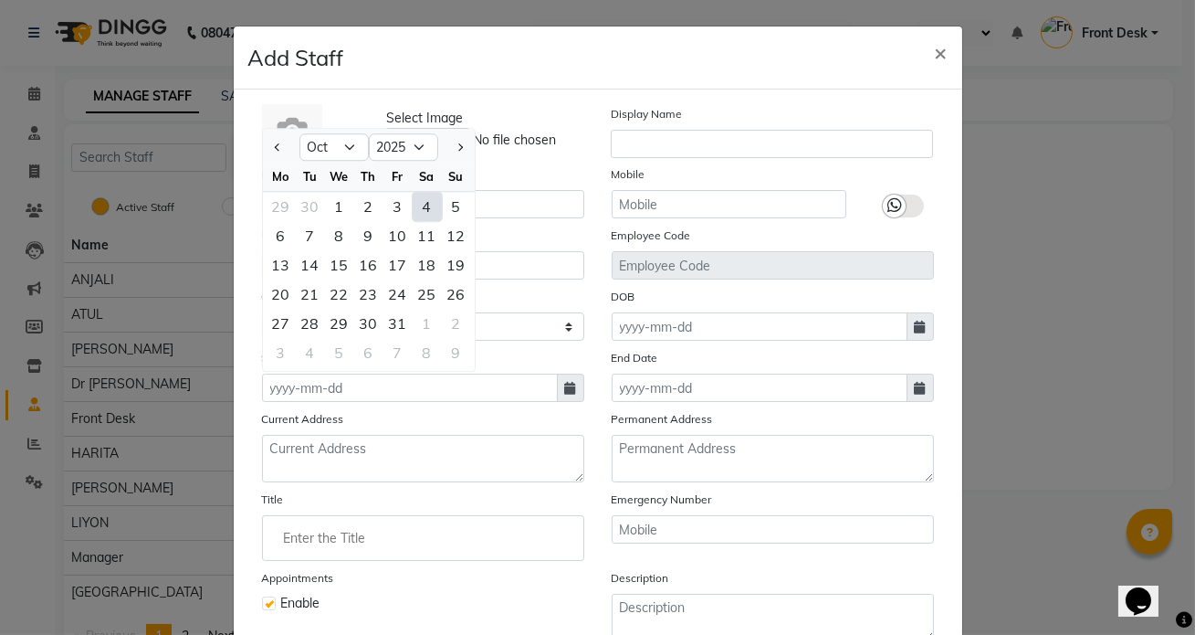
click at [417, 207] on div "4" at bounding box center [427, 206] width 29 height 29
type input "04-10-2025"
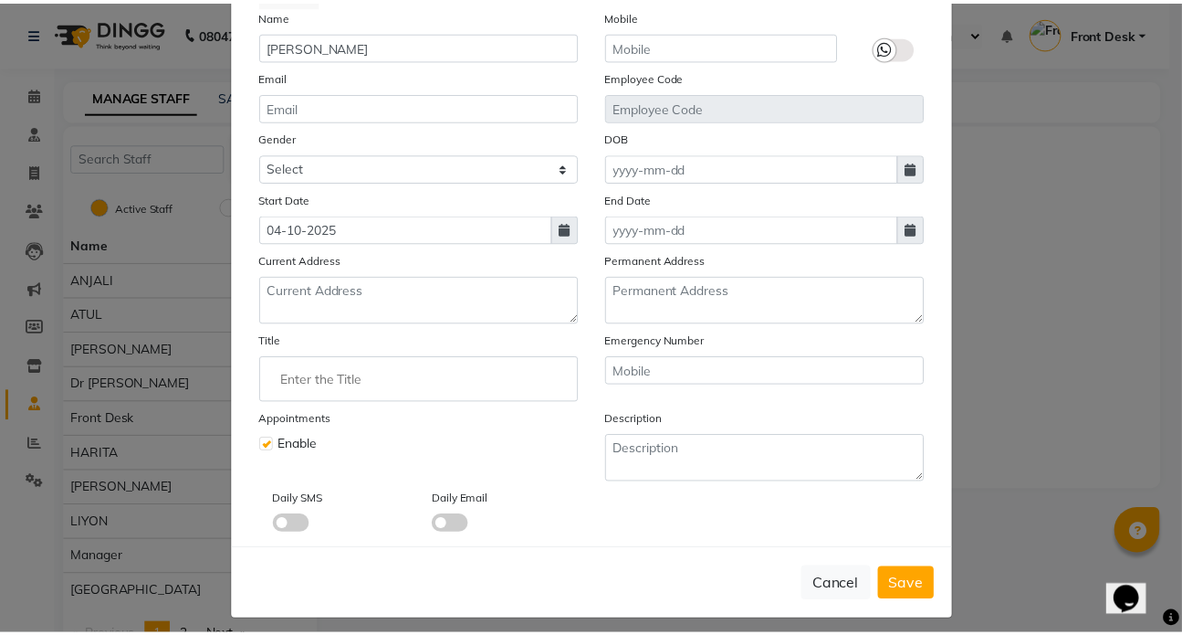
scroll to position [165, 0]
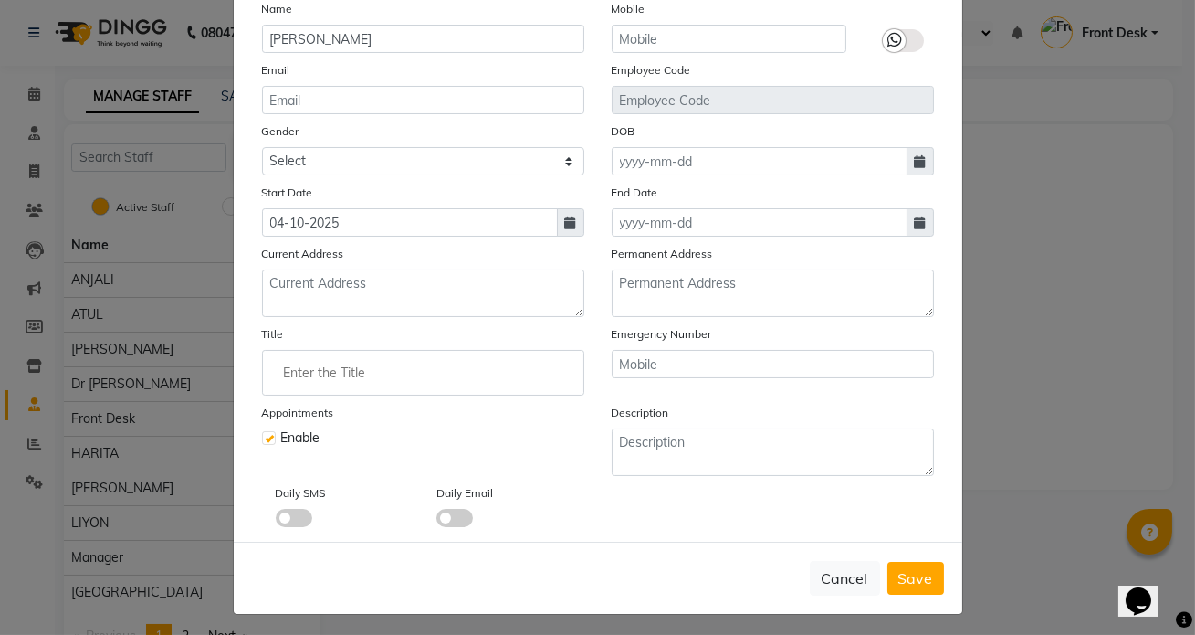
click at [922, 587] on span "Save" at bounding box center [915, 578] width 35 height 18
select select
checkbox input "false"
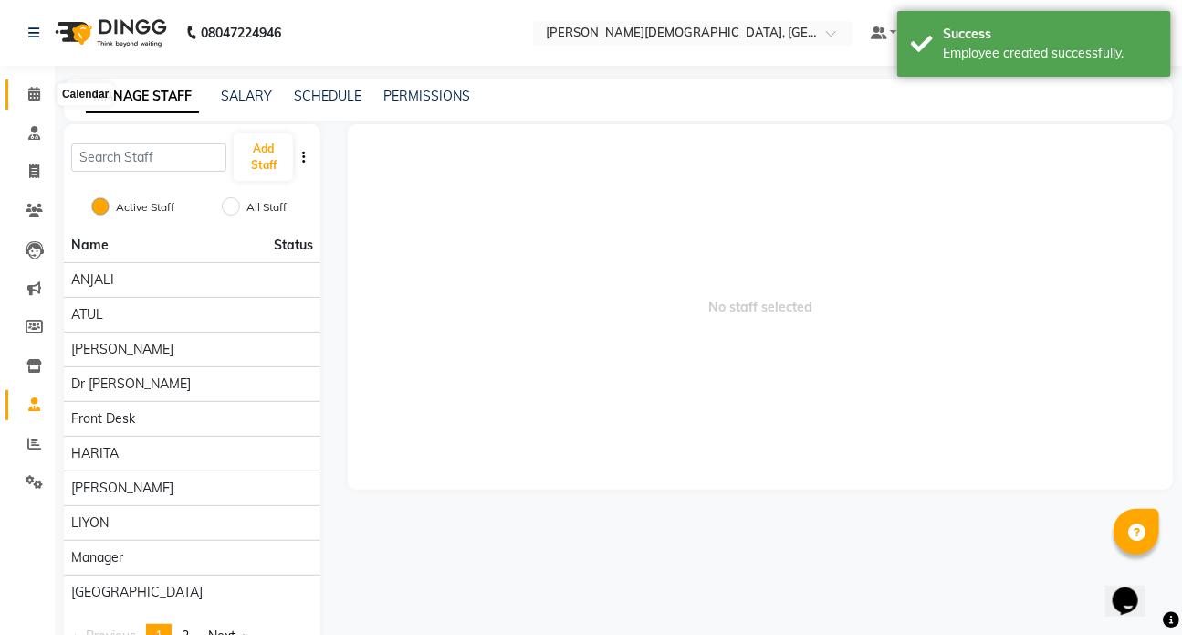
click at [30, 89] on icon at bounding box center [34, 94] width 12 height 14
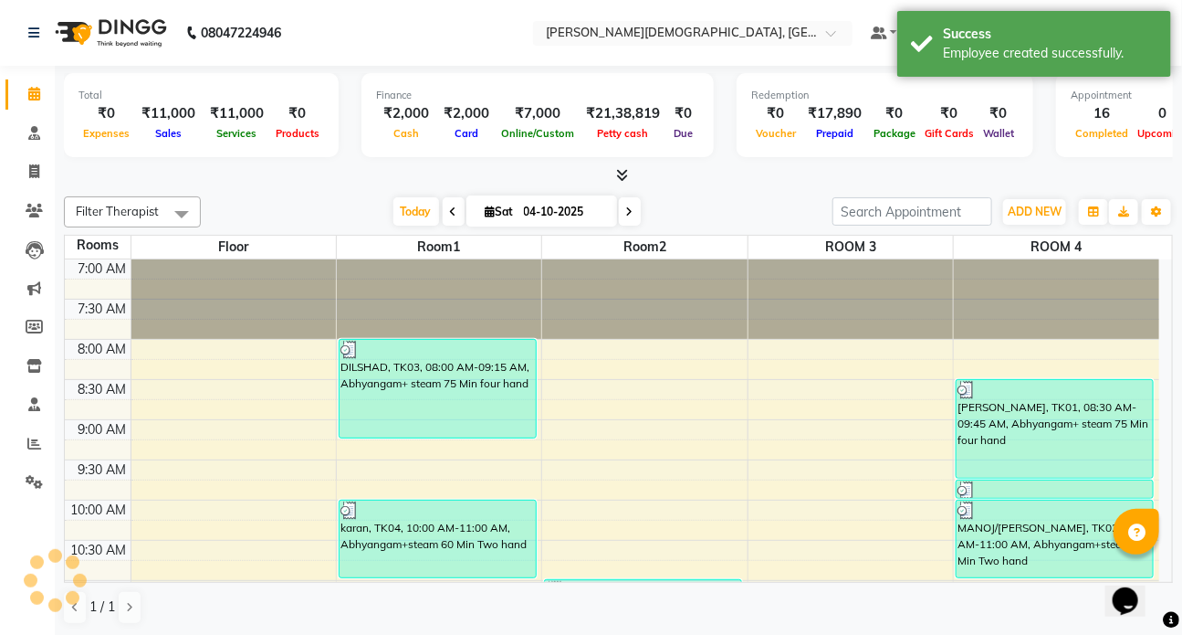
scroll to position [762, 0]
